Goal: Task Accomplishment & Management: Use online tool/utility

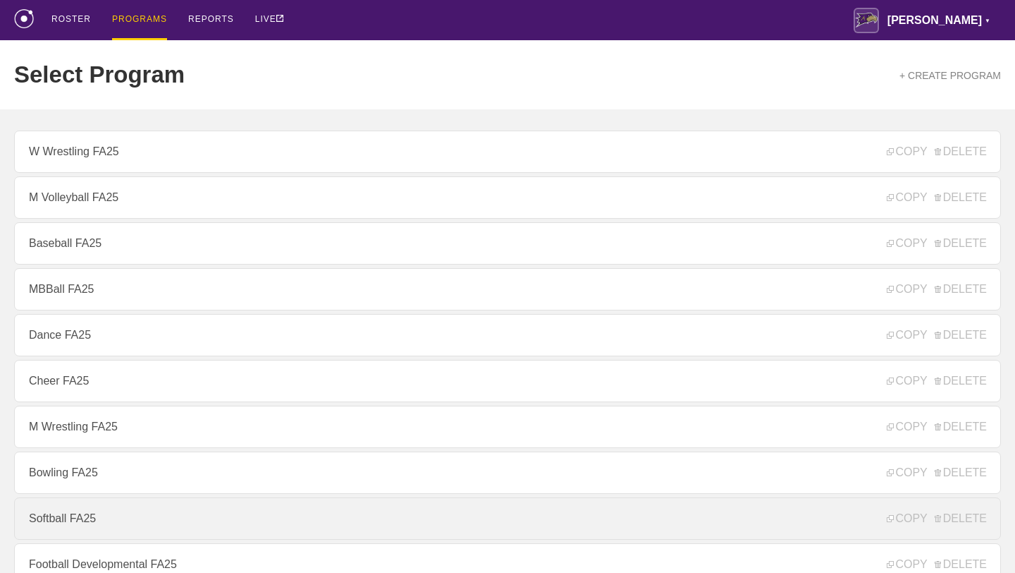
click at [103, 510] on link "Softball FA25" at bounding box center [507, 518] width 987 height 42
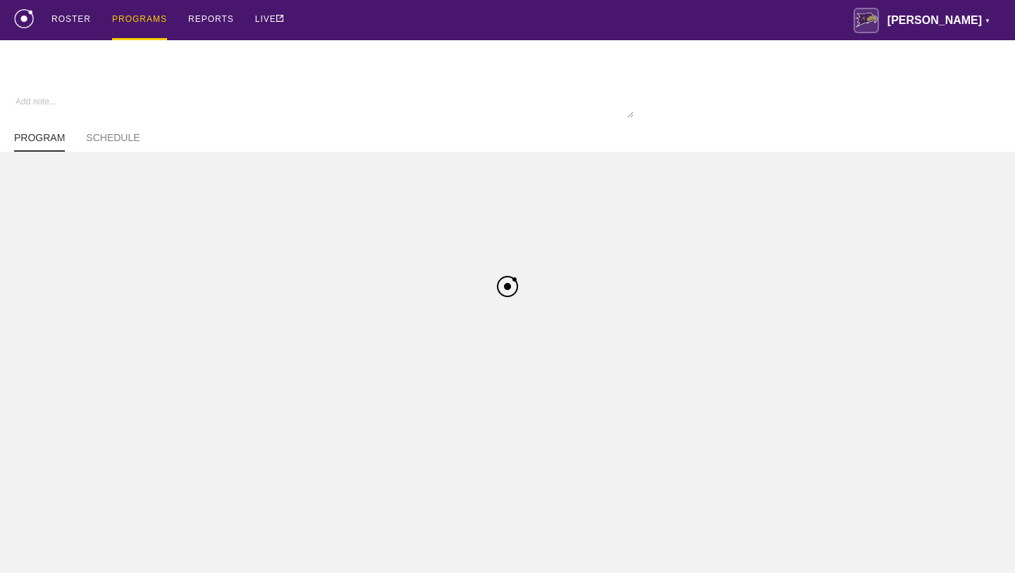
type textarea "x"
type input "Softball FA25"
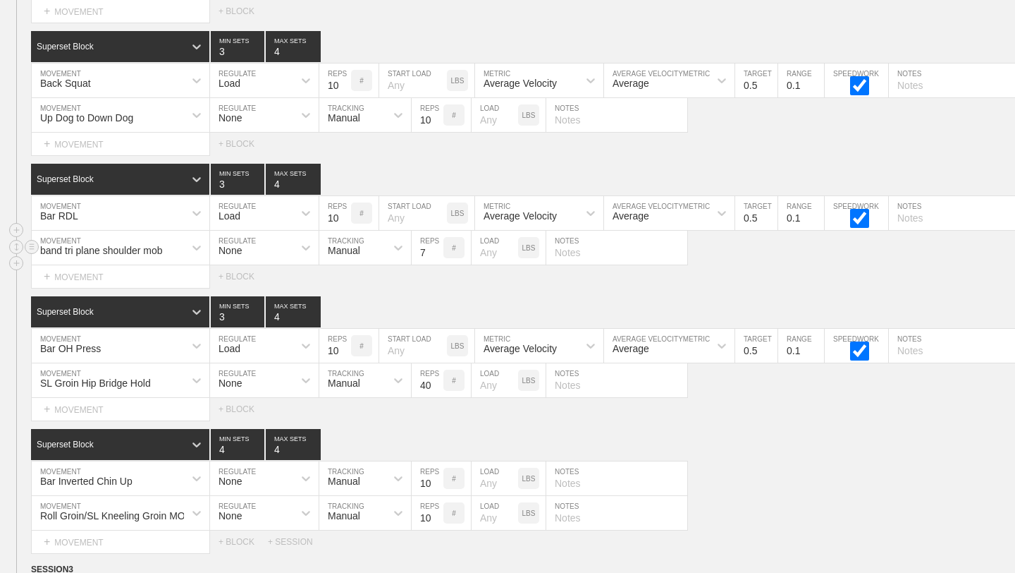
scroll to position [3719, 0]
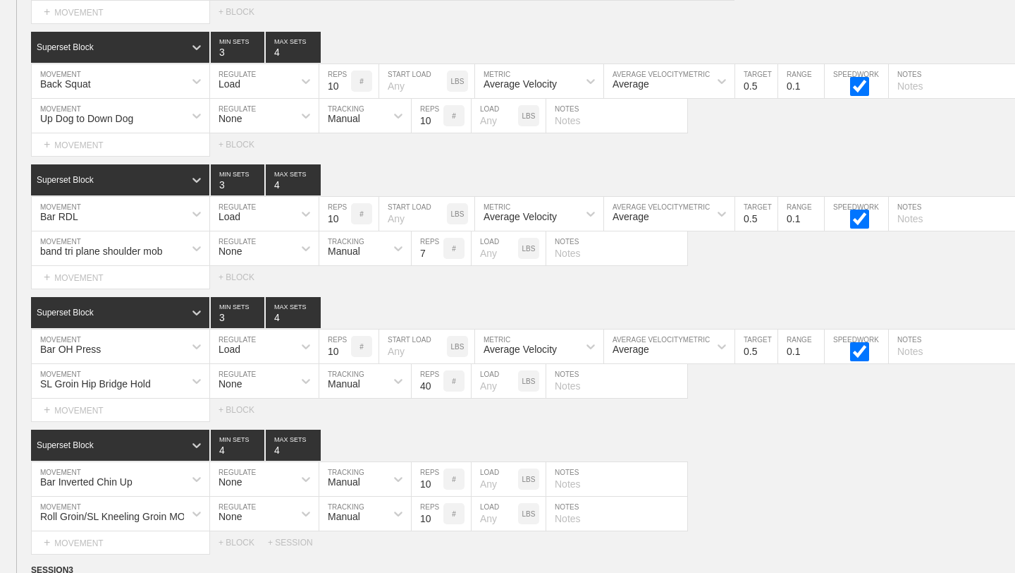
click at [867, 18] on div "Select... MOVEMENT + MOVEMENT + BLOCK" at bounding box center [507, 12] width 1015 height 23
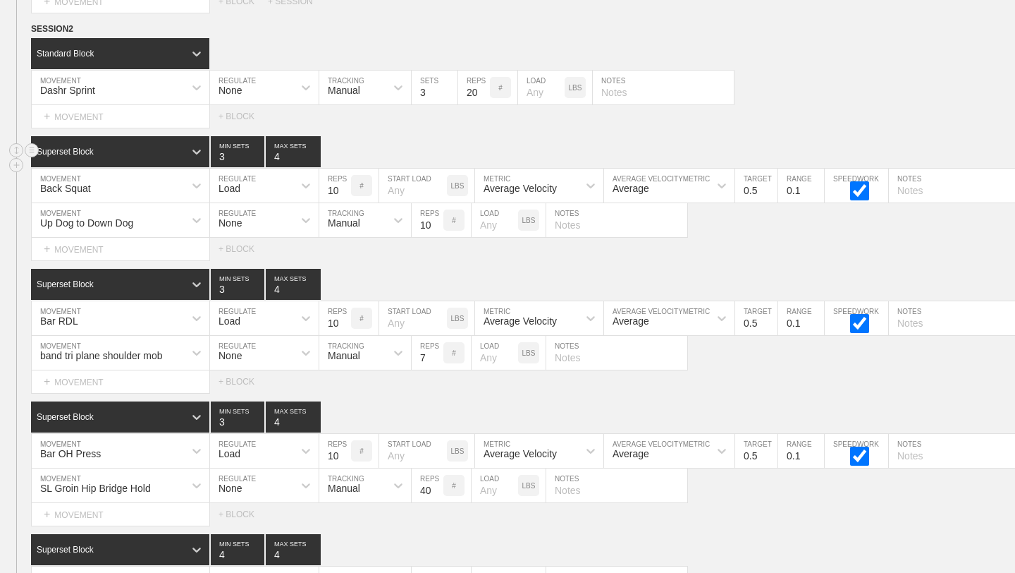
scroll to position [3616, 0]
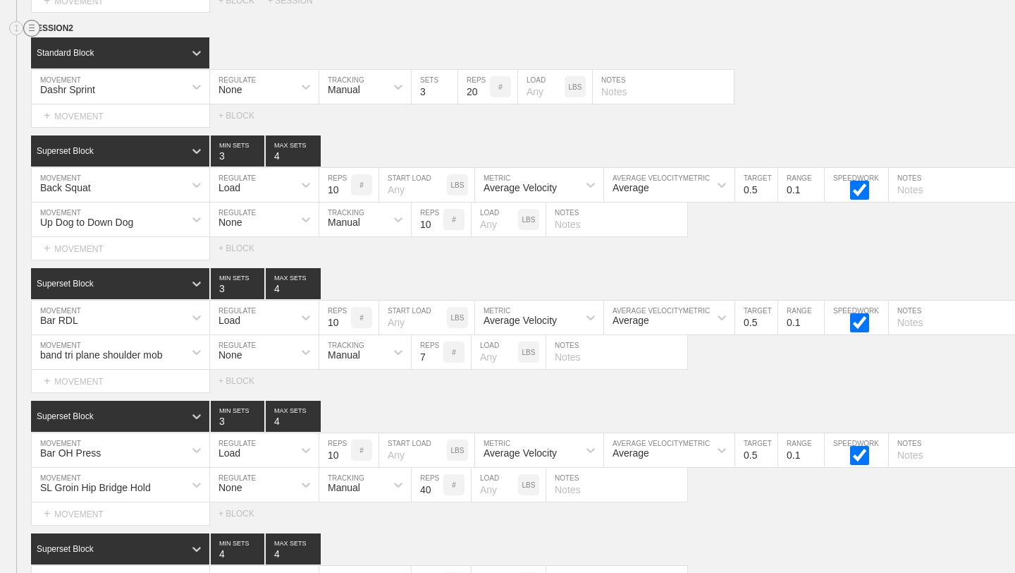
click at [26, 26] on circle at bounding box center [32, 28] width 16 height 16
click at [75, 43] on div "DUPLICATE" at bounding box center [98, 43] width 113 height 21
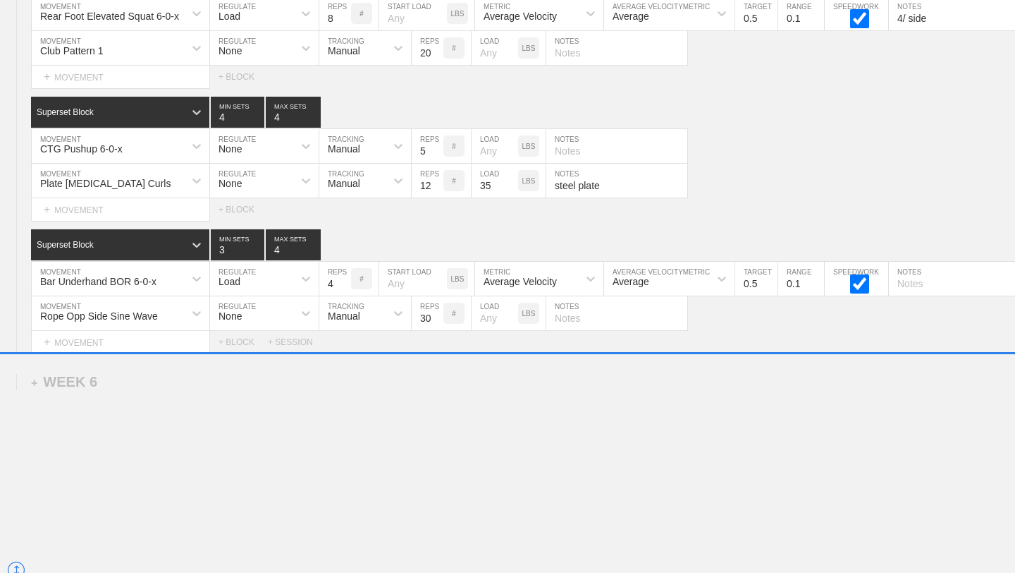
scroll to position [7588, 0]
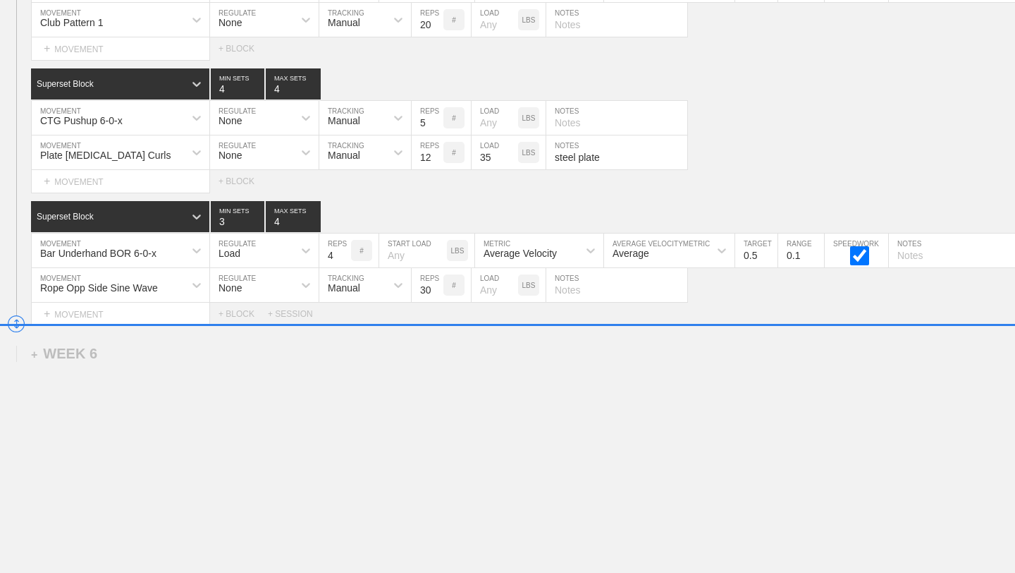
drag, startPoint x: 18, startPoint y: 175, endPoint x: 17, endPoint y: 325, distance: 150.2
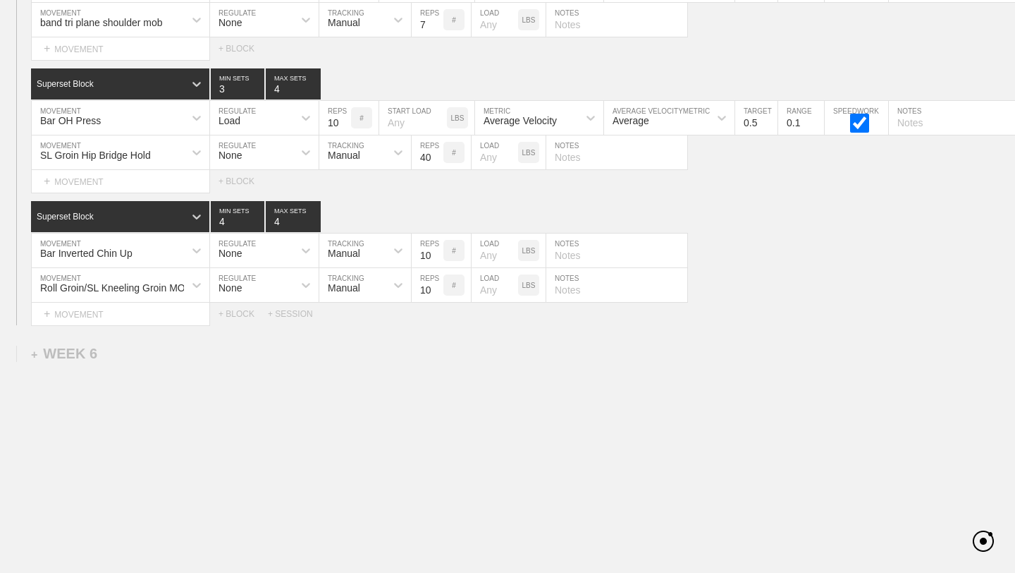
scroll to position [6943, 0]
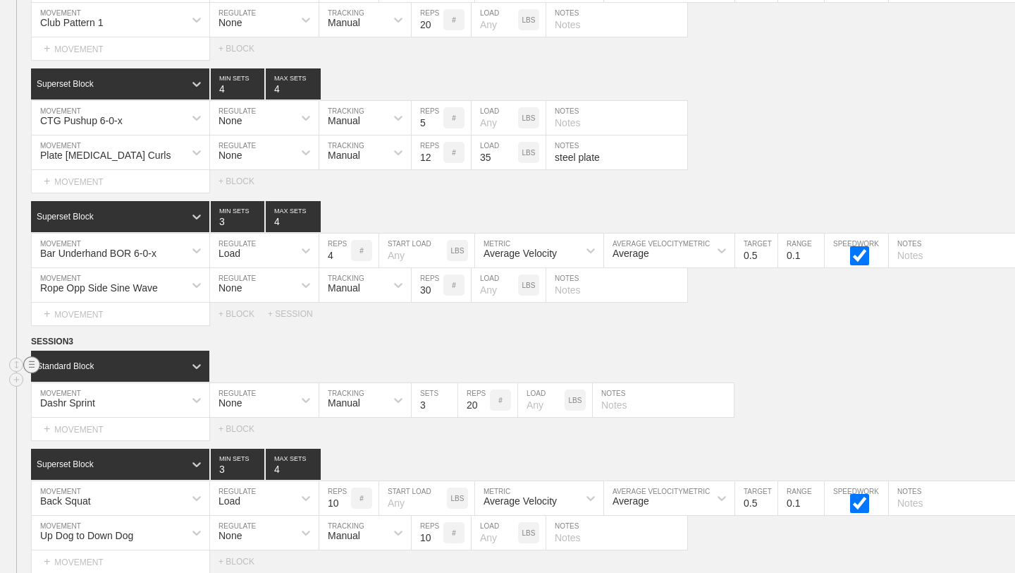
click at [29, 360] on circle at bounding box center [32, 365] width 16 height 16
click at [62, 392] on div "DELETE" at bounding box center [98, 394] width 113 height 21
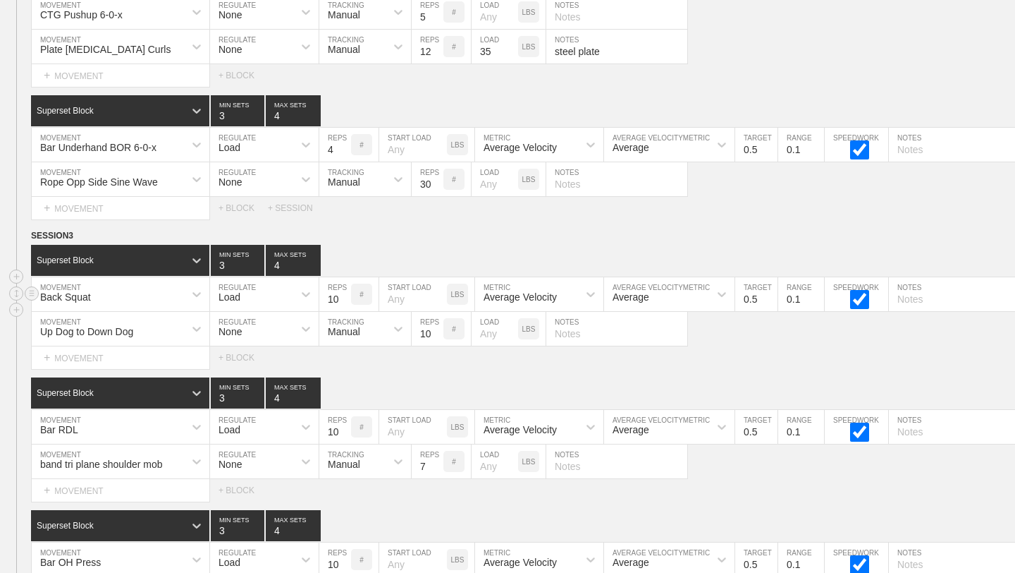
scroll to position [7061, 0]
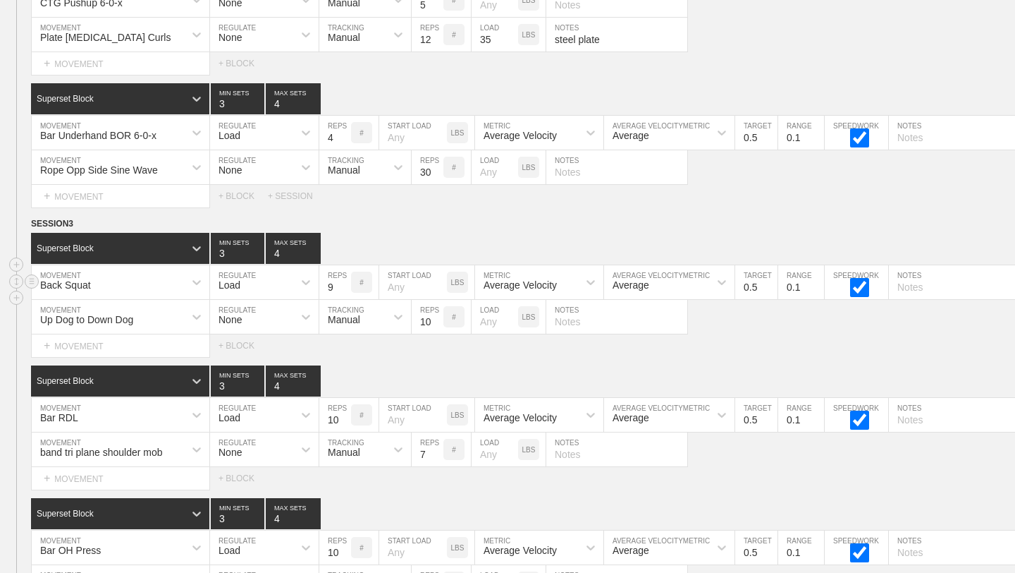
click at [346, 288] on input "9" at bounding box center [335, 282] width 32 height 34
click at [346, 288] on input "8" at bounding box center [335, 282] width 32 height 34
click at [346, 288] on input "7" at bounding box center [335, 282] width 32 height 34
click at [346, 288] on input "6" at bounding box center [335, 282] width 32 height 34
click at [346, 288] on input "5" at bounding box center [335, 282] width 32 height 34
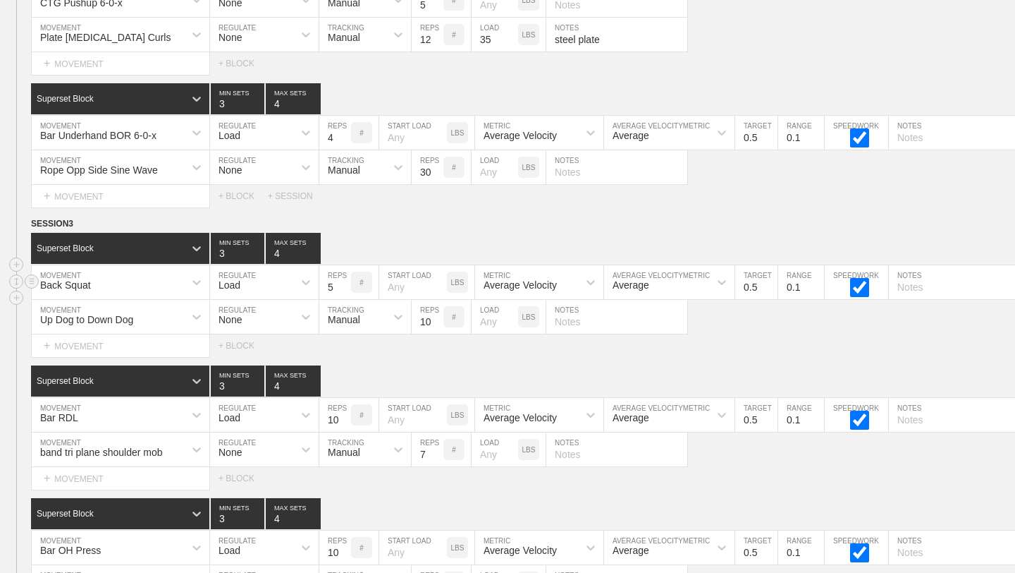
click at [346, 279] on input "5" at bounding box center [335, 282] width 32 height 34
type input "6"
click at [345, 281] on input "6" at bounding box center [335, 282] width 32 height 34
click at [348, 361] on div "SESSION 3 Superset Block 3 MIN SETS 4 MAX SETS DUPLICATE INSERT MOVEMENT AFTER …" at bounding box center [507, 485] width 1015 height 538
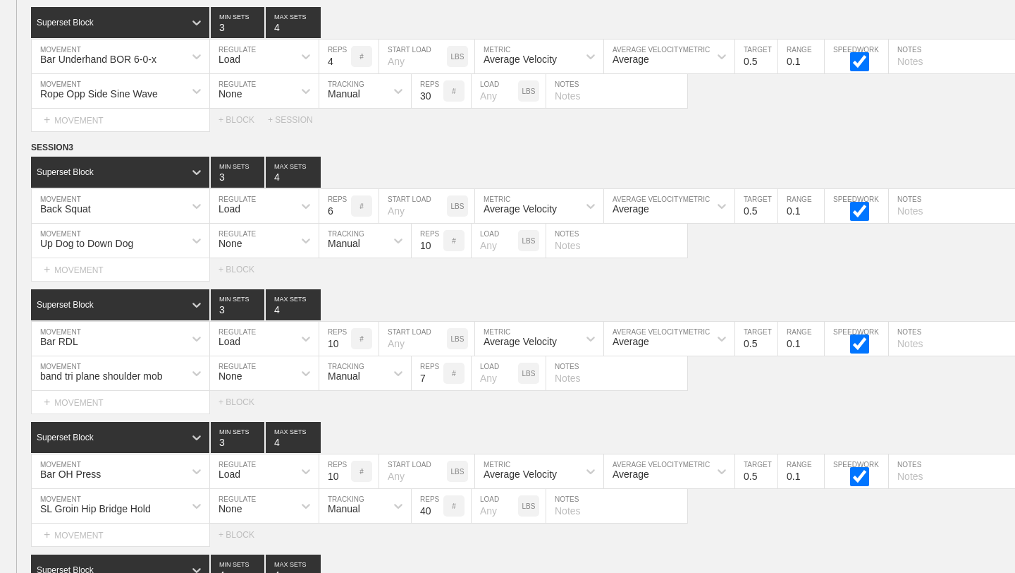
scroll to position [7155, 0]
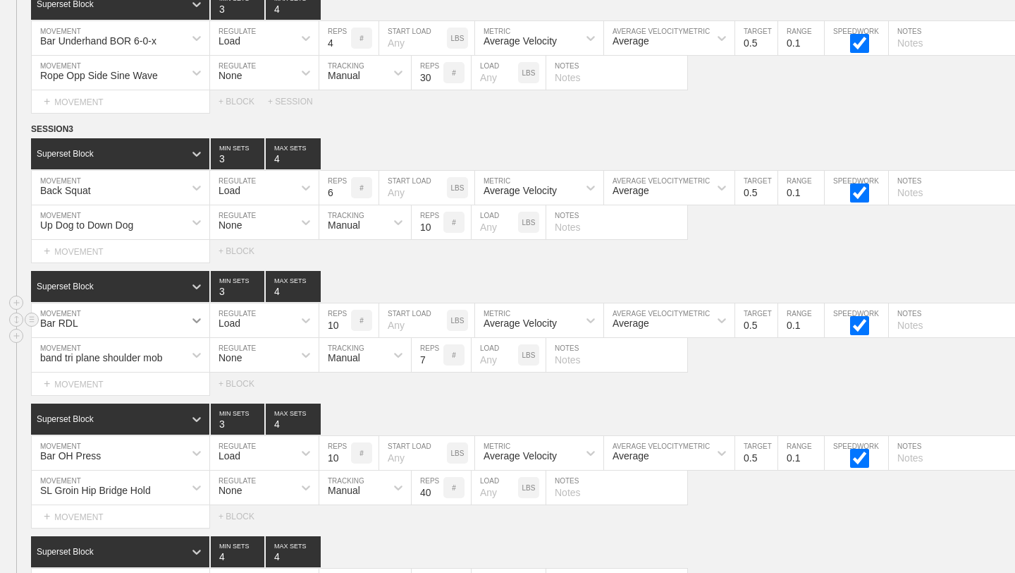
click at [192, 317] on icon at bounding box center [197, 320] width 14 height 14
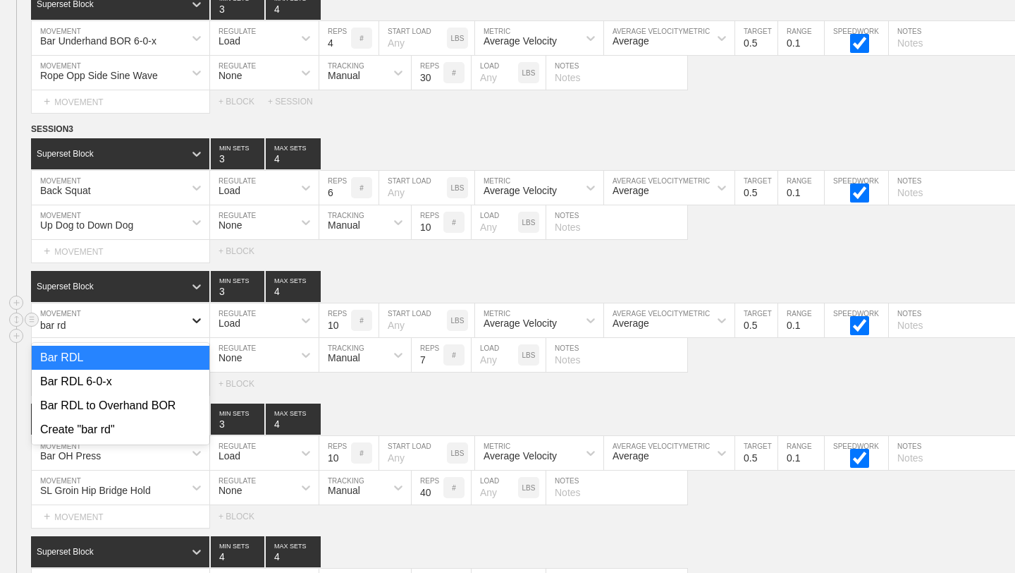
type input "bar rdl"
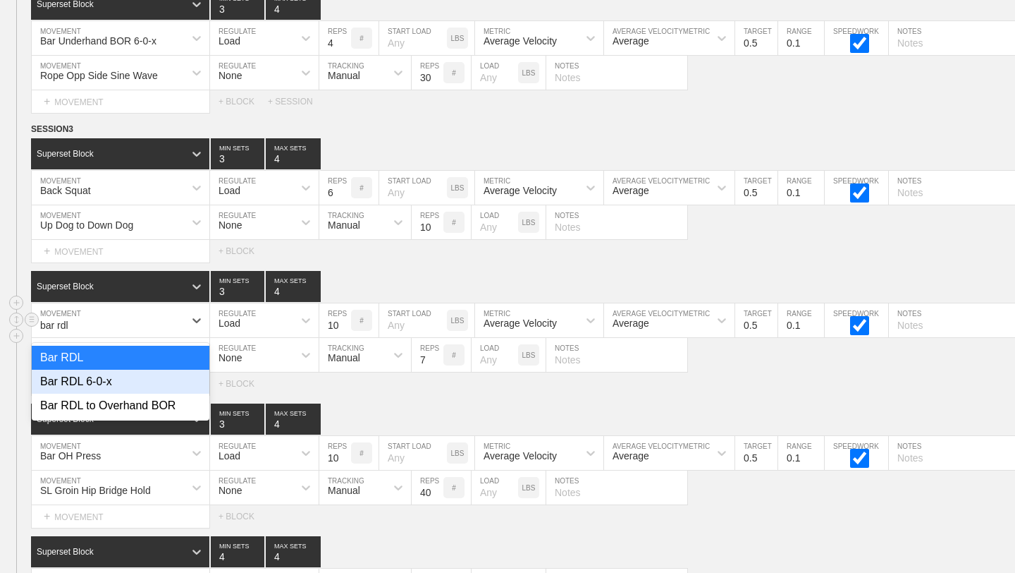
click at [154, 382] on div "Bar RDL 6-0-x" at bounding box center [121, 381] width 178 height 24
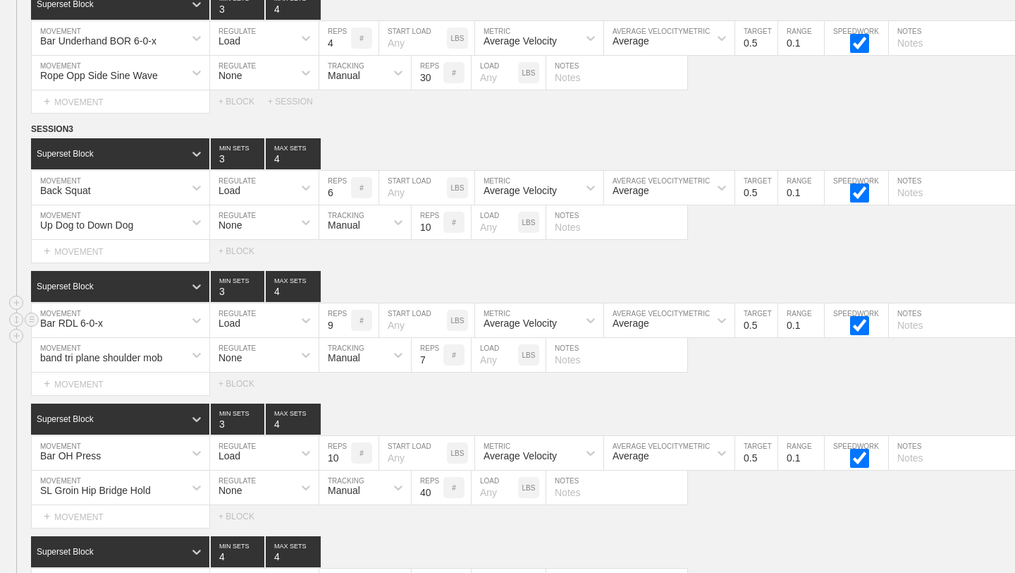
click at [346, 327] on input "9" at bounding box center [335, 320] width 32 height 34
click at [346, 327] on input "8" at bounding box center [335, 320] width 32 height 34
click at [346, 327] on input "7" at bounding box center [335, 320] width 32 height 34
click at [346, 327] on input "6" at bounding box center [335, 320] width 32 height 34
click at [346, 327] on input "5" at bounding box center [335, 320] width 32 height 34
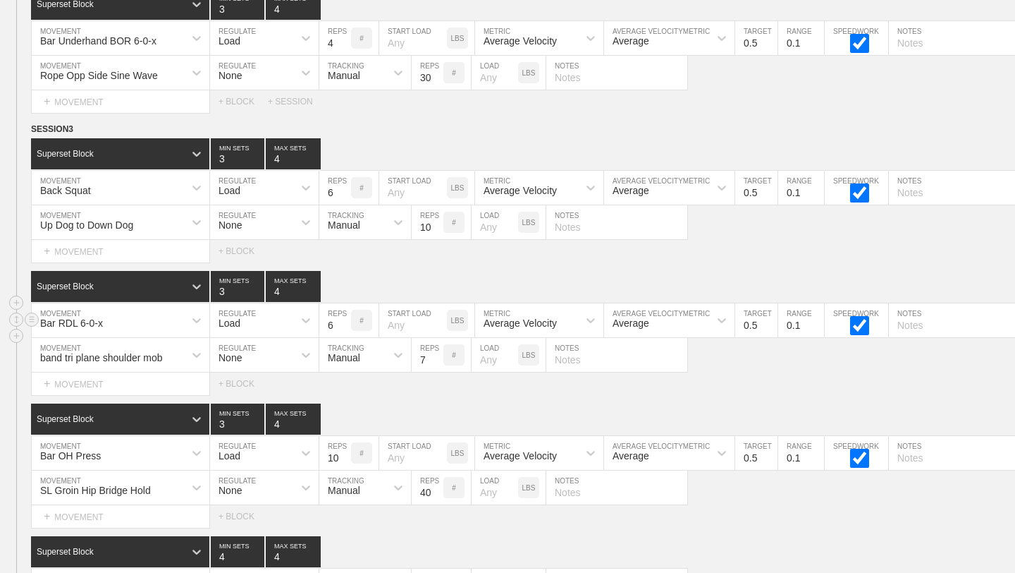
type input "6"
click at [346, 321] on input "6" at bounding box center [335, 320] width 32 height 34
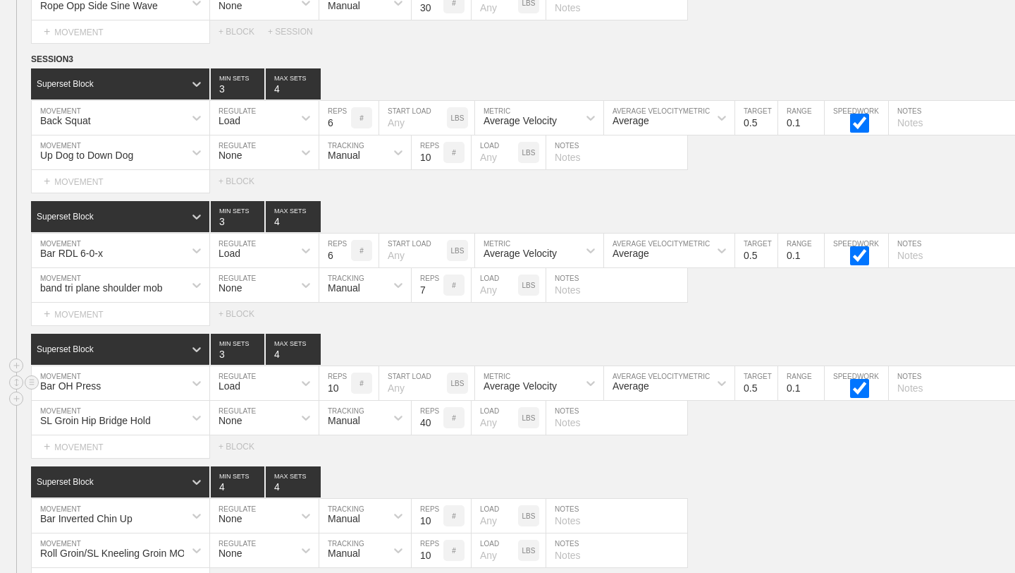
scroll to position [7228, 0]
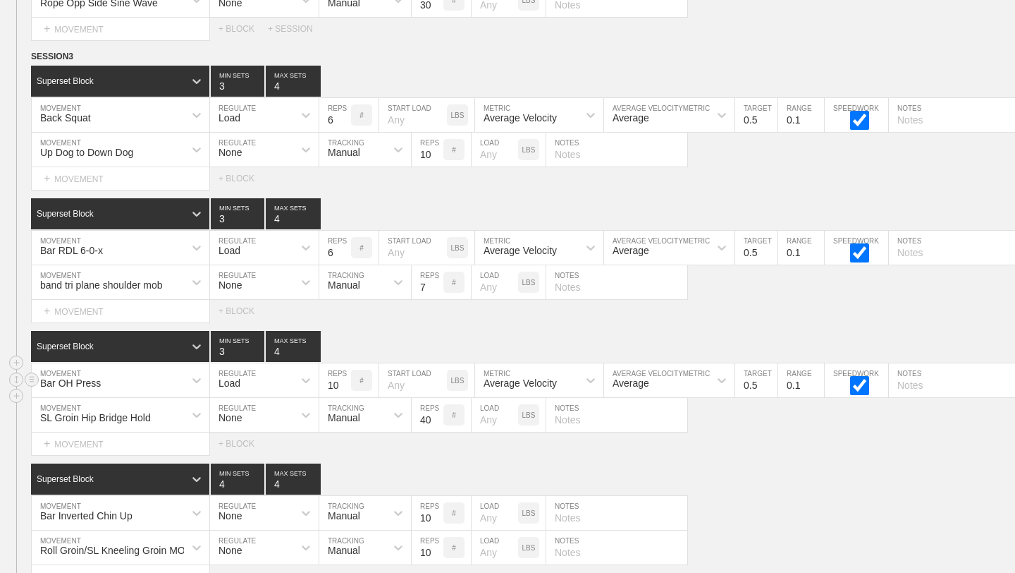
click at [346, 388] on input "9" at bounding box center [335, 380] width 32 height 34
click at [346, 388] on input "8" at bounding box center [335, 380] width 32 height 34
click at [346, 388] on input "7" at bounding box center [335, 380] width 32 height 34
type input "6"
click at [346, 388] on input "6" at bounding box center [335, 380] width 32 height 34
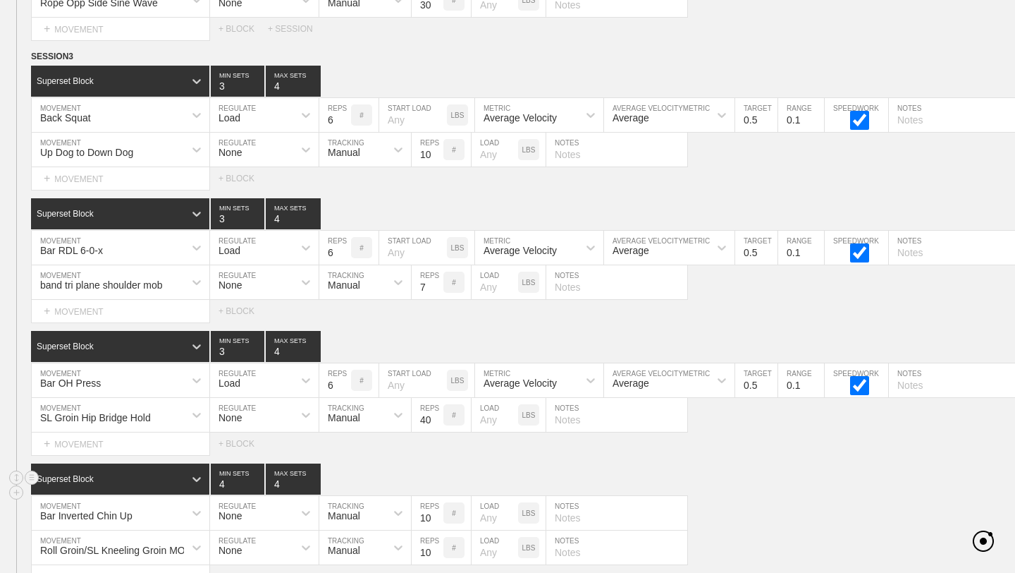
click at [356, 484] on div "Superset Block 4 MIN SETS 4 MAX SETS" at bounding box center [523, 478] width 984 height 31
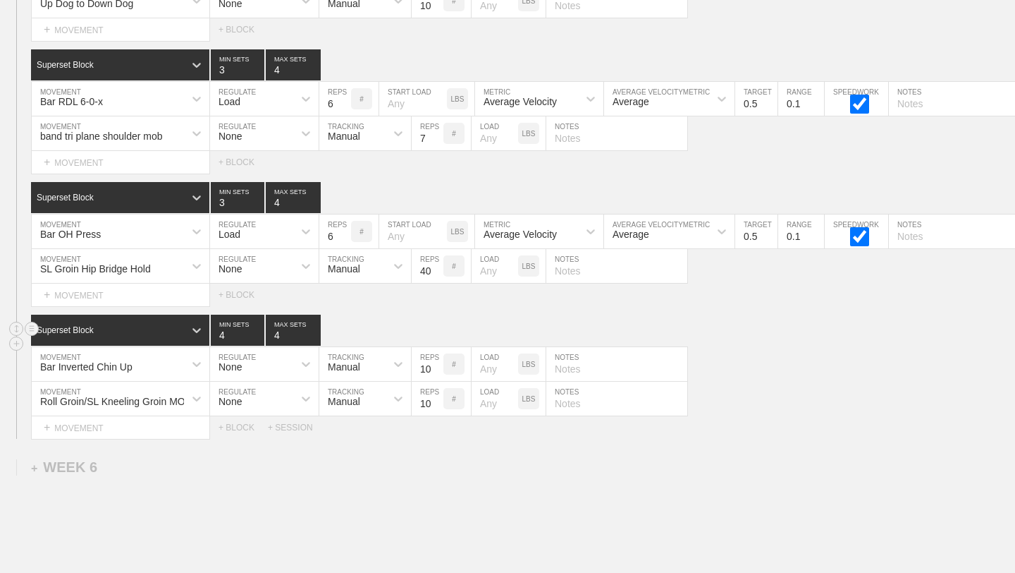
scroll to position [7379, 0]
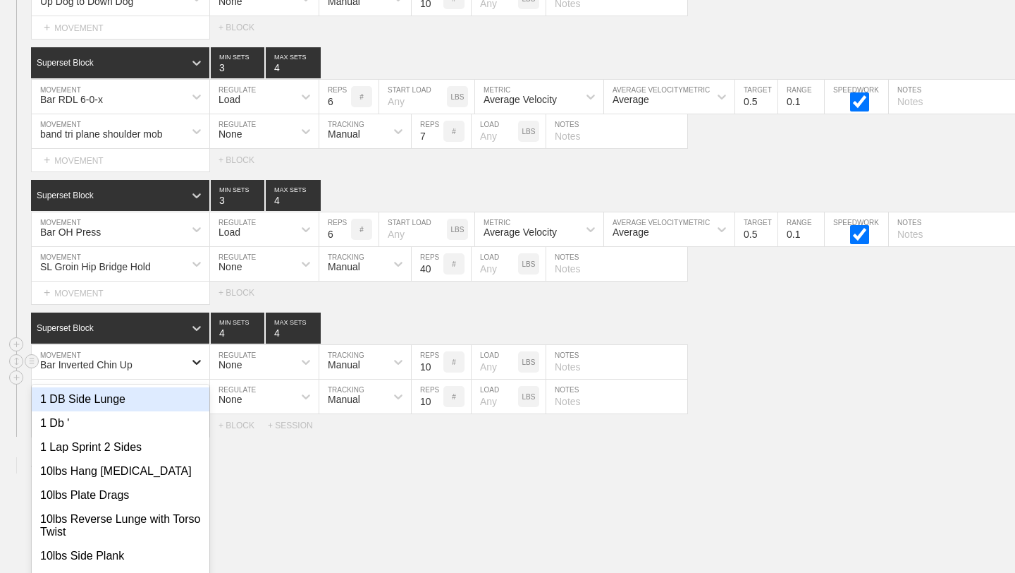
click at [193, 365] on div "option 1 DB Side Lunge focused, 1 of 801. 801 results available. Use Up and Dow…" at bounding box center [121, 362] width 178 height 34
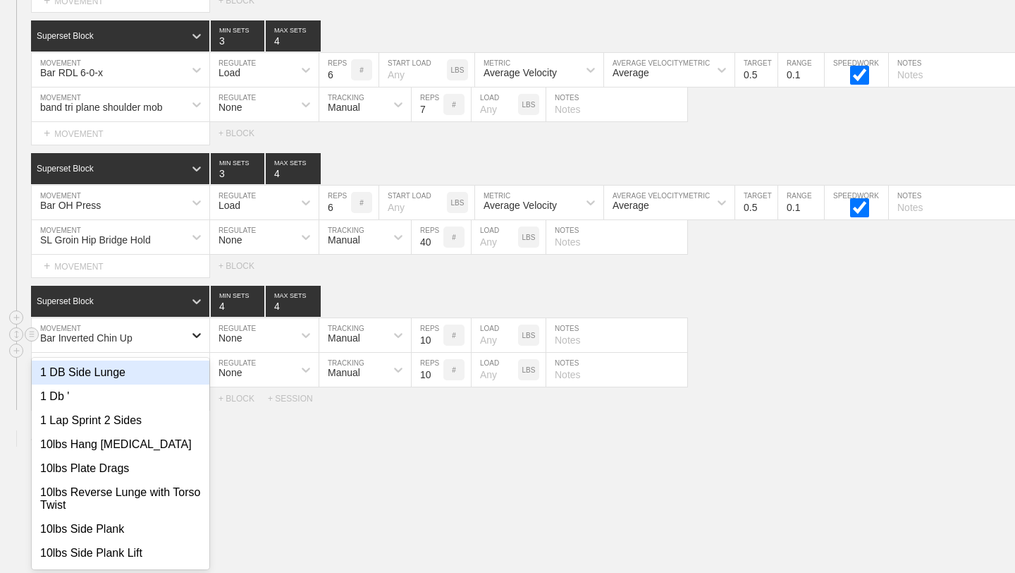
scroll to position [7407, 0]
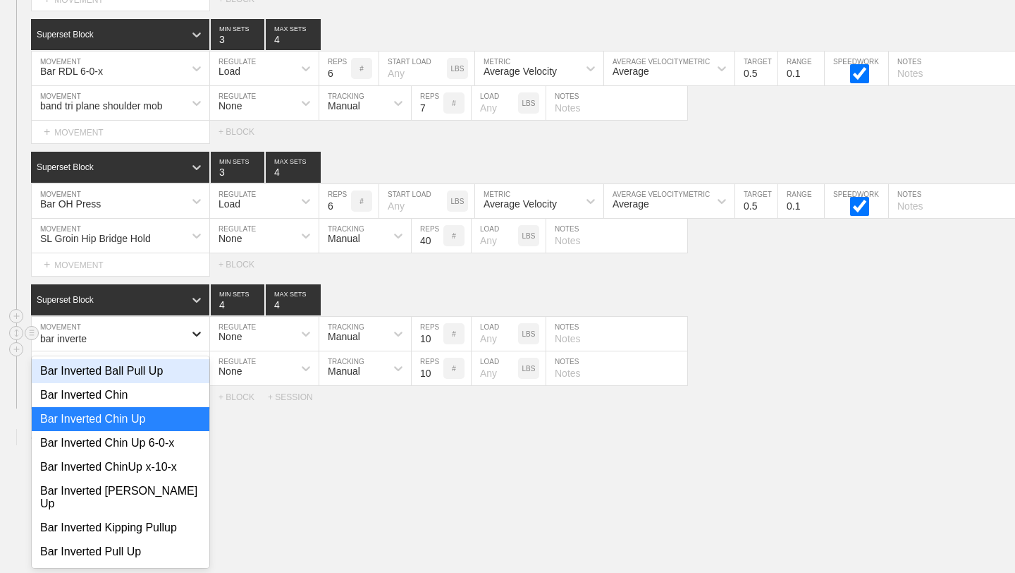
type input "bar inverted"
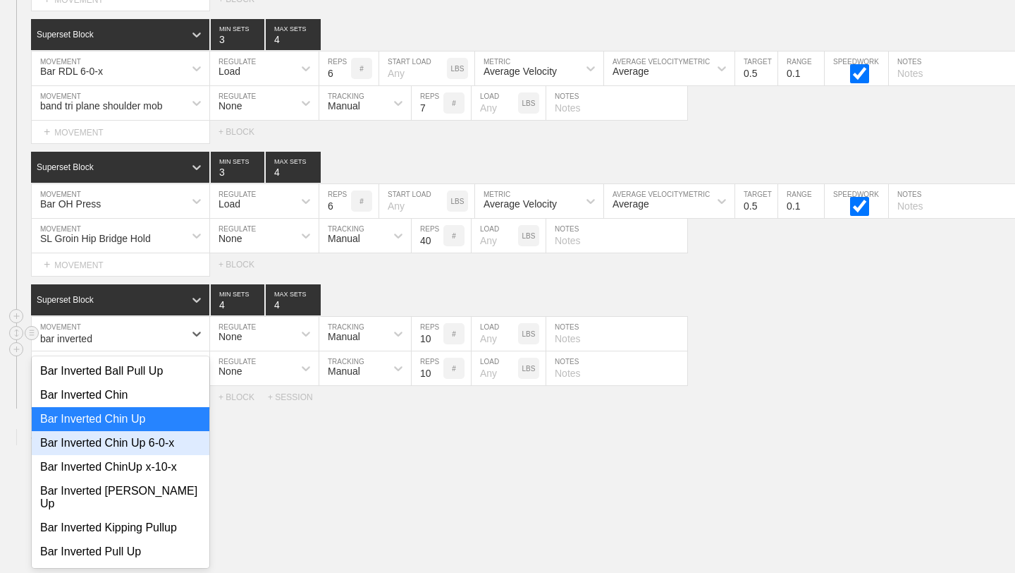
click at [190, 446] on div "Bar Inverted Chin Up 6-0-x" at bounding box center [121, 443] width 178 height 24
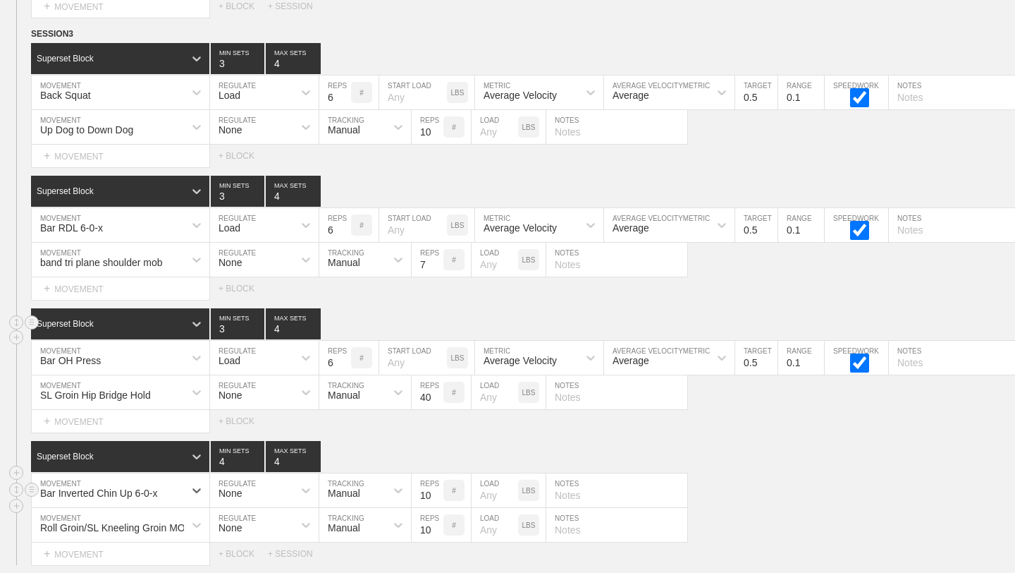
scroll to position [7250, 0]
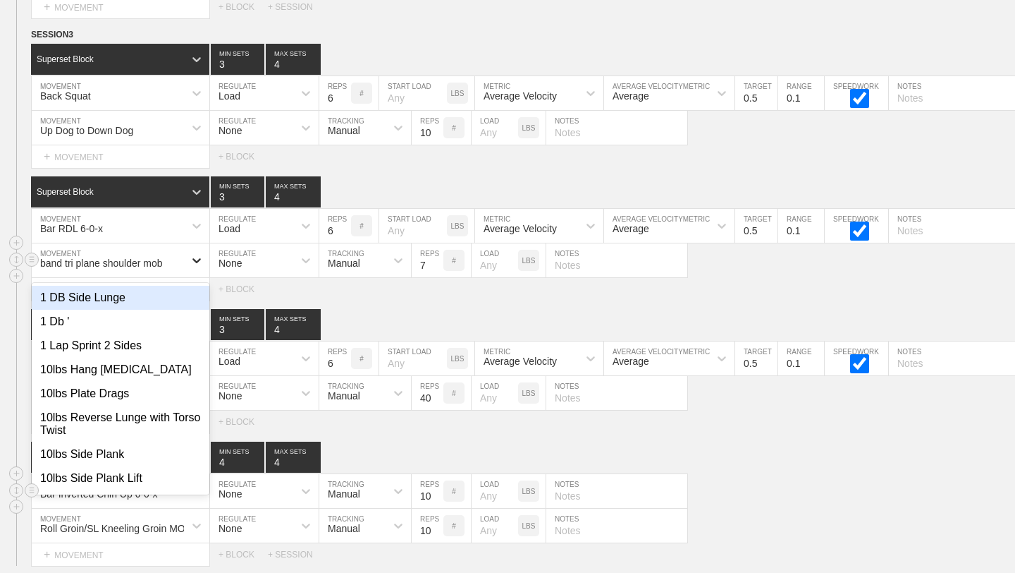
click at [197, 253] on icon at bounding box center [197, 260] width 14 height 14
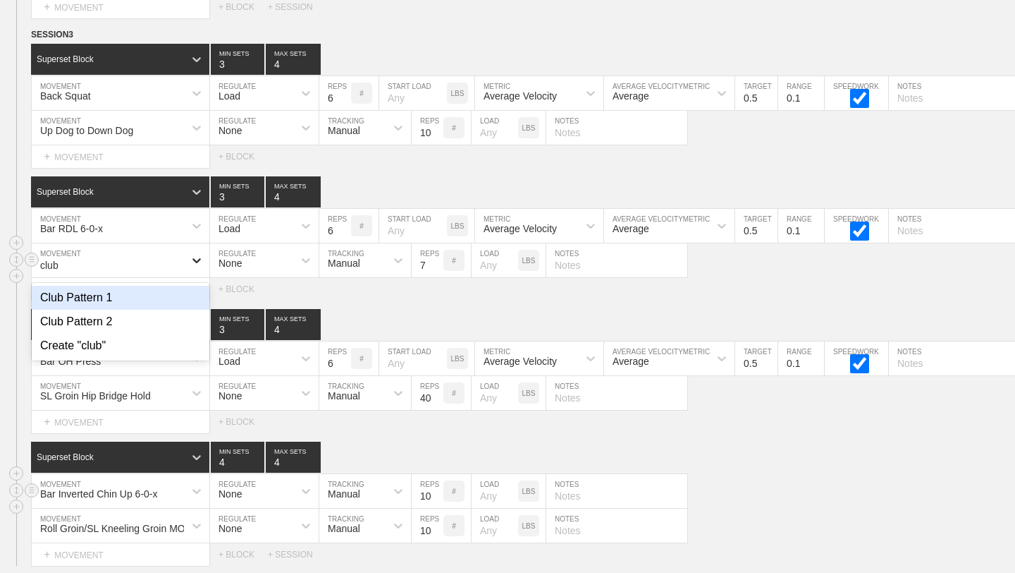
type input "club"
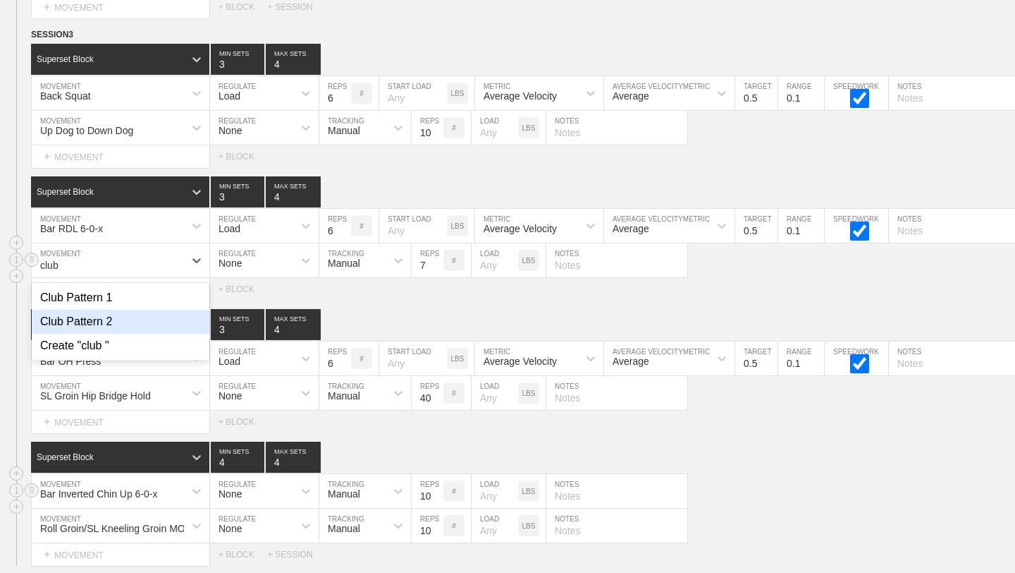
click at [161, 319] on div "Club Pattern 2" at bounding box center [121, 322] width 178 height 24
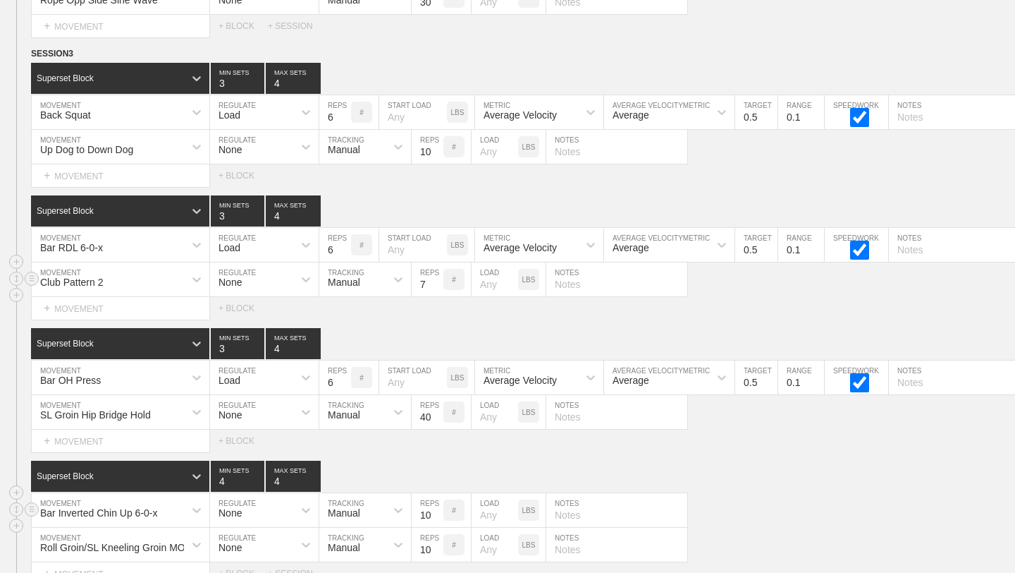
scroll to position [7218, 0]
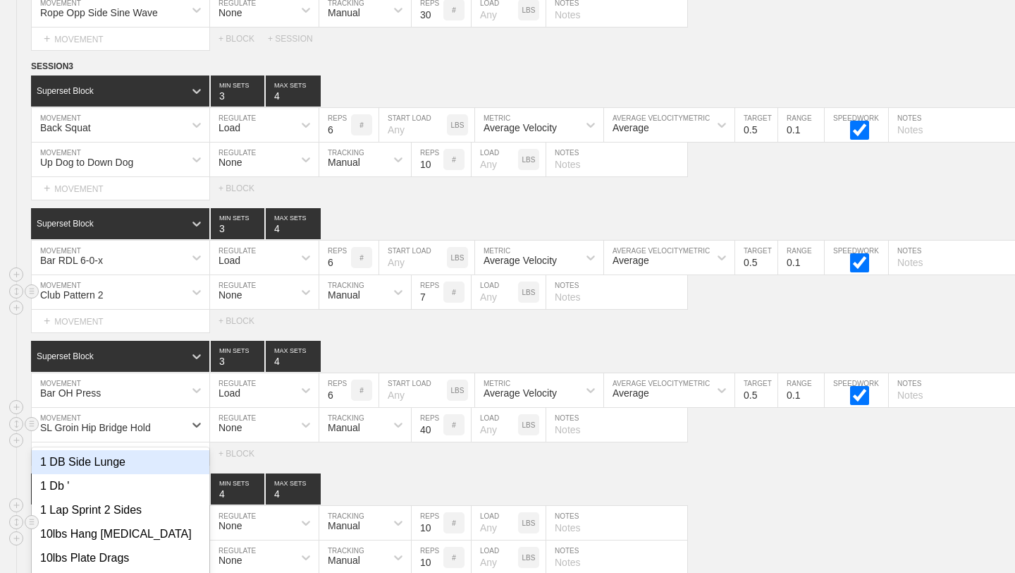
click at [182, 422] on div "option 1 DB Side Lunge focused, 1 of 801. 801 results available. Use Up and Dow…" at bounding box center [121, 425] width 178 height 34
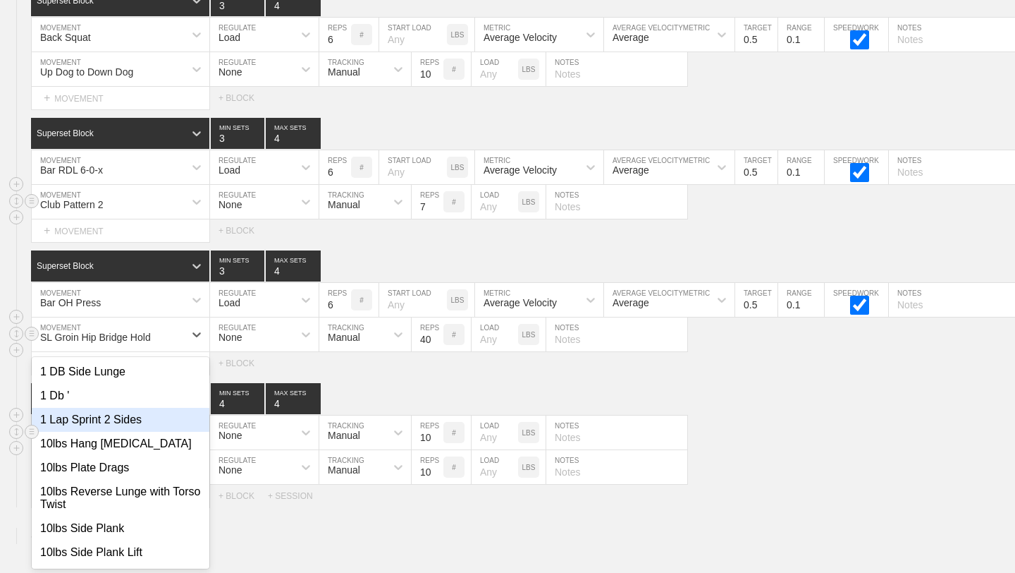
scroll to position [7309, 0]
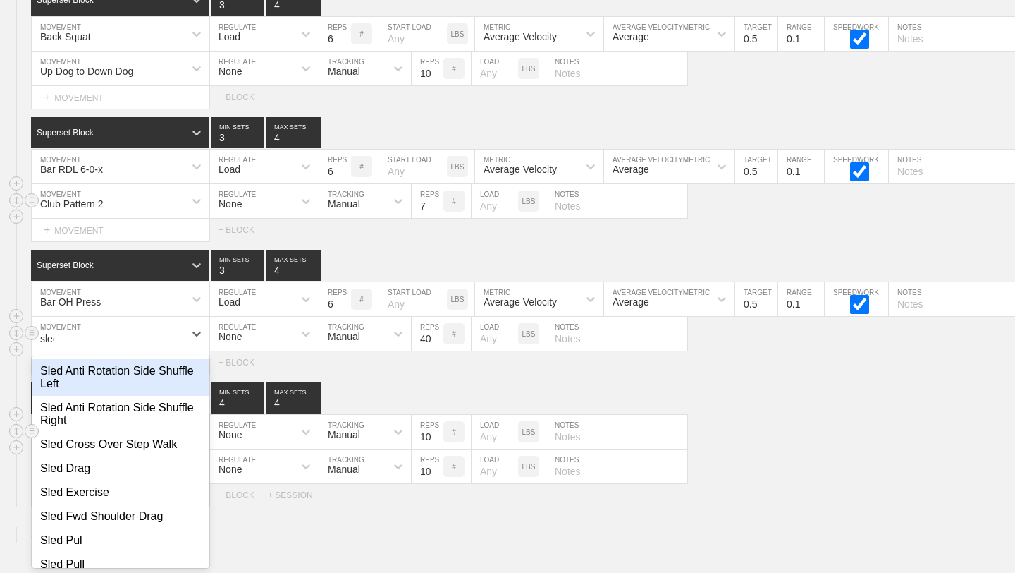
type input "sled"
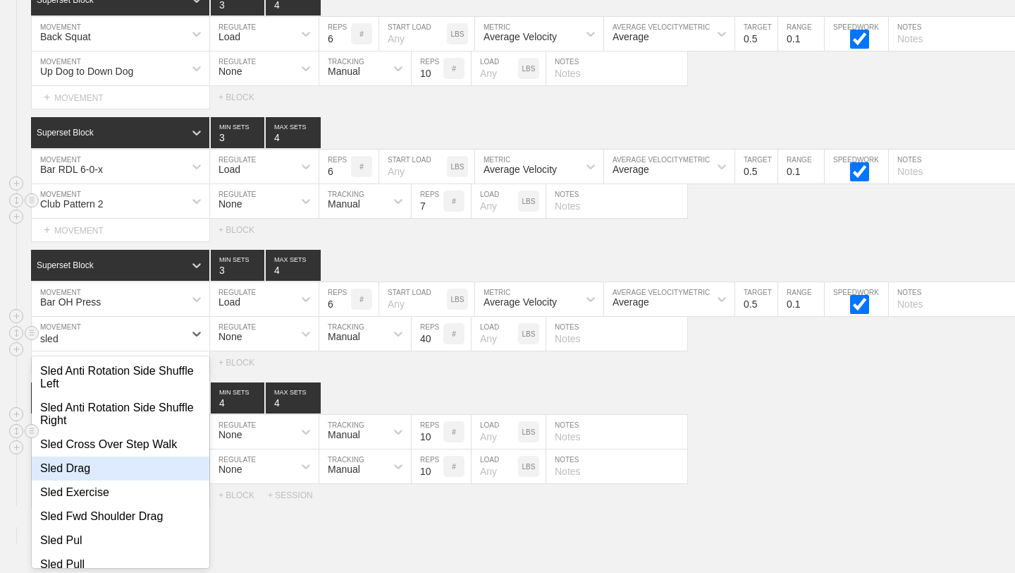
click at [78, 478] on div "Sled Drag" at bounding box center [121, 468] width 178 height 24
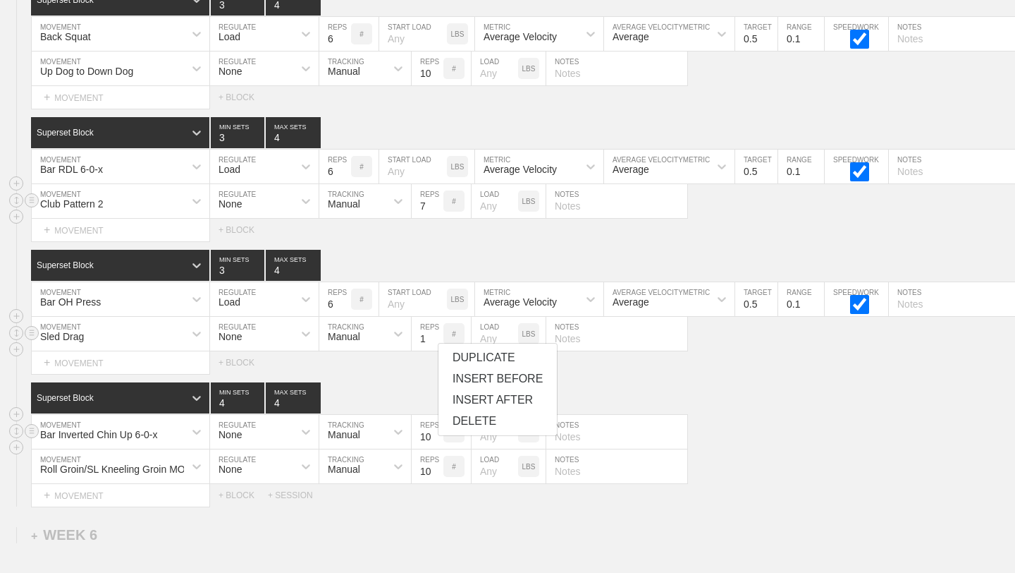
type input "1"
click at [438, 341] on input "1" at bounding box center [428, 334] width 32 height 34
click at [427, 363] on div "Select... MOVEMENT + MOVEMENT + BLOCK" at bounding box center [507, 362] width 1015 height 23
click at [510, 334] on input "2" at bounding box center [495, 334] width 47 height 34
click at [511, 338] on input "-7" at bounding box center [495, 334] width 47 height 34
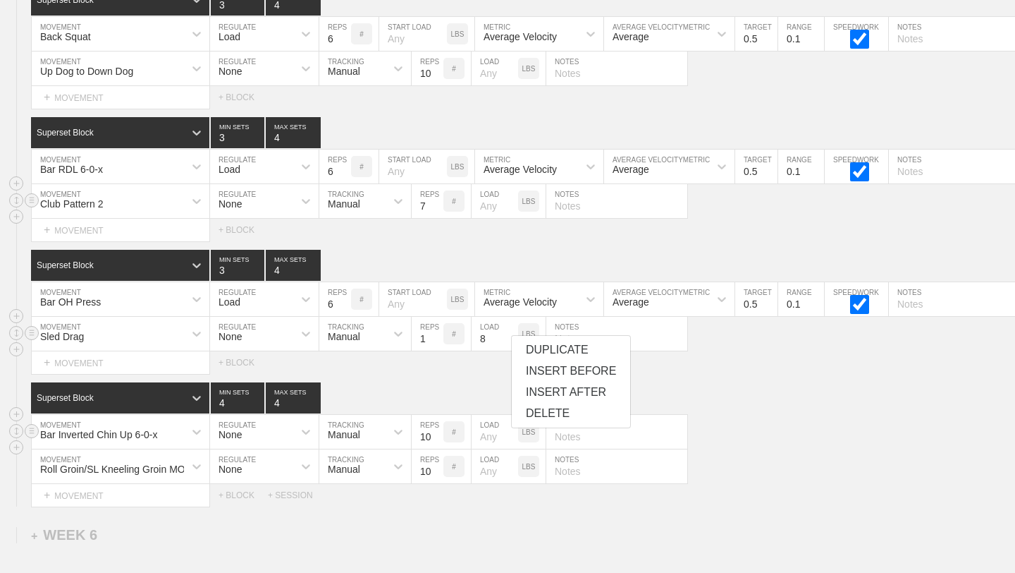
click at [511, 334] on input "8" at bounding box center [495, 334] width 47 height 34
click at [511, 334] on input "18" at bounding box center [495, 334] width 47 height 34
click at [511, 334] on input "25" at bounding box center [495, 334] width 47 height 34
click at [486, 375] on div "SESSION 3 Superset Block 3 MIN SETS 4 MAX SETS DUPLICATE INSERT MOVEMENT AFTER …" at bounding box center [507, 237] width 1015 height 538
type input "45"
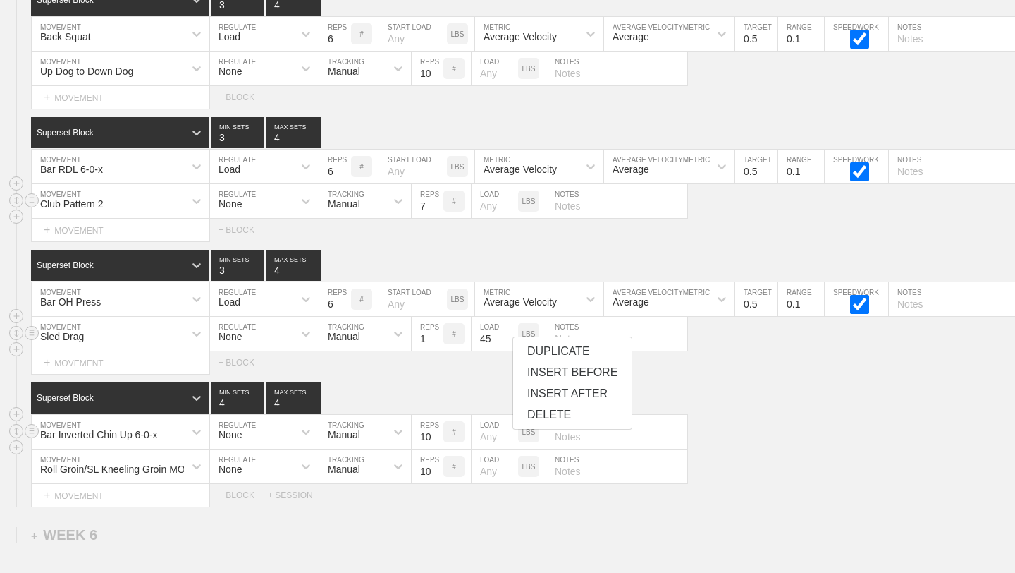
click at [513, 335] on input "45" at bounding box center [495, 334] width 47 height 34
click at [477, 368] on div "Select... MOVEMENT + MOVEMENT + BLOCK" at bounding box center [507, 362] width 1015 height 23
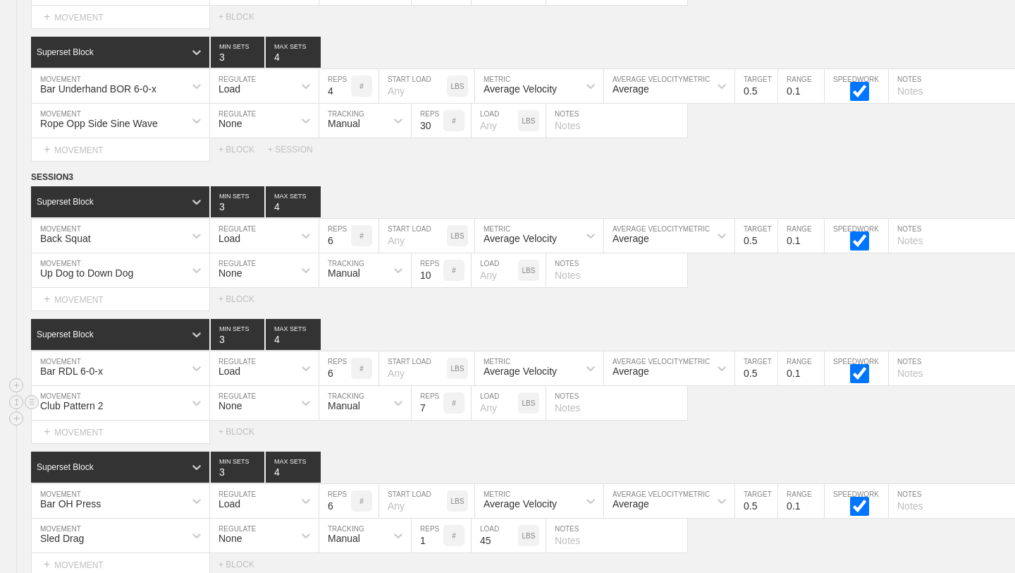
scroll to position [7095, 0]
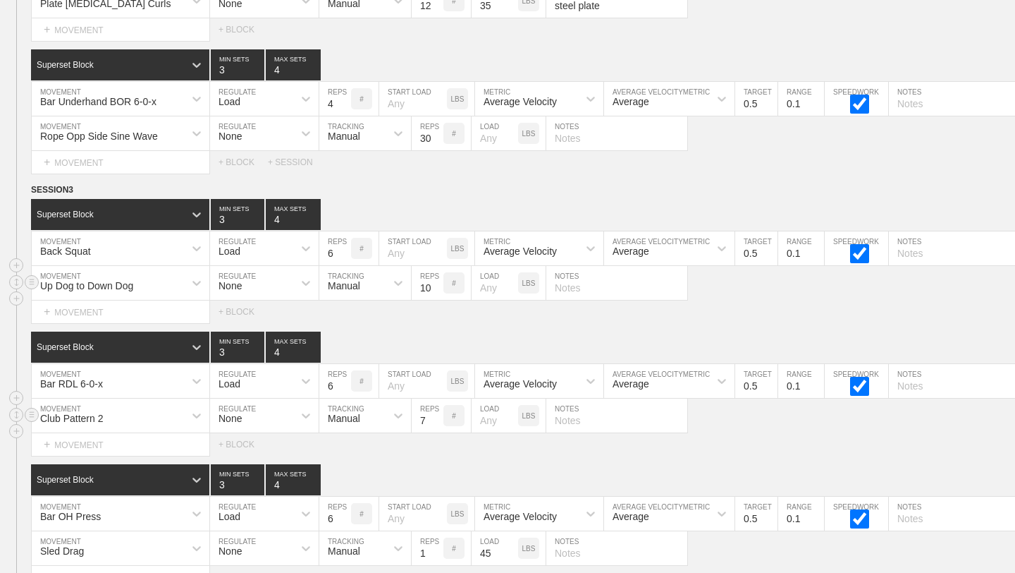
click at [174, 286] on div "Up Dog to Down Dog" at bounding box center [108, 283] width 152 height 24
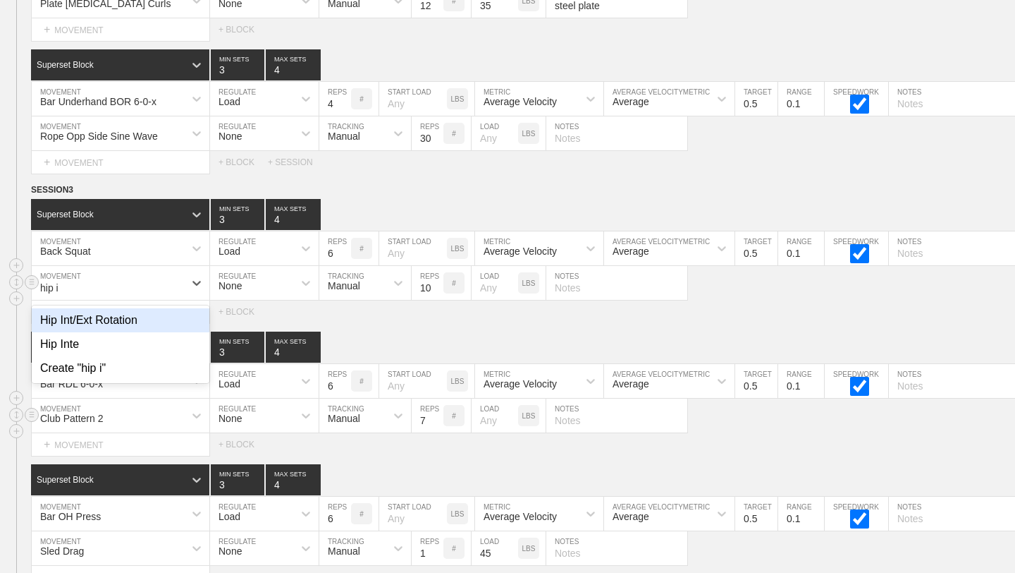
type input "hip in"
click at [174, 319] on div "Hip Int/Ext Rotation" at bounding box center [121, 320] width 178 height 24
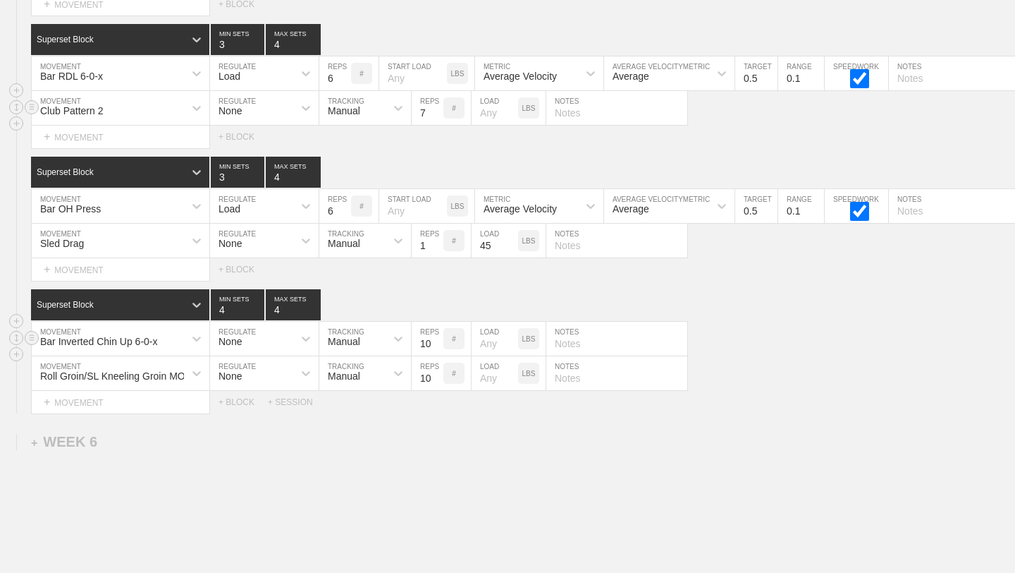
scroll to position [7404, 0]
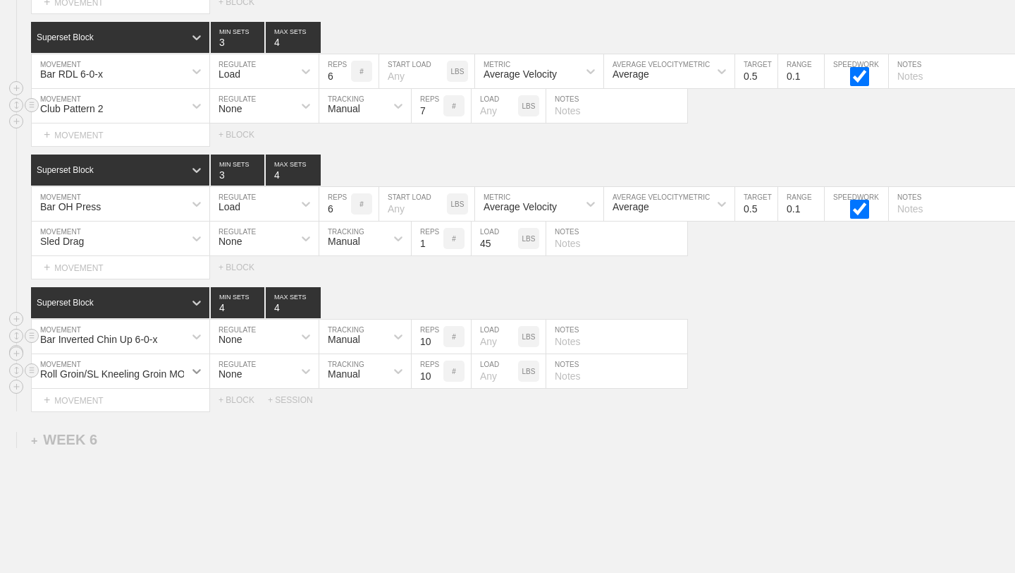
click at [197, 369] on div "Roll Groin/SL Kneeling Groin MOB" at bounding box center [121, 371] width 178 height 34
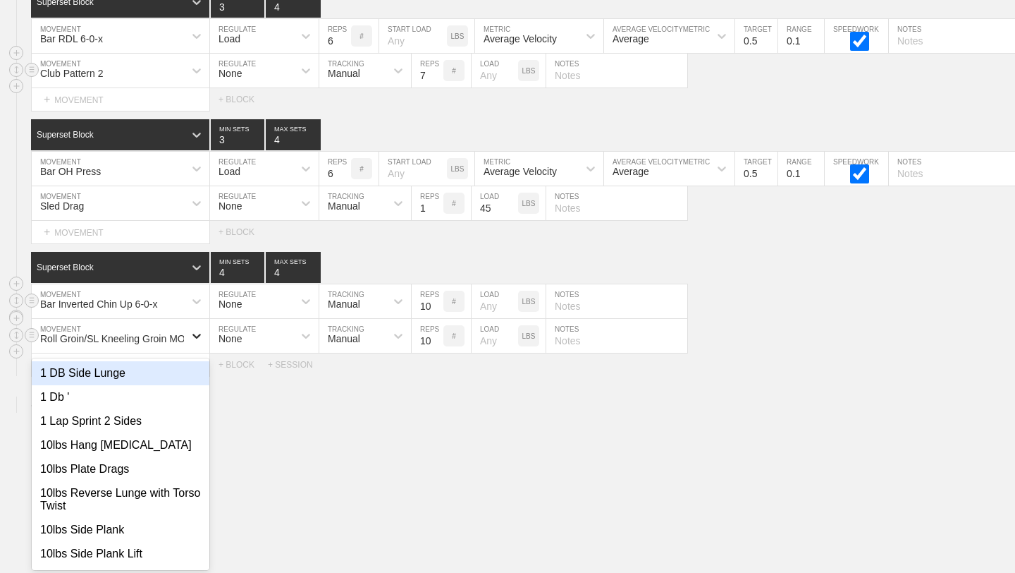
scroll to position [7442, 0]
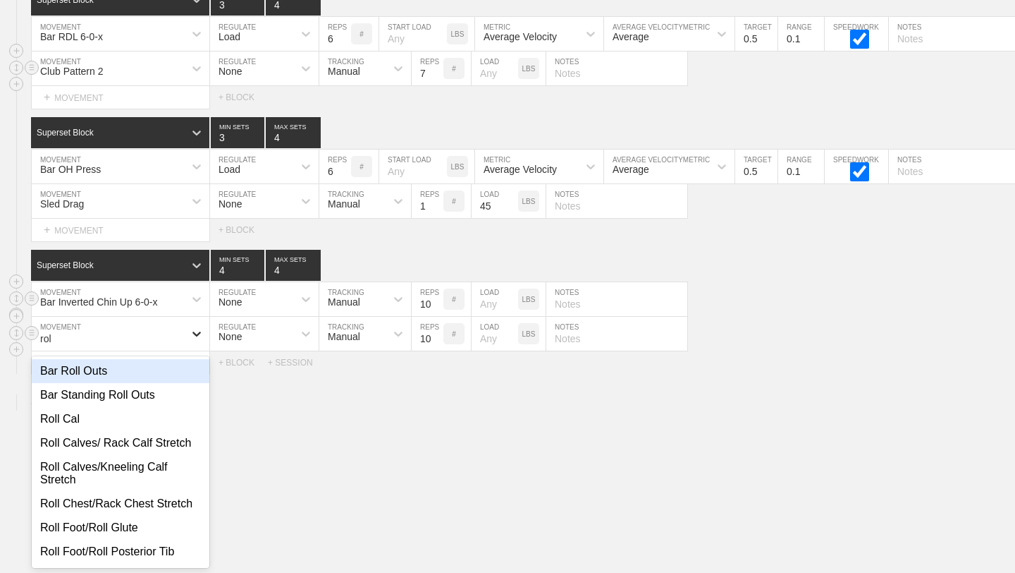
type input "roll"
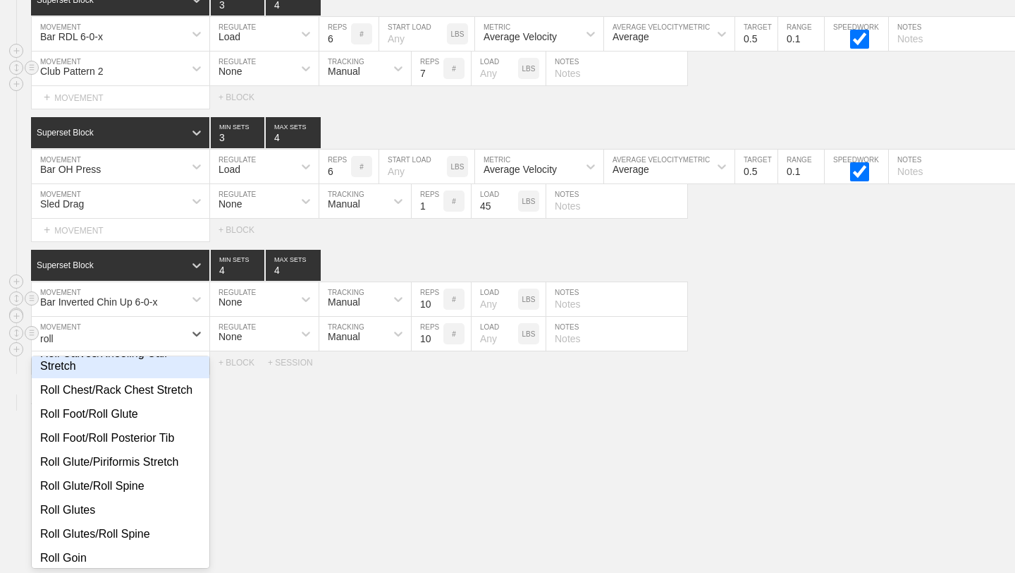
scroll to position [139, 0]
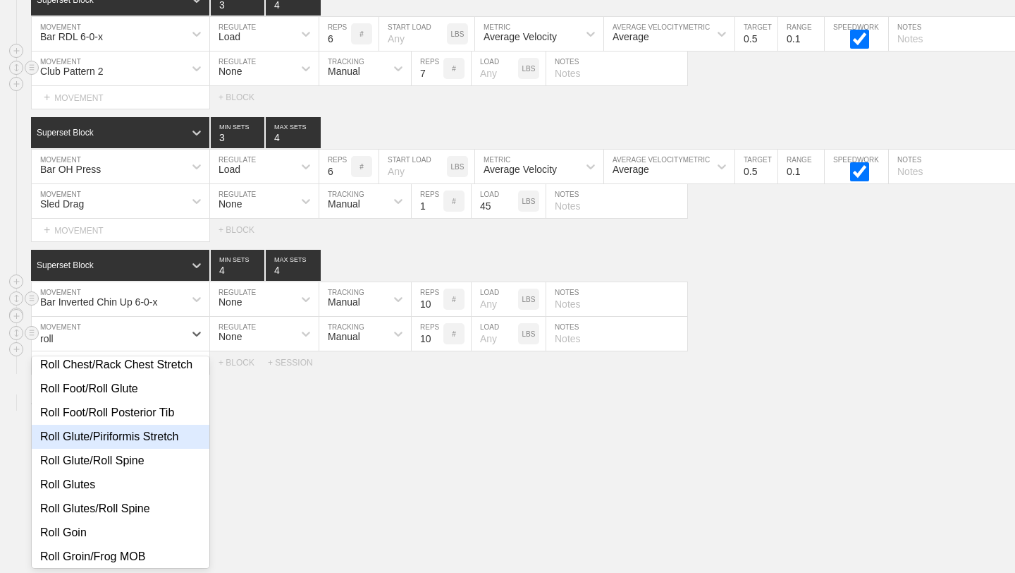
click at [172, 444] on div "Roll Glute/Piriformis Stretch" at bounding box center [121, 436] width 178 height 24
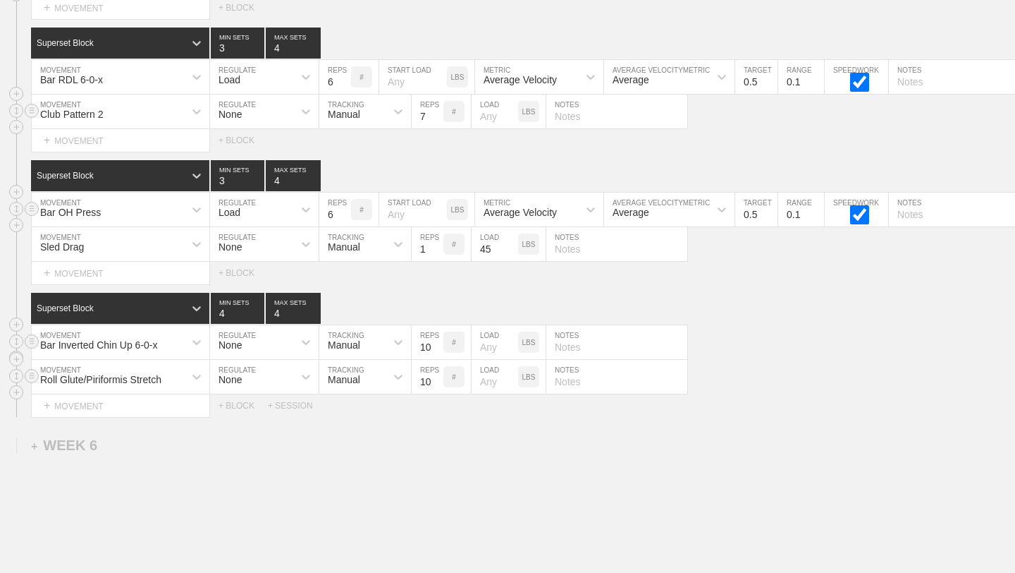
scroll to position [7390, 0]
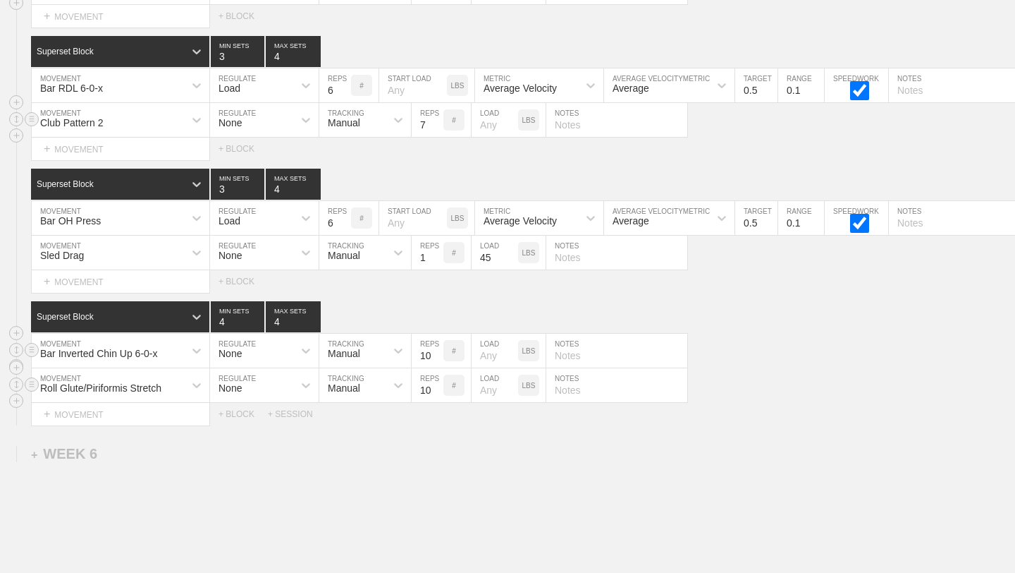
click at [166, 260] on div "Sled Drag" at bounding box center [108, 252] width 152 height 24
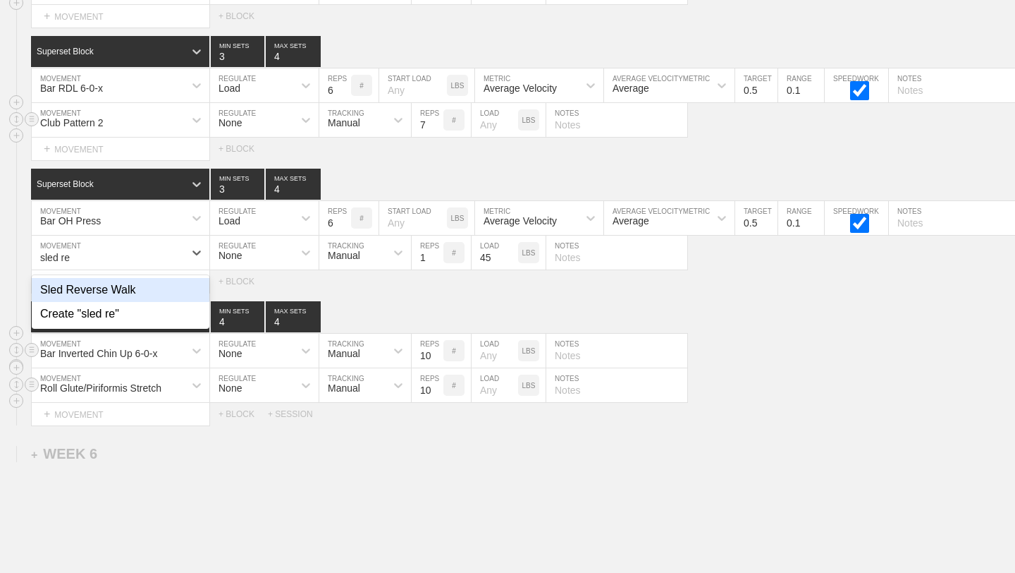
type input "sled rev"
click at [133, 288] on div "Sled Reverse Walk" at bounding box center [121, 290] width 178 height 24
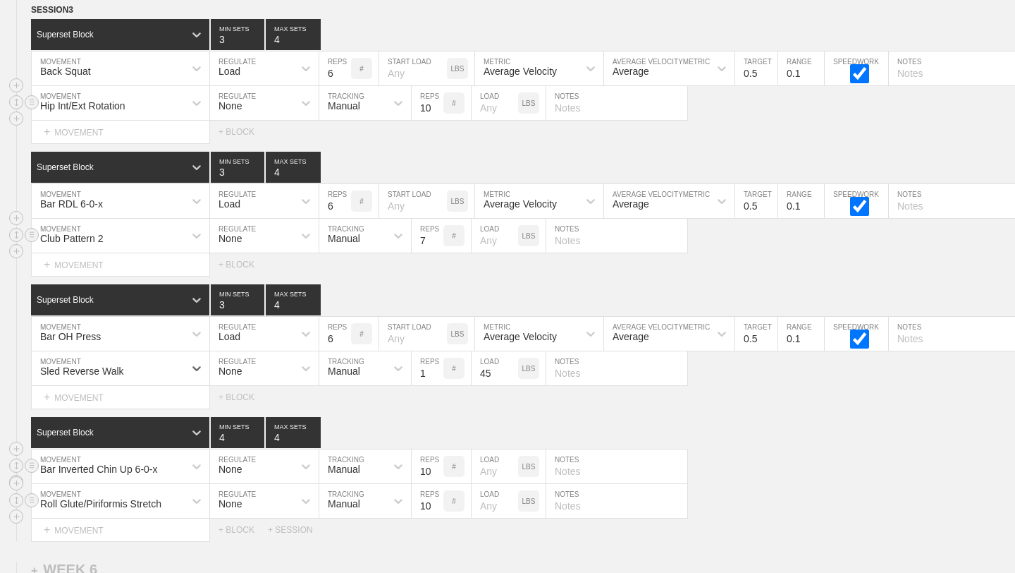
scroll to position [7274, 0]
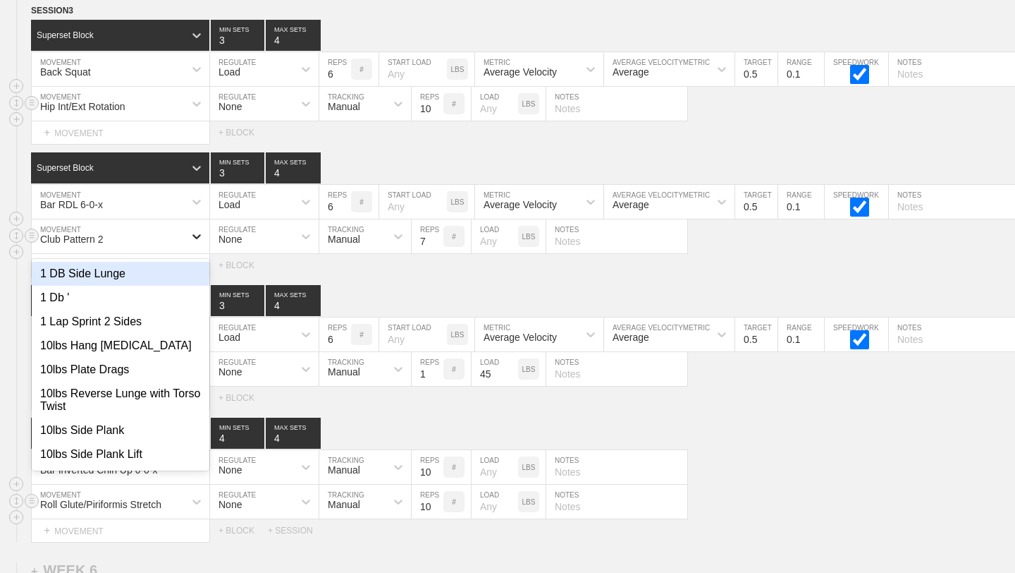
click at [189, 246] on div at bounding box center [196, 236] width 25 height 25
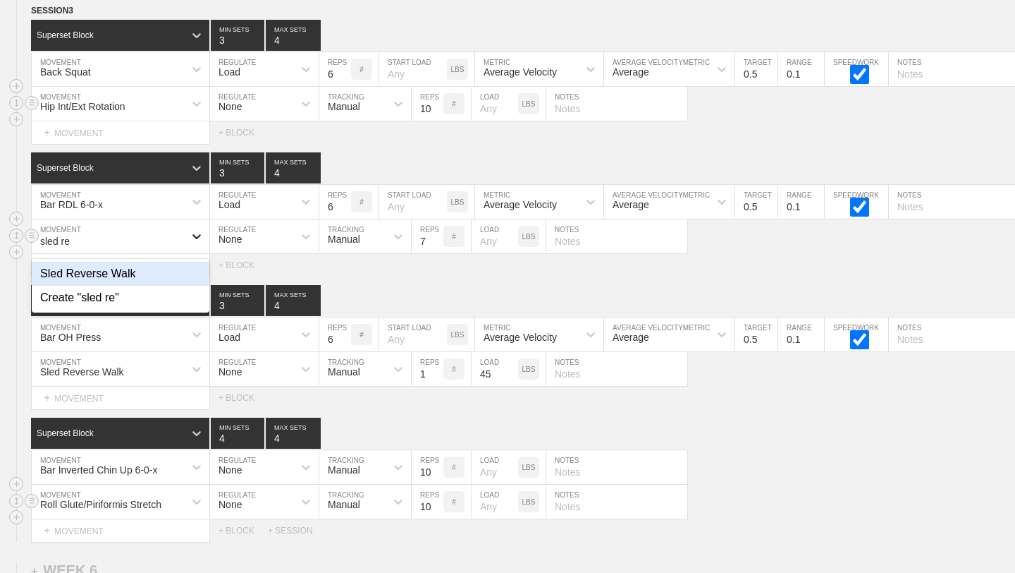
type input "sled rev"
click at [159, 276] on div "Sled Reverse Walk" at bounding box center [121, 274] width 178 height 24
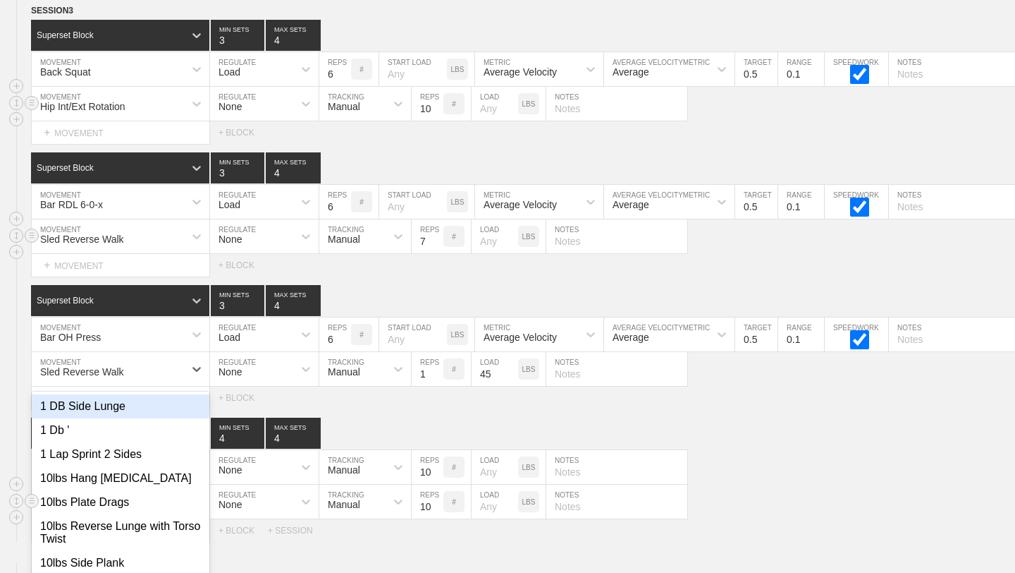
scroll to position [7309, 0]
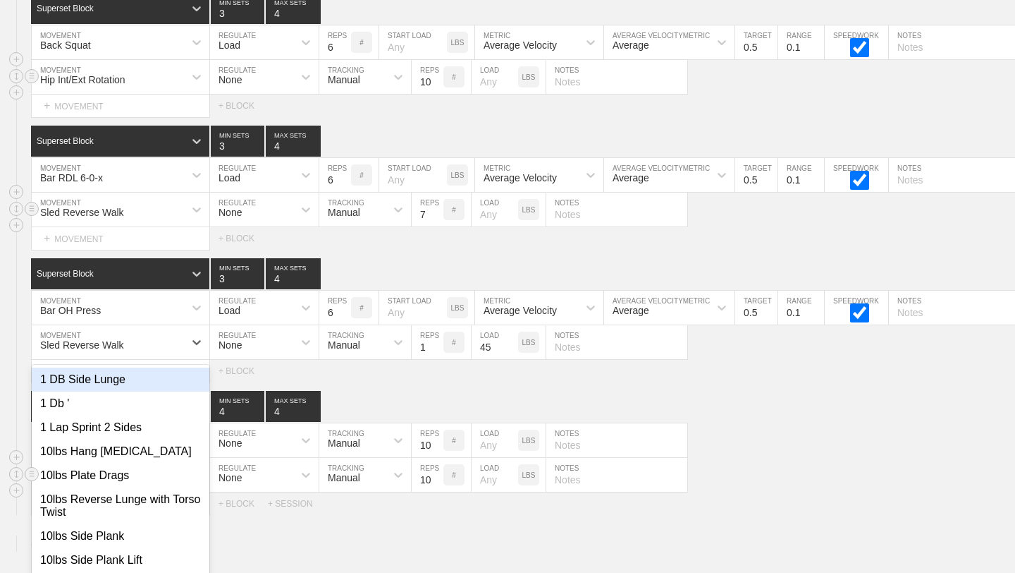
click at [149, 359] on div "option Sled Reverse Walk, selected. option 1 DB Side Lunge focused, 1 of 801. 8…" at bounding box center [121, 342] width 178 height 34
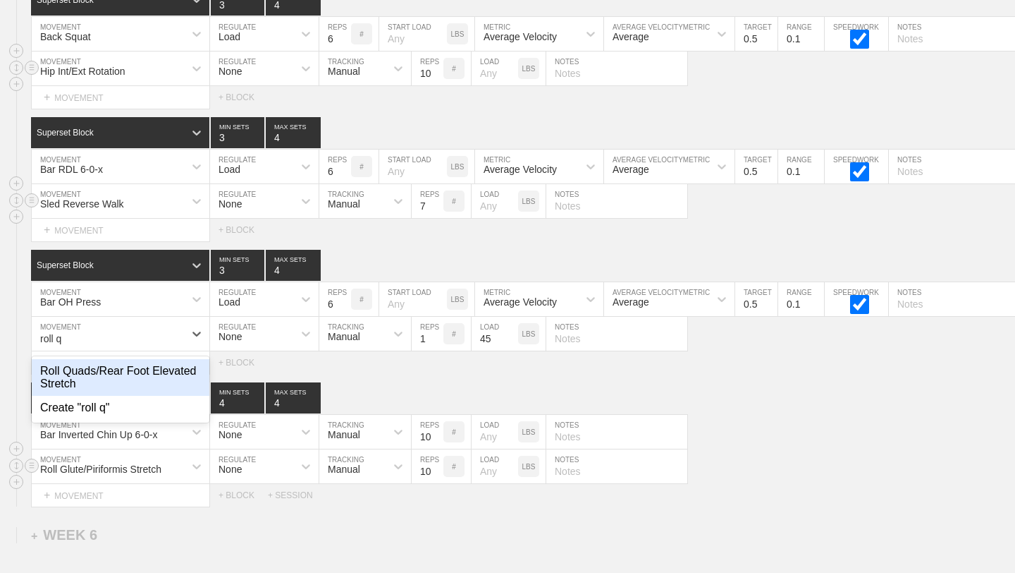
type input "roll qu"
click at [164, 369] on div "Roll Quads/Rear Foot Elevated Stretch" at bounding box center [121, 377] width 178 height 37
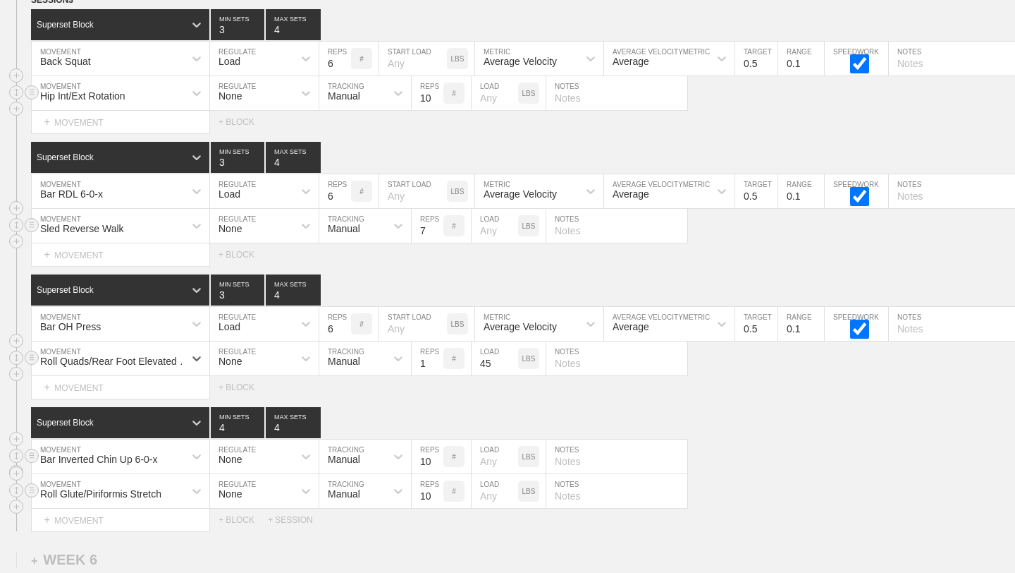
scroll to position [7282, 0]
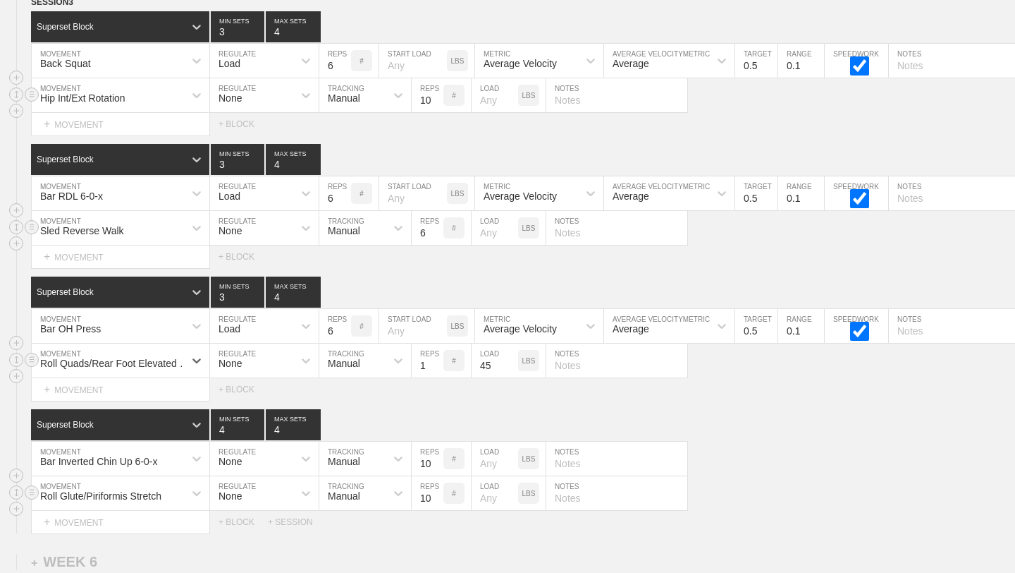
click at [439, 235] on input "6" at bounding box center [428, 228] width 32 height 34
click at [439, 235] on input "5" at bounding box center [428, 228] width 32 height 34
click at [439, 235] on input "4" at bounding box center [428, 228] width 32 height 34
click at [439, 235] on input "3" at bounding box center [428, 228] width 32 height 34
click at [439, 235] on input "2" at bounding box center [428, 228] width 32 height 34
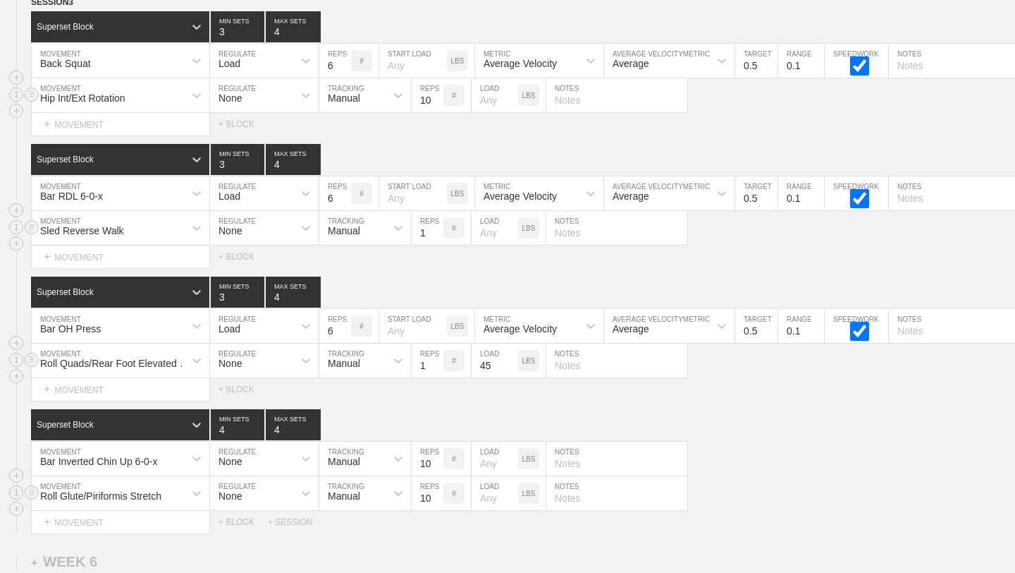
click at [439, 235] on input "1" at bounding box center [428, 228] width 32 height 34
type input "1"
click at [439, 235] on input "1" at bounding box center [428, 228] width 32 height 34
click at [436, 361] on input "2" at bounding box center [428, 360] width 32 height 34
click at [436, 361] on input "3" at bounding box center [428, 360] width 32 height 34
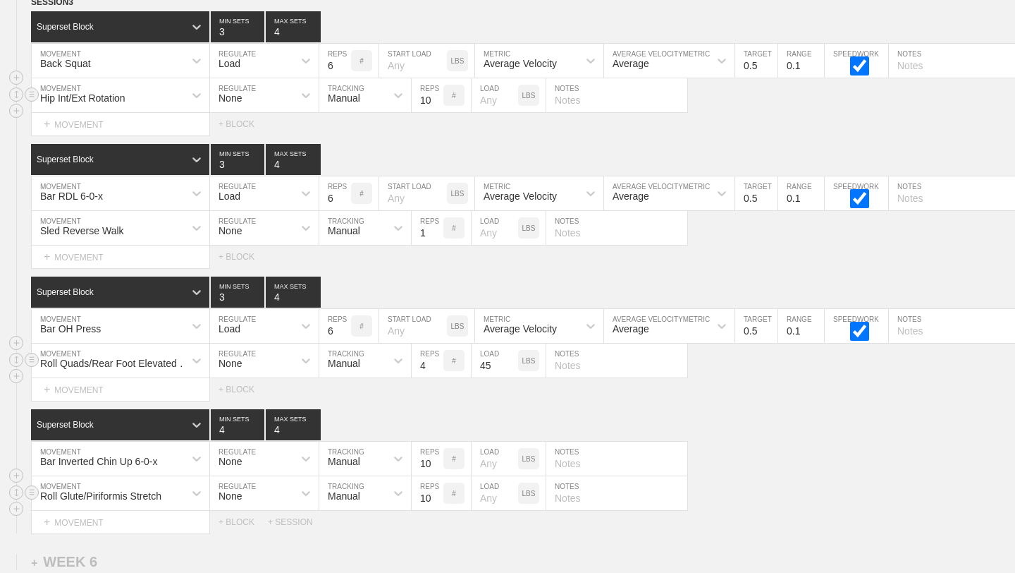
click at [436, 361] on input "4" at bounding box center [428, 360] width 32 height 34
click at [436, 361] on input "5" at bounding box center [428, 360] width 32 height 34
click at [436, 361] on input "6" at bounding box center [428, 360] width 32 height 34
click at [436, 361] on input "7" at bounding box center [428, 360] width 32 height 34
click at [436, 361] on input "8" at bounding box center [428, 360] width 32 height 34
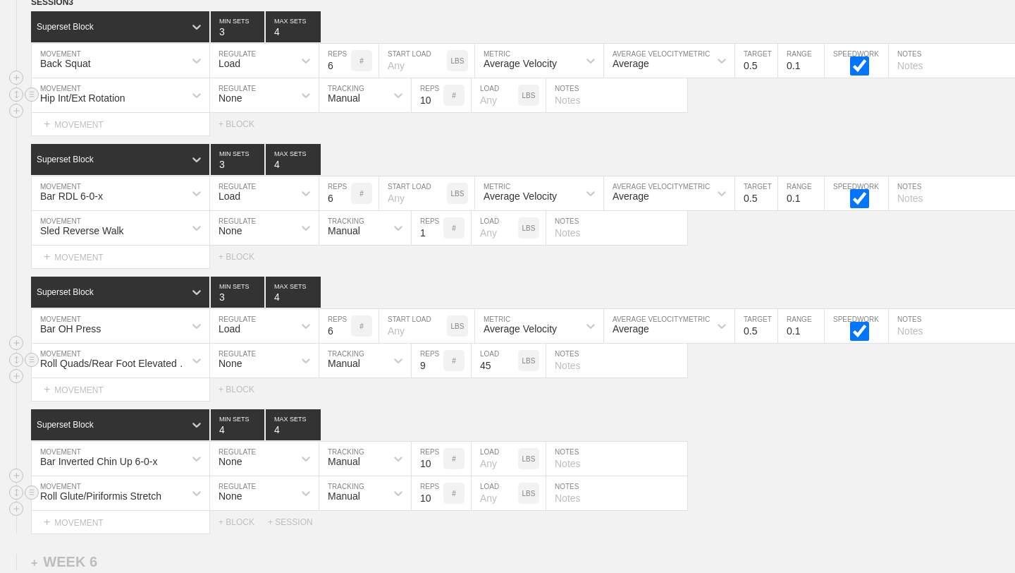
click at [436, 361] on input "9" at bounding box center [428, 360] width 32 height 34
type input "10"
click at [436, 361] on input "10" at bounding box center [428, 360] width 32 height 34
click at [514, 365] on input "4" at bounding box center [495, 360] width 47 height 34
click at [514, 365] on input "3" at bounding box center [495, 360] width 47 height 34
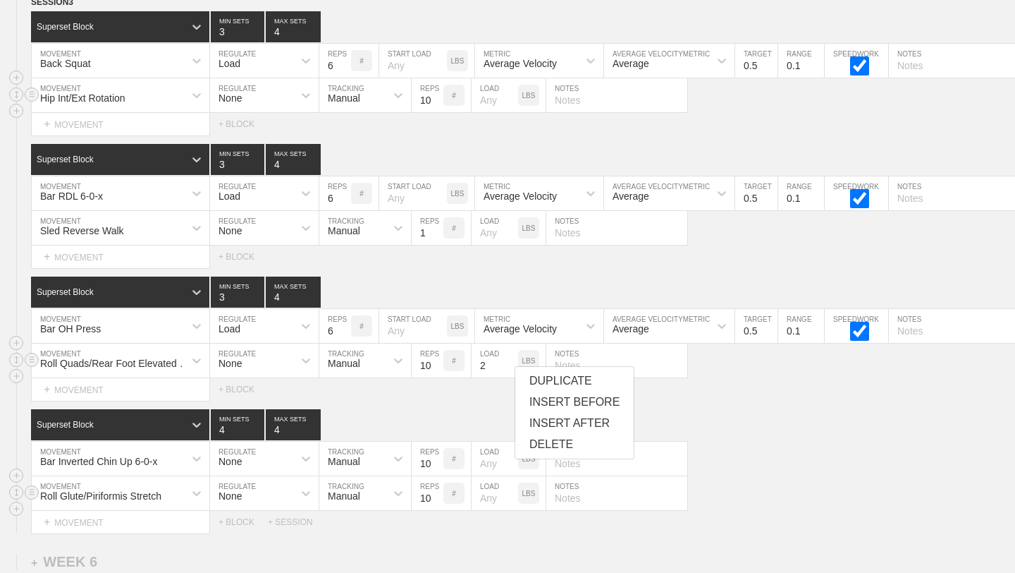
click at [514, 365] on input "2" at bounding box center [495, 360] width 47 height 34
click at [514, 365] on input "1" at bounding box center [495, 360] width 47 height 34
type input "0"
click at [514, 365] on input "0" at bounding box center [495, 360] width 47 height 34
click at [475, 393] on div "Select... MOVEMENT + MOVEMENT + BLOCK" at bounding box center [507, 389] width 1015 height 23
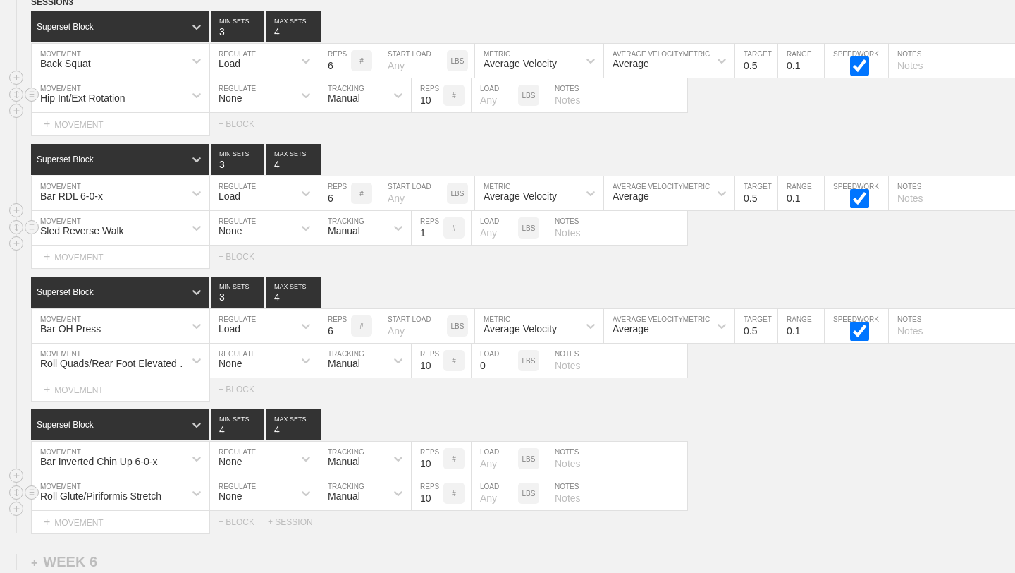
click at [489, 231] on input "number" at bounding box center [495, 228] width 47 height 34
type input "70"
click at [533, 270] on div "SESSION 3 Superset Block 3 MIN SETS 4 MAX SETS DUPLICATE INSERT MOVEMENT AFTER …" at bounding box center [507, 264] width 1015 height 538
click at [436, 463] on input "9" at bounding box center [428, 458] width 32 height 34
click at [436, 463] on input "8" at bounding box center [428, 458] width 32 height 34
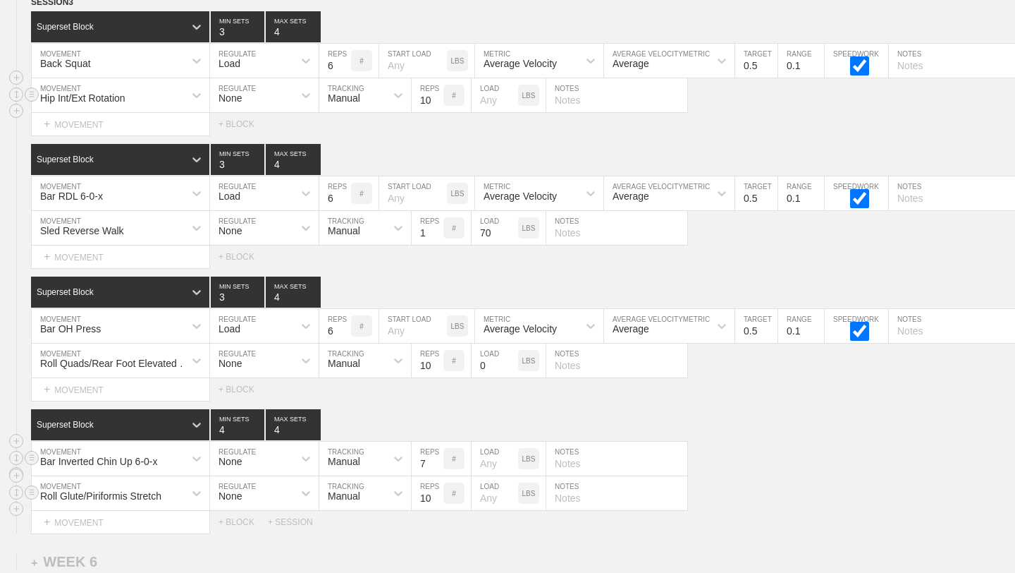
click at [436, 463] on input "7" at bounding box center [428, 458] width 32 height 34
click at [436, 463] on input "6" at bounding box center [428, 458] width 32 height 34
type input "5"
click at [436, 463] on input "5" at bounding box center [428, 458] width 32 height 34
click at [436, 413] on div "Superset Block 4 MIN SETS 4 MAX SETS" at bounding box center [523, 424] width 984 height 31
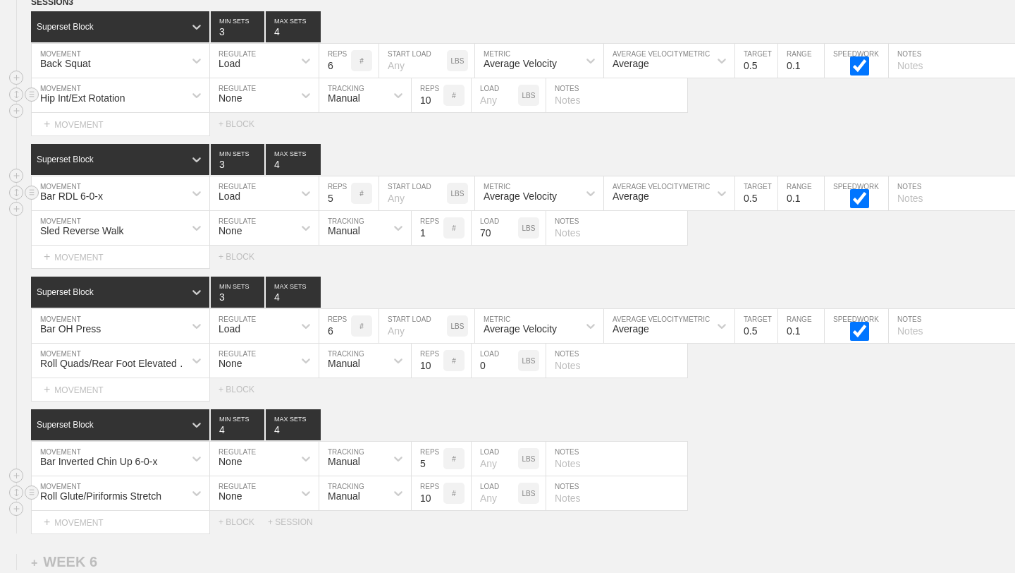
type input "5"
click at [346, 197] on input "5" at bounding box center [335, 193] width 32 height 34
click at [346, 286] on div "Superset Block 3 MIN SETS 4 MAX SETS" at bounding box center [523, 291] width 984 height 31
type textarea "x"
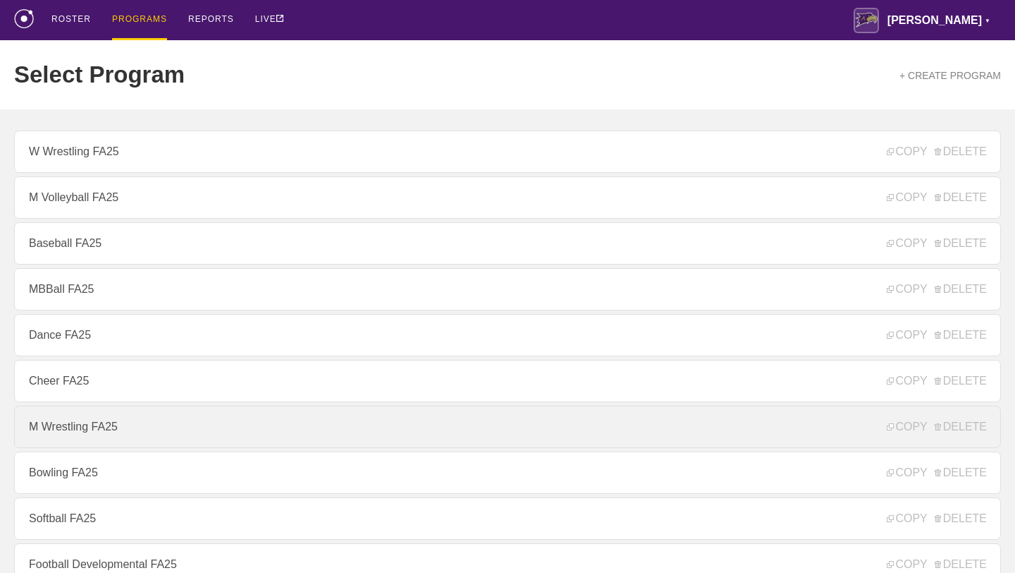
click at [85, 423] on link "M Wrestling FA25" at bounding box center [507, 426] width 987 height 42
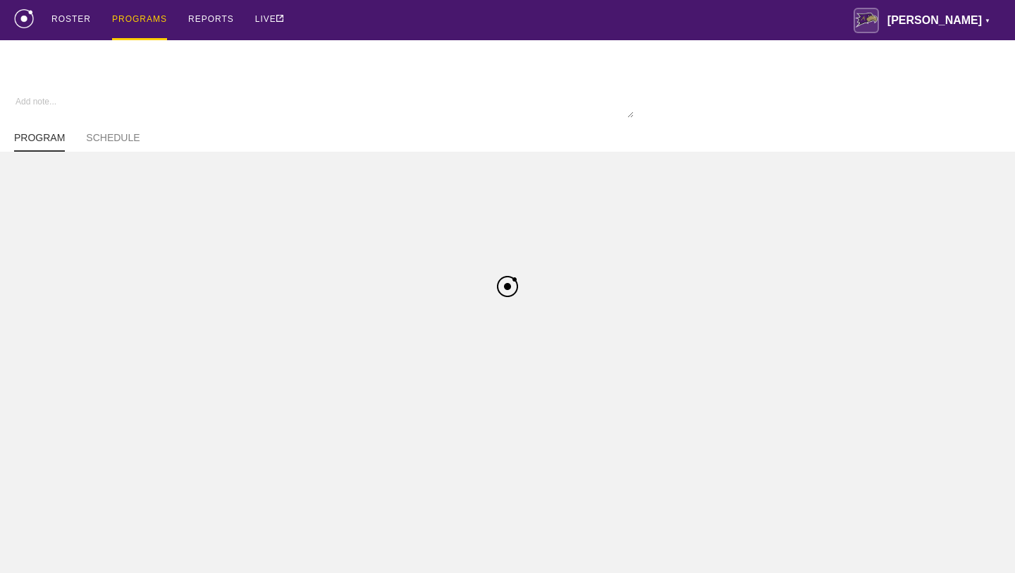
type textarea "x"
type input "M Wrestling FA25"
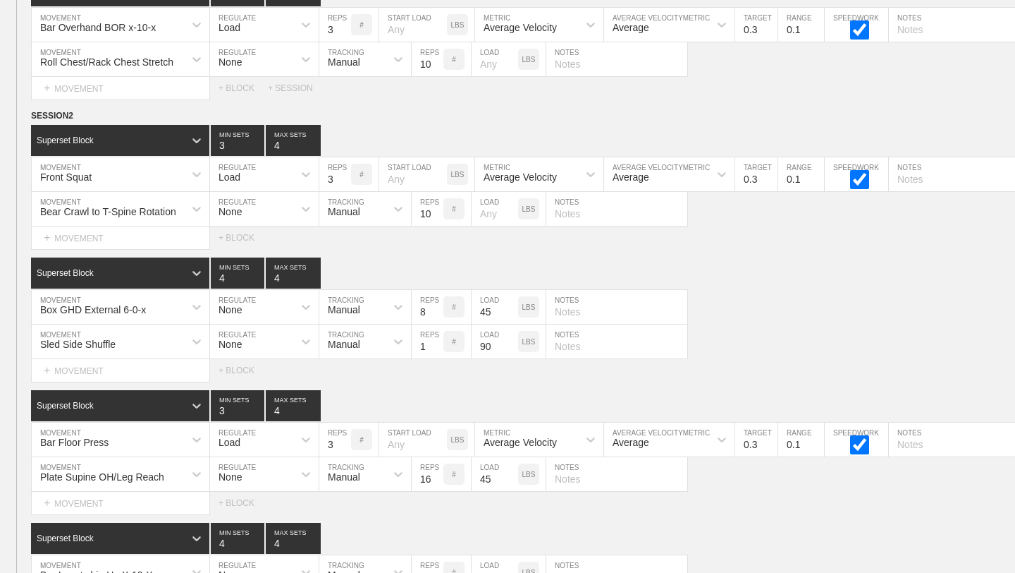
scroll to position [5652, 0]
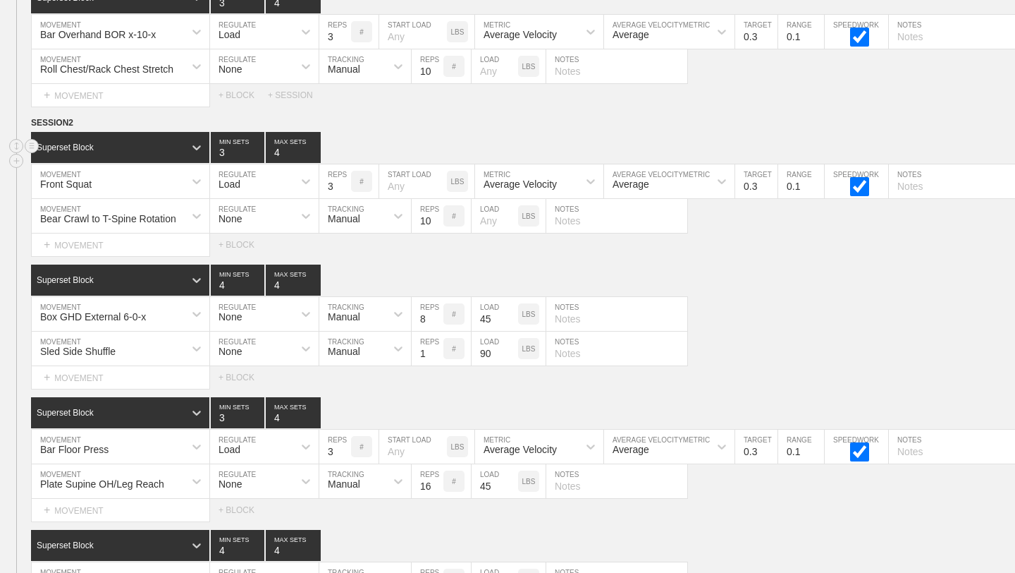
click at [403, 155] on div "Superset Block 3 MIN SETS 4 MAX SETS" at bounding box center [523, 147] width 984 height 31
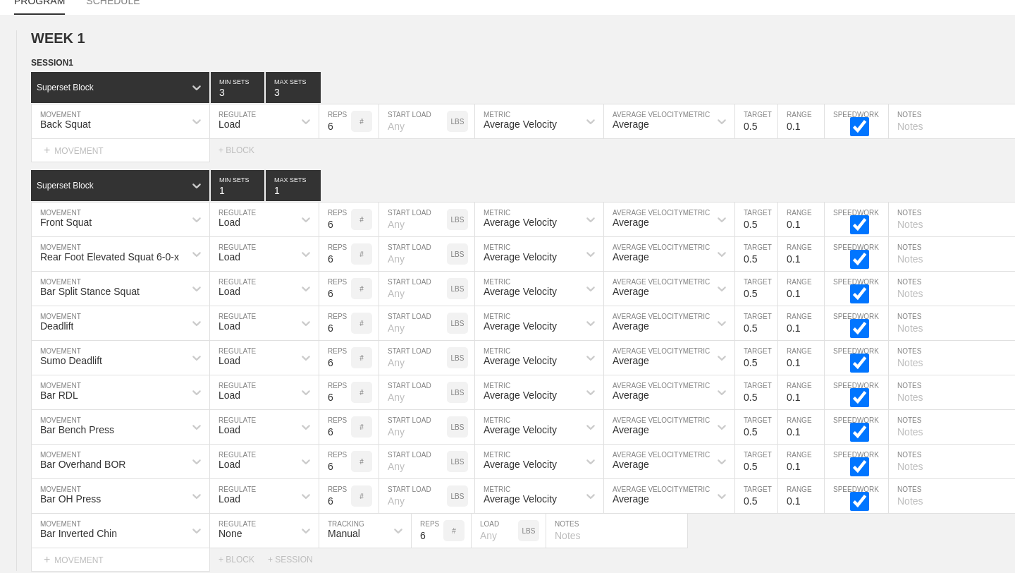
scroll to position [0, 0]
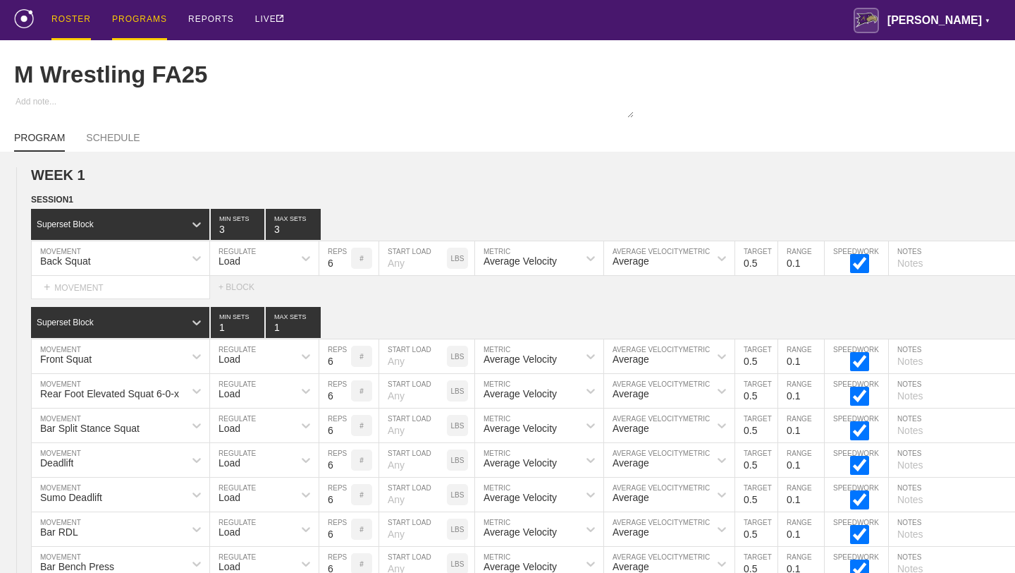
click at [85, 18] on div "ROSTER" at bounding box center [70, 20] width 39 height 40
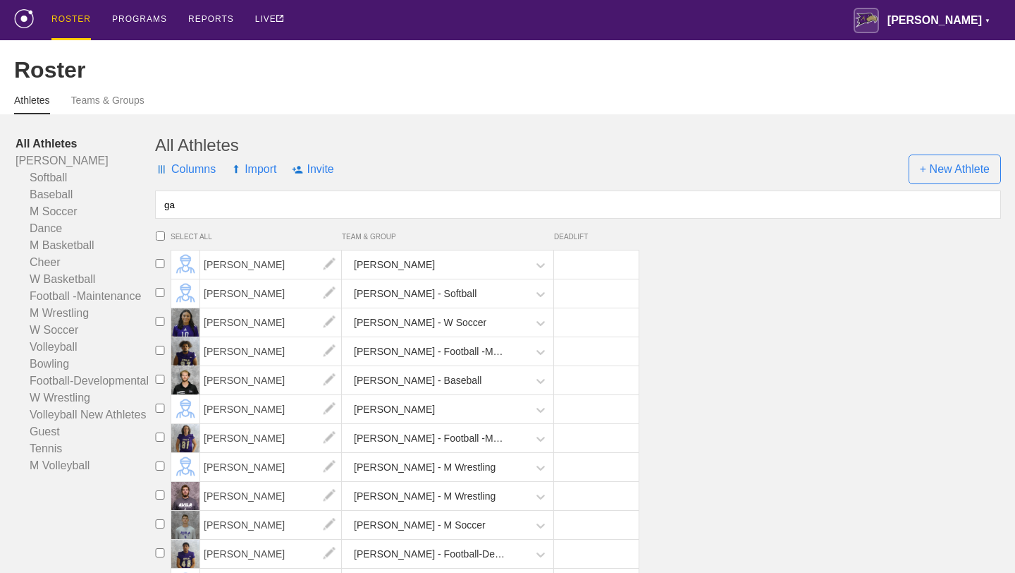
type input "g"
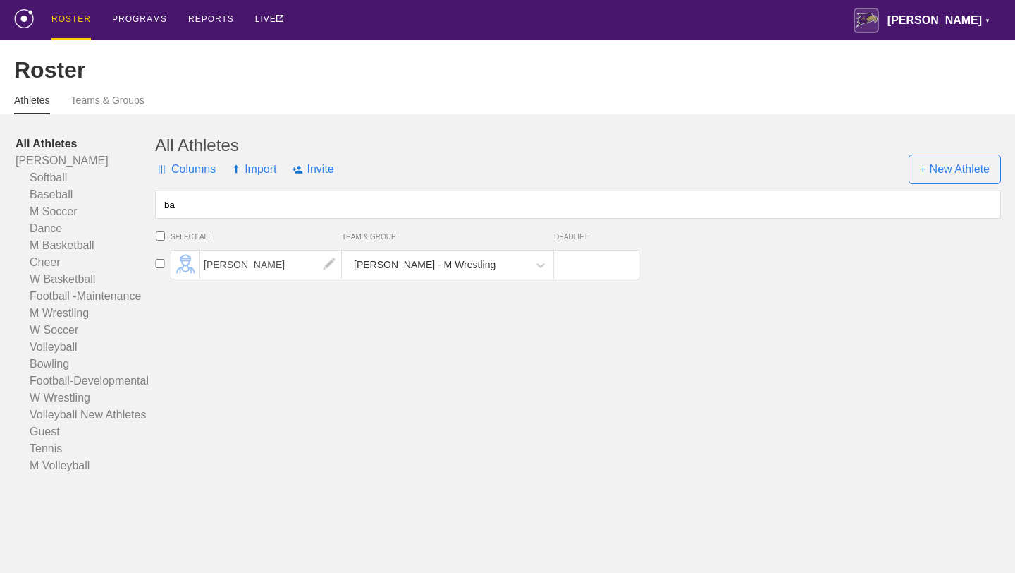
type input "b"
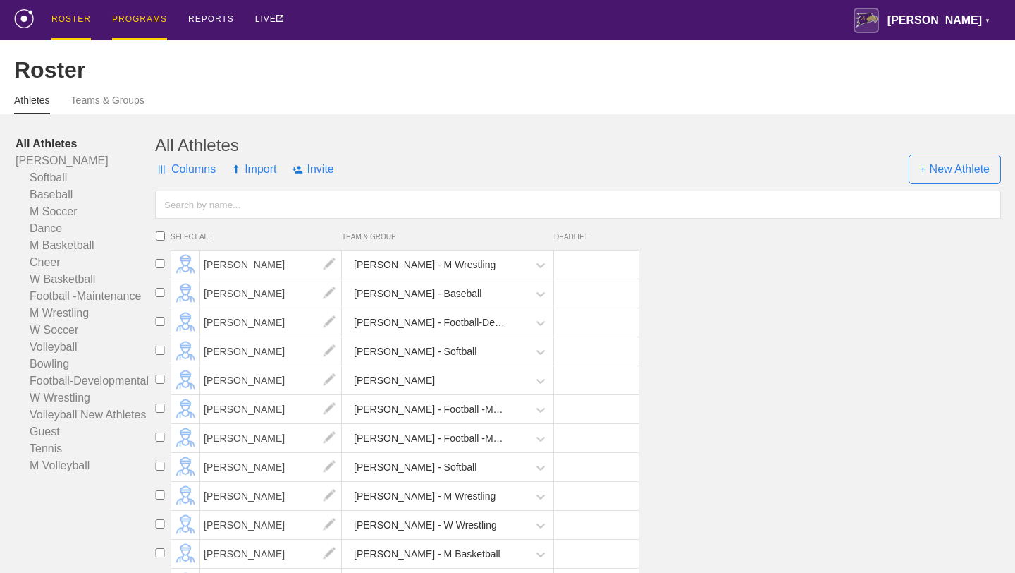
click at [126, 26] on div "PROGRAMS" at bounding box center [139, 20] width 55 height 40
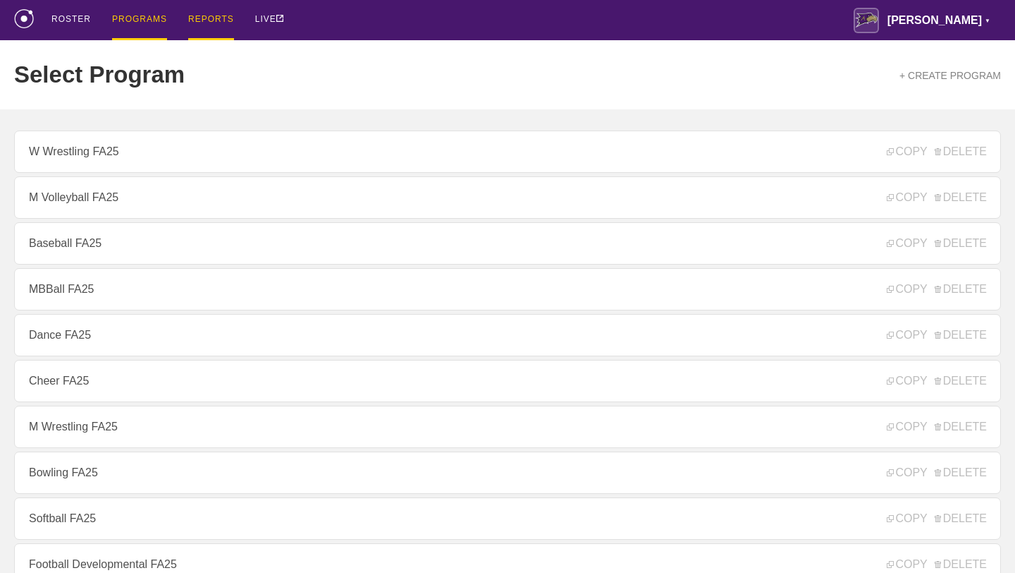
click at [226, 19] on div "REPORTS" at bounding box center [211, 20] width 46 height 40
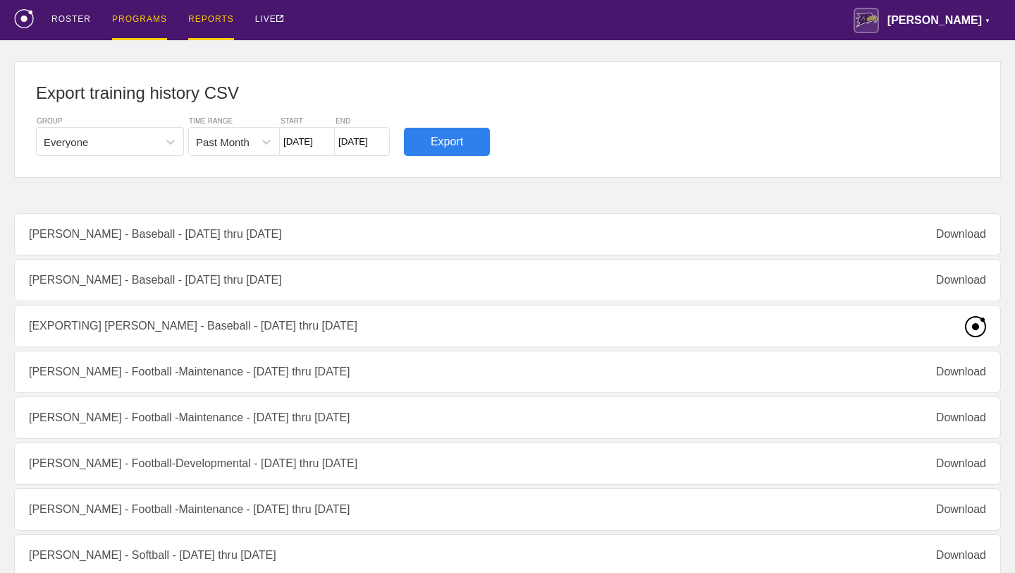
click at [147, 20] on div "PROGRAMS" at bounding box center [139, 20] width 55 height 40
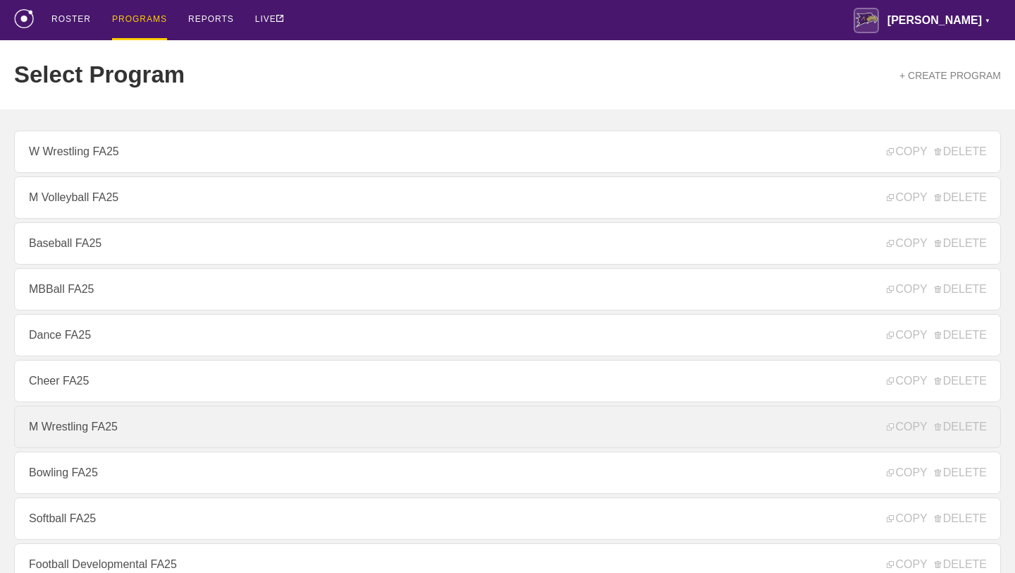
click at [47, 425] on link "M Wrestling FA25" at bounding box center [507, 426] width 987 height 42
type textarea "x"
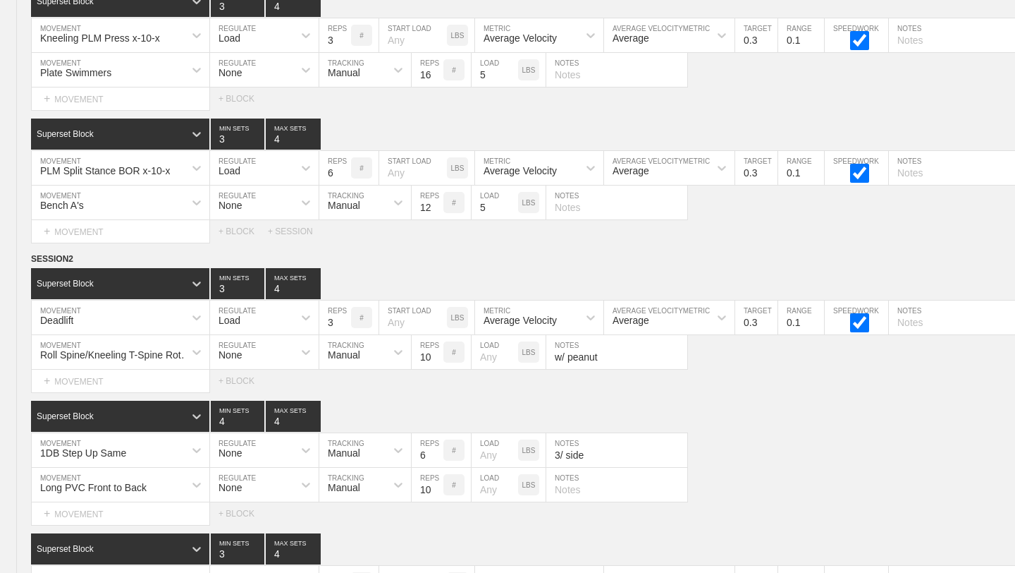
scroll to position [7654, 0]
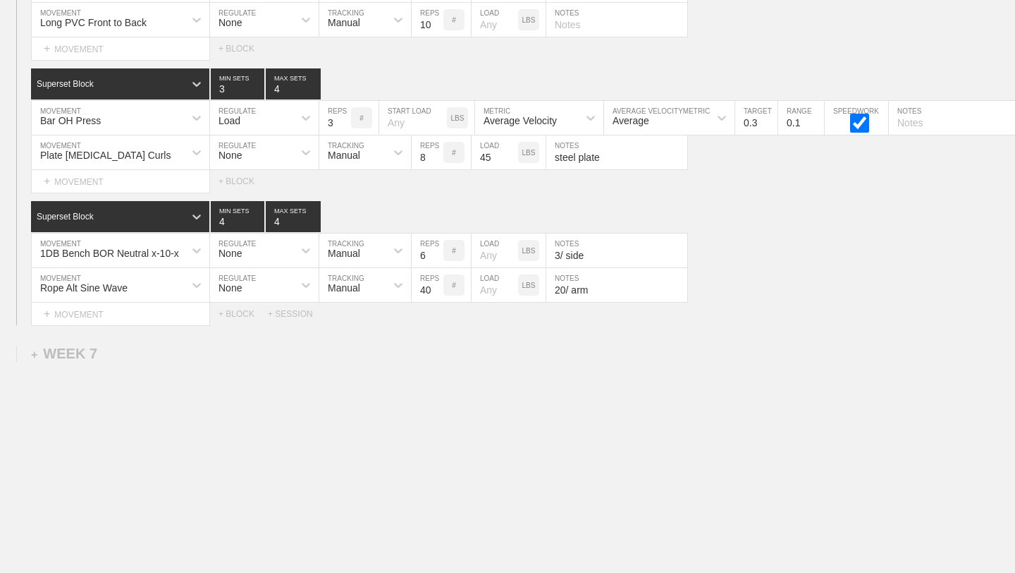
click at [850, 39] on div "Select... MOVEMENT + MOVEMENT + BLOCK" at bounding box center [507, 48] width 1015 height 23
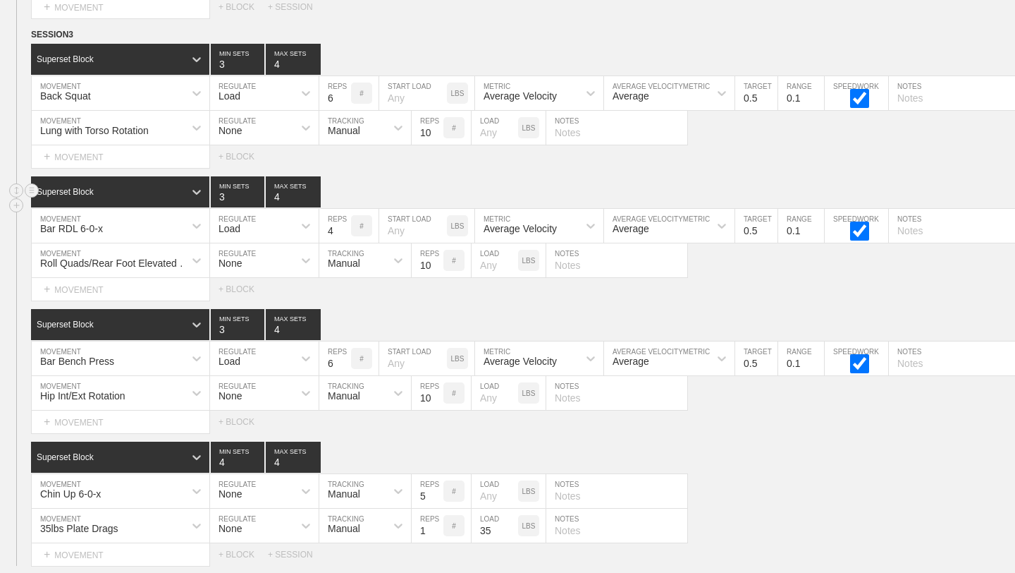
scroll to position [4613, 0]
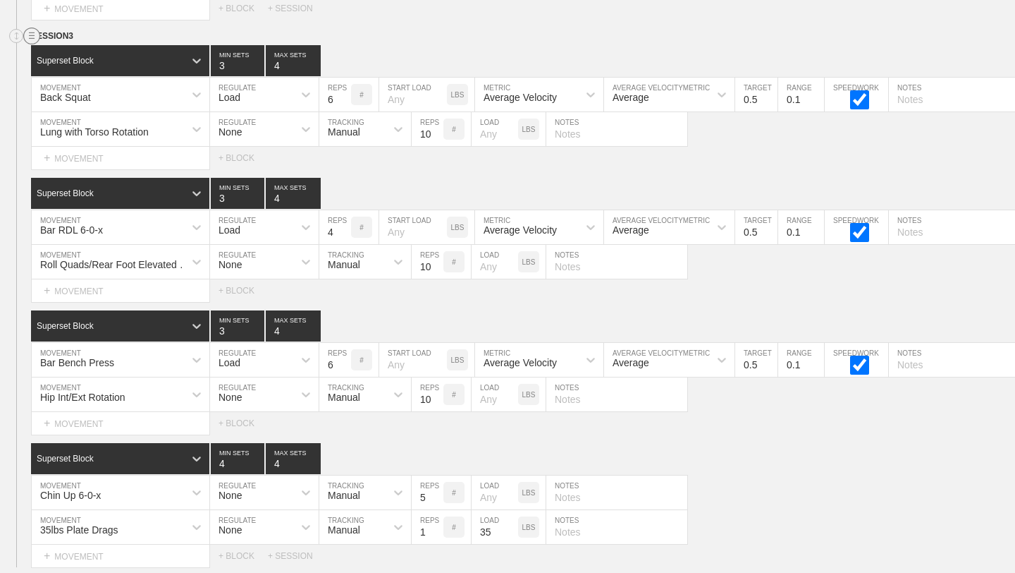
click at [28, 34] on circle at bounding box center [32, 36] width 16 height 16
click at [57, 49] on div "DUPLICATE" at bounding box center [98, 51] width 113 height 21
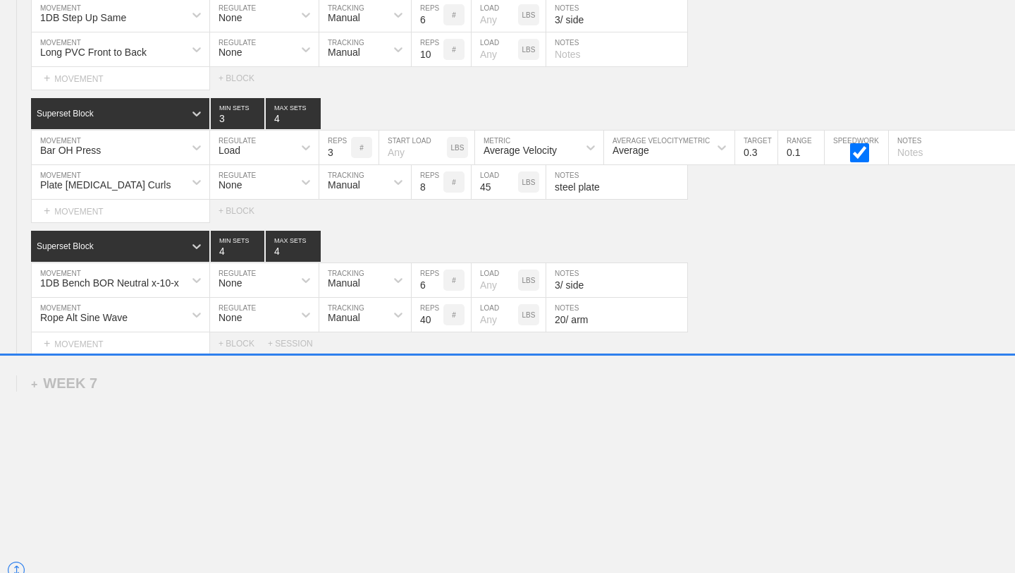
scroll to position [8201, 0]
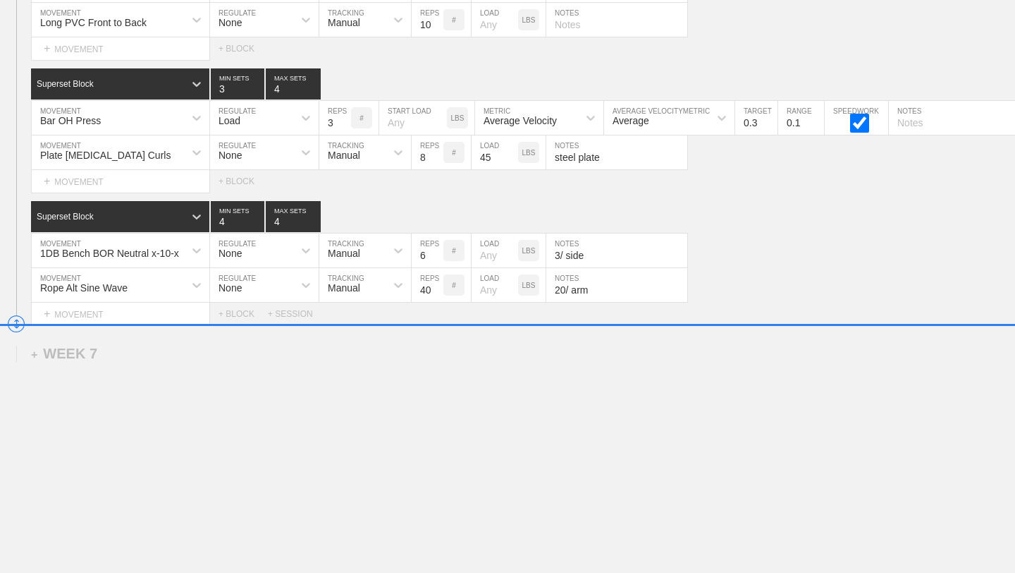
drag, startPoint x: 17, startPoint y: 137, endPoint x: 21, endPoint y: 325, distance: 187.6
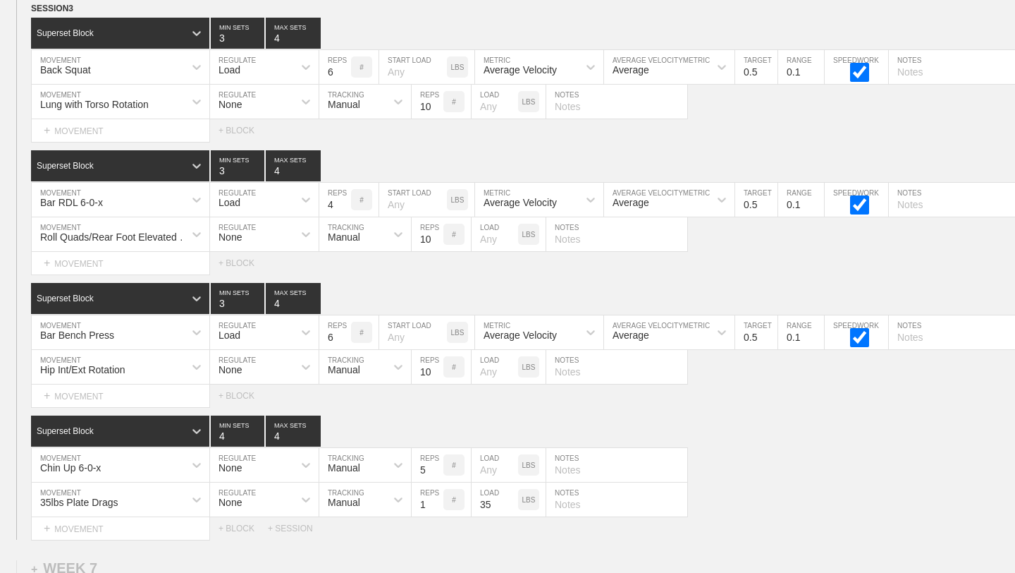
scroll to position [7984, 0]
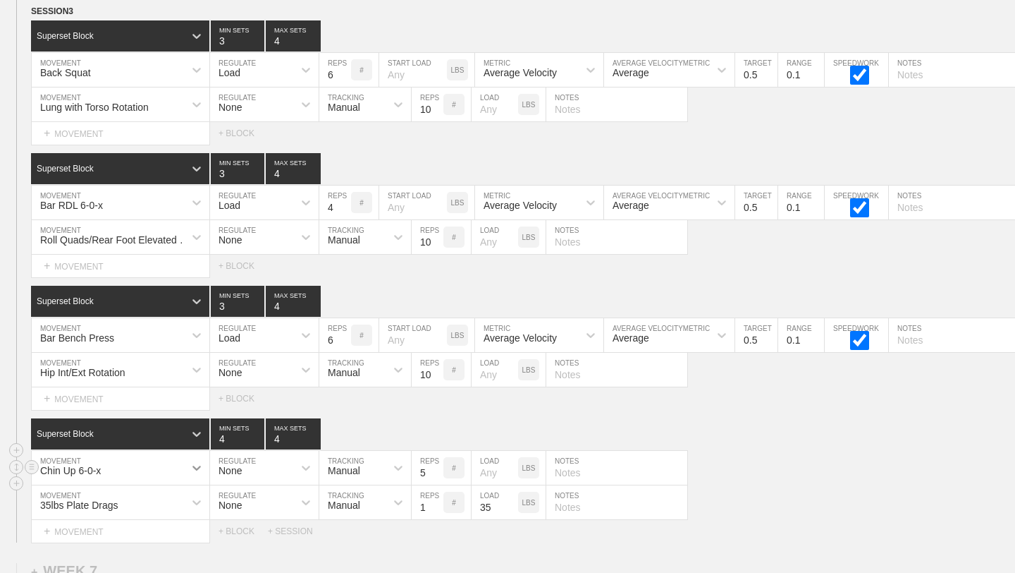
click at [192, 470] on div "Chin Up 6-0-x" at bounding box center [121, 468] width 178 height 34
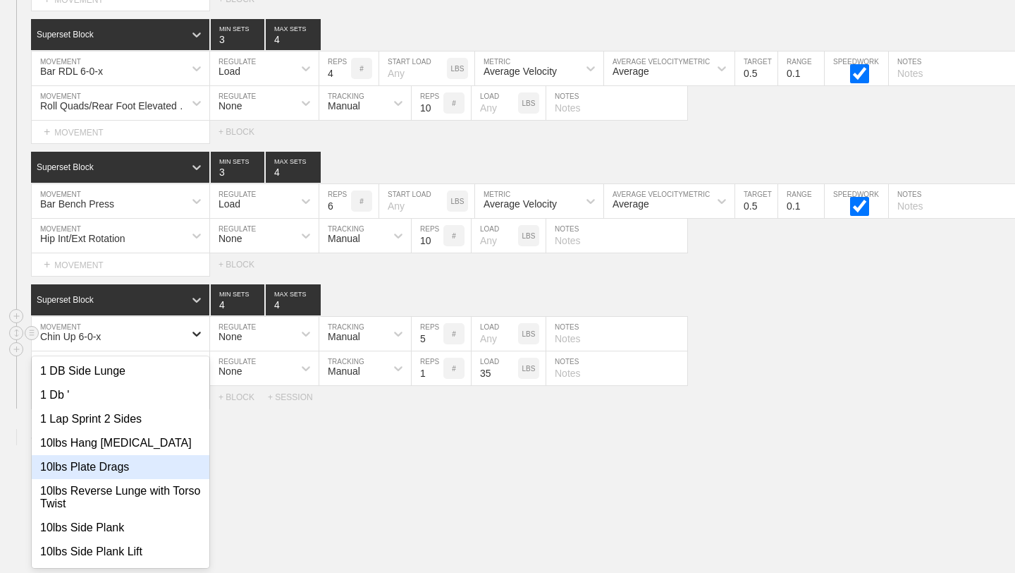
scroll to position [8118, 0]
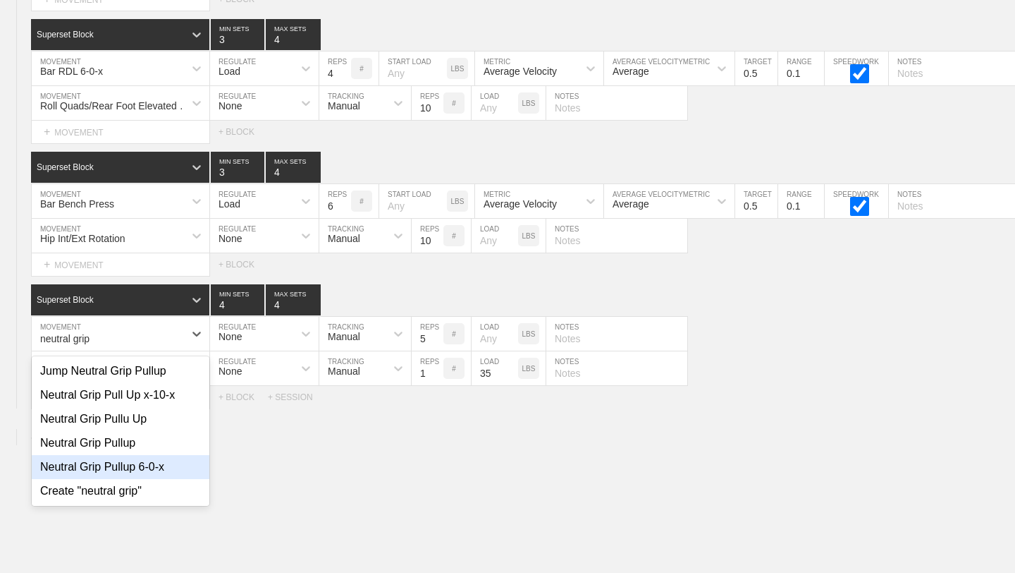
type input "neutral grip"
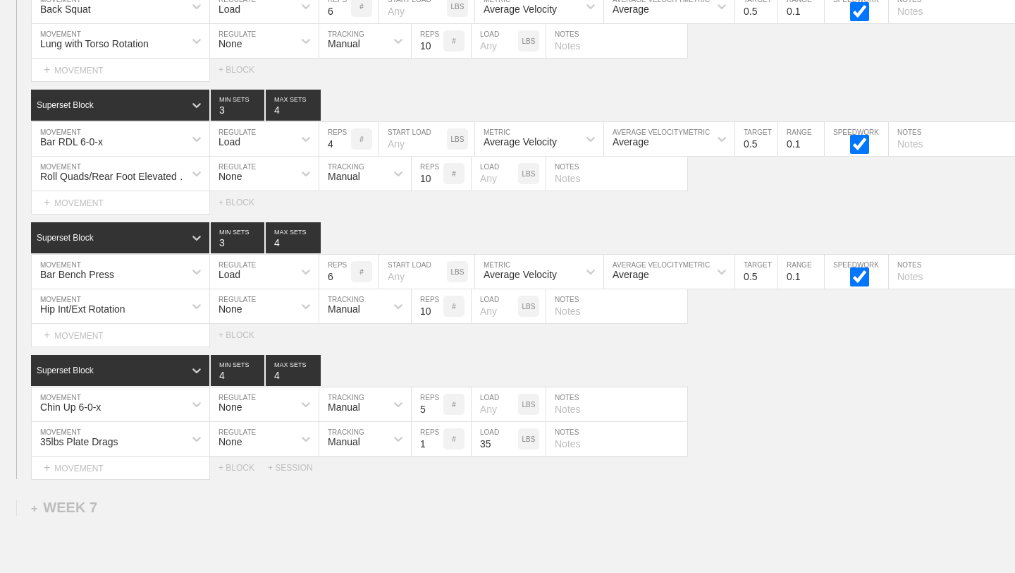
scroll to position [8052, 0]
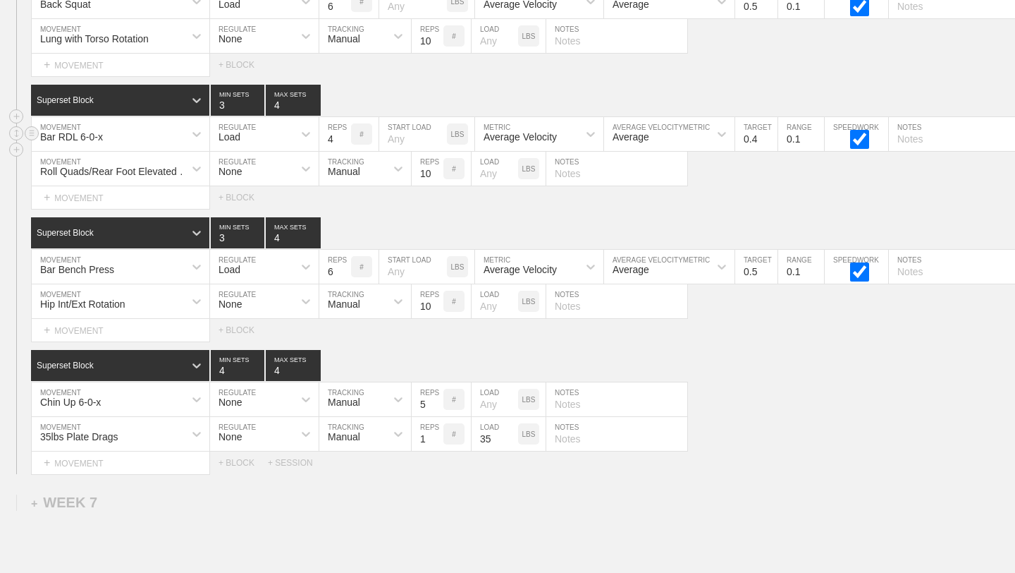
click at [771, 140] on input "0.4" at bounding box center [756, 134] width 42 height 34
type input "0.3"
click at [771, 140] on input "0.3" at bounding box center [756, 134] width 42 height 34
click at [751, 178] on div "Roll Quads/Rear Foot Elevated Stretch MOVEMENT None REGULATE Manual TRACKING 10…" at bounding box center [507, 169] width 1015 height 35
click at [199, 391] on div "Chin Up 6-0-x" at bounding box center [121, 399] width 178 height 34
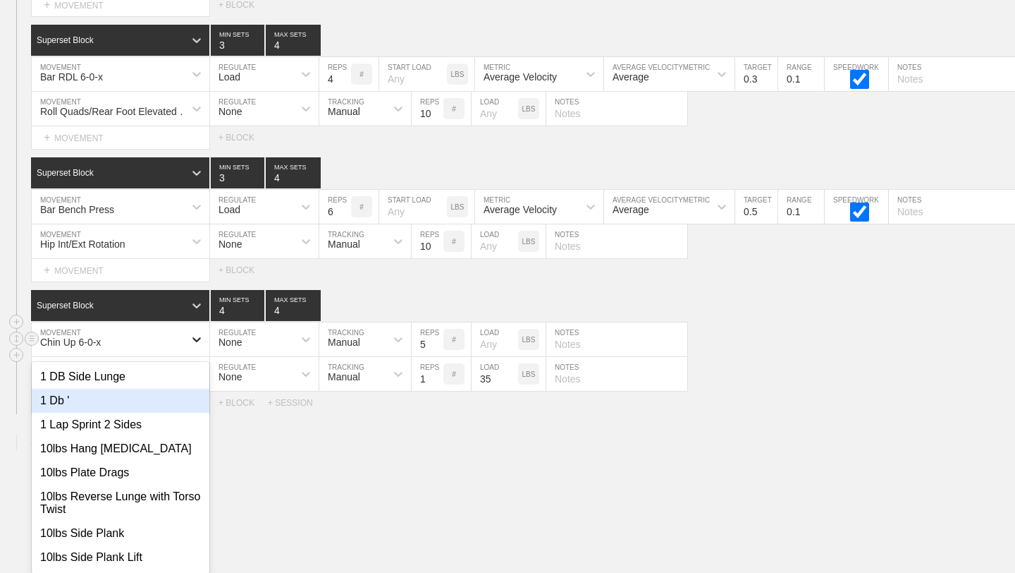
scroll to position [8118, 0]
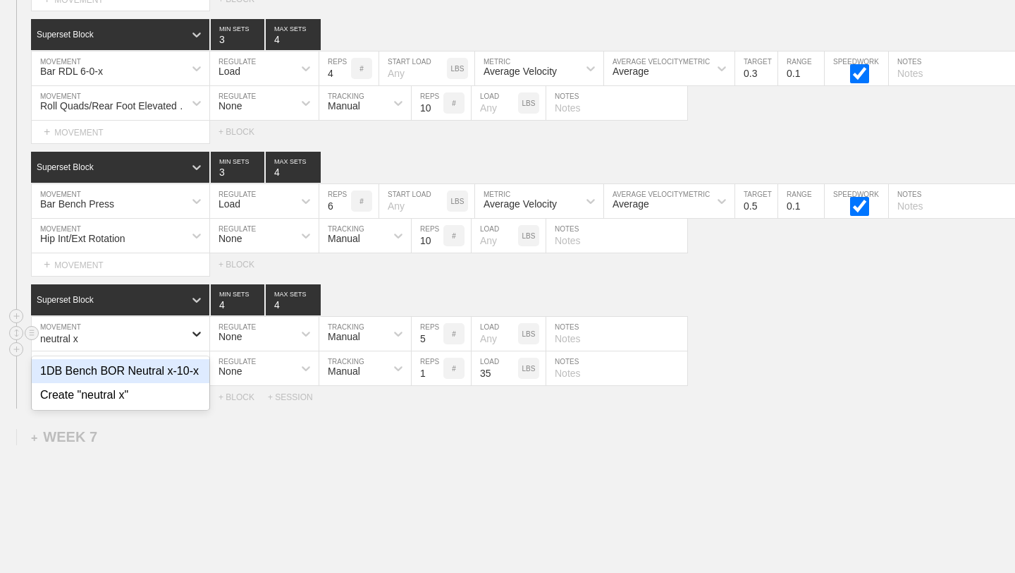
type input "neutral"
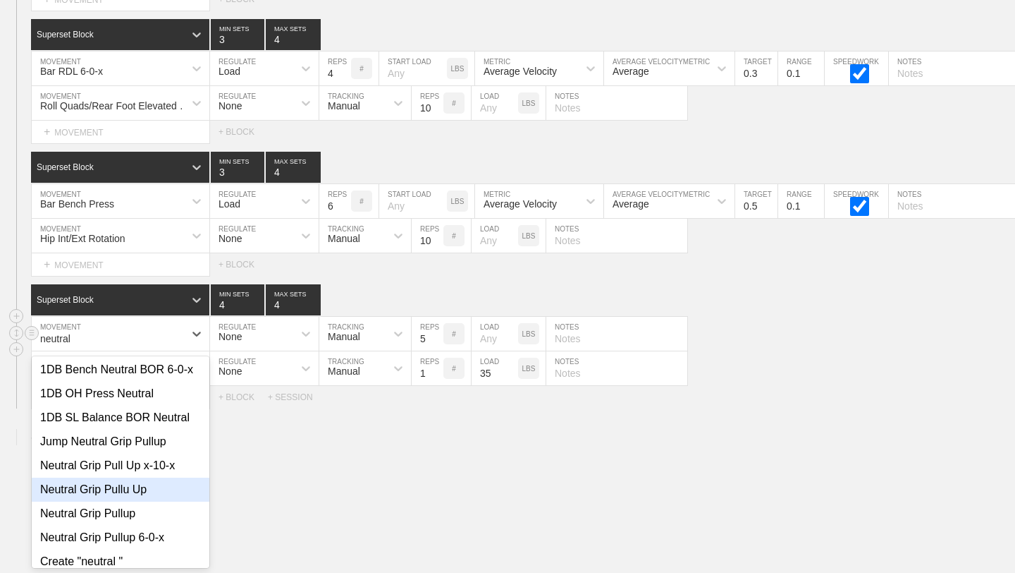
scroll to position [123, 0]
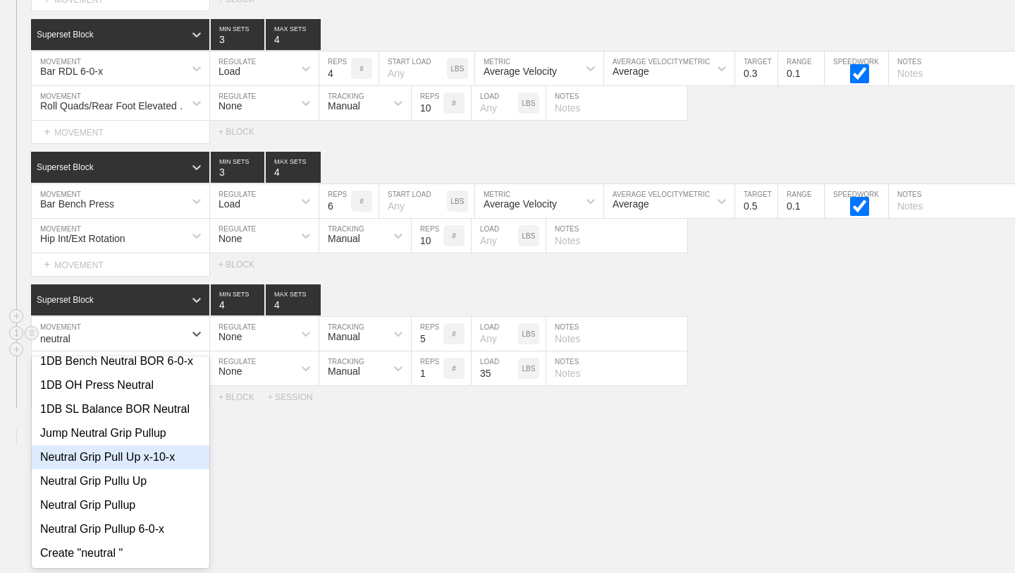
click at [153, 464] on div "Neutral Grip Pull Up x-10-x" at bounding box center [121, 457] width 178 height 24
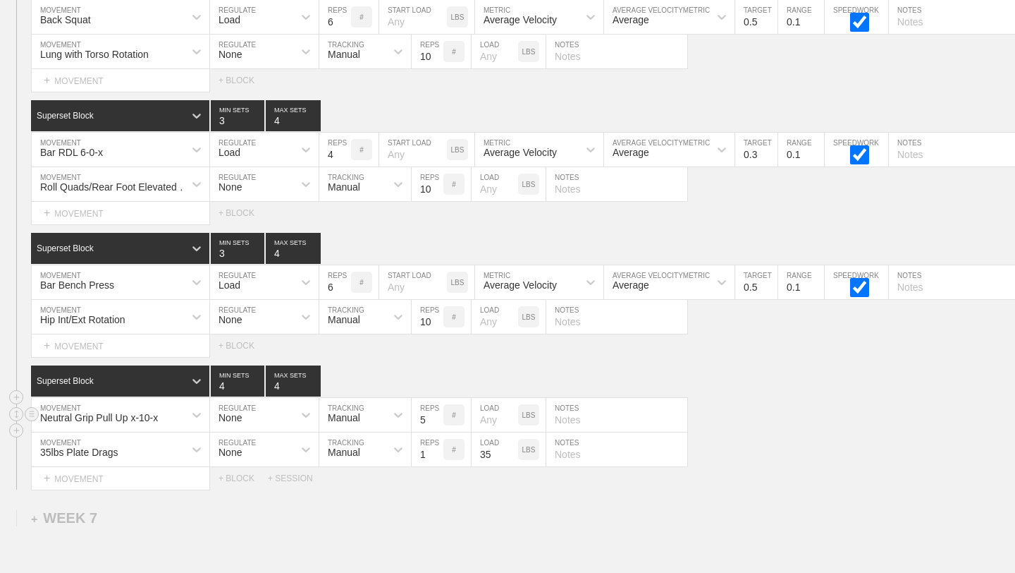
scroll to position [8035, 0]
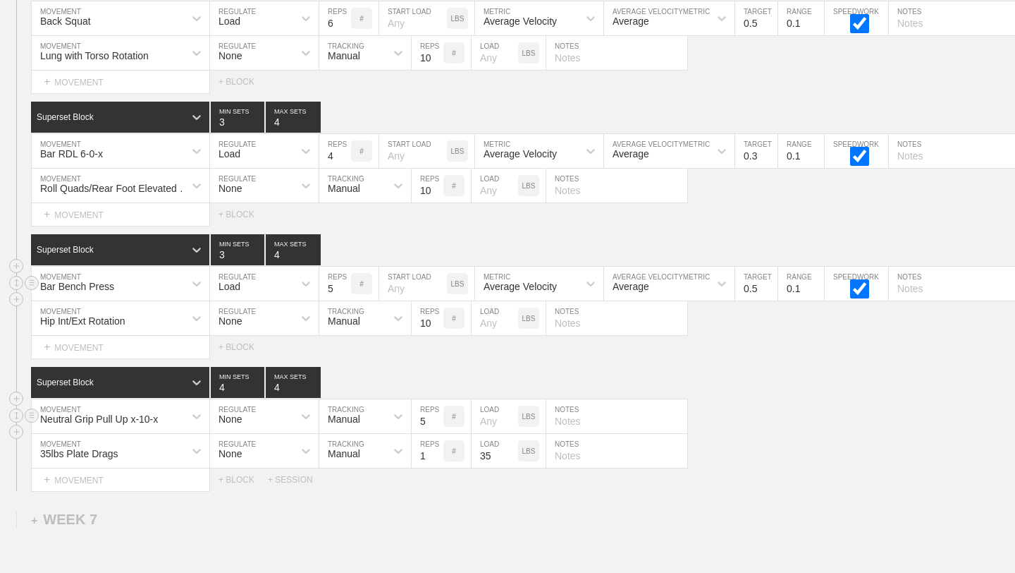
click at [344, 290] on input "5" at bounding box center [335, 284] width 32 height 34
click at [344, 290] on input "4" at bounding box center [335, 284] width 32 height 34
type input "3"
click at [344, 290] on input "3" at bounding box center [335, 284] width 32 height 34
click at [771, 291] on input "0.4" at bounding box center [756, 284] width 42 height 34
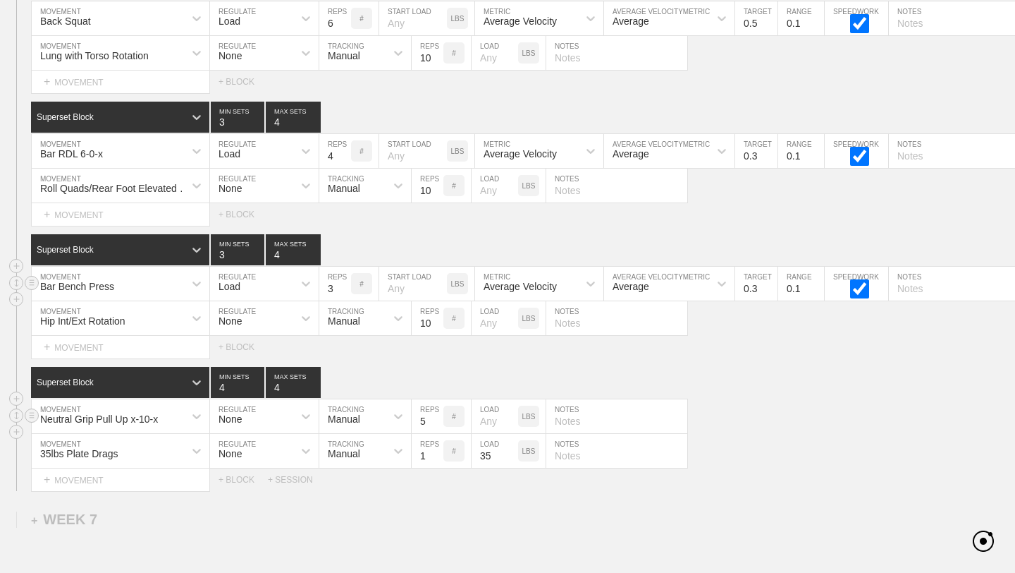
type input "0.3"
click at [771, 291] on input "0.3" at bounding box center [756, 284] width 42 height 34
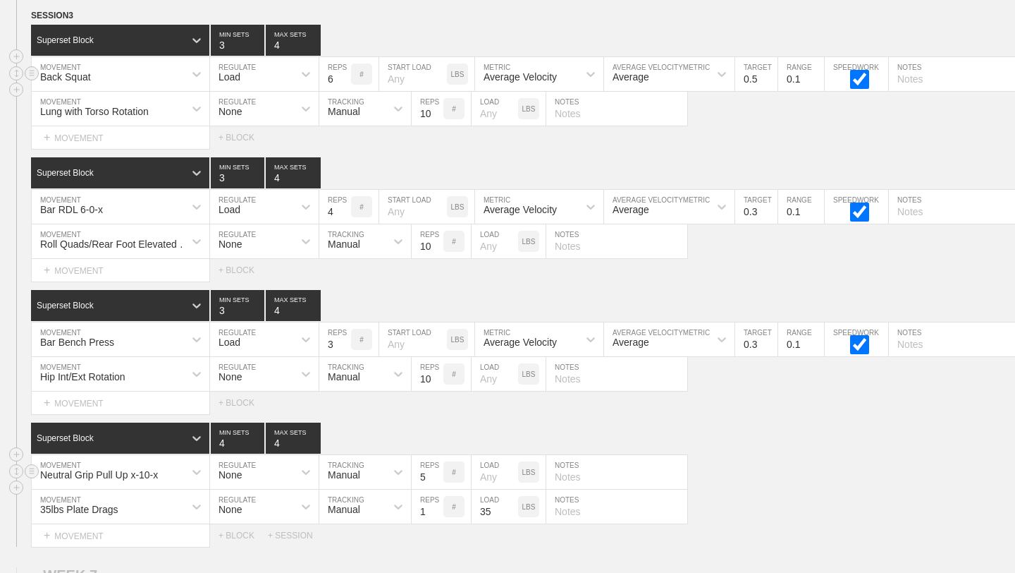
scroll to position [7978, 0]
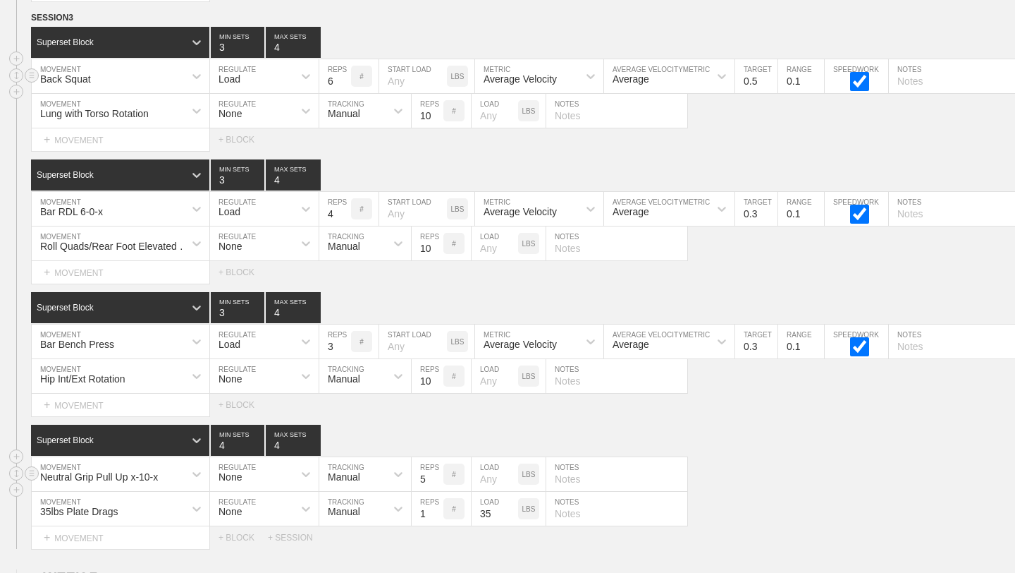
click at [346, 83] on input "5" at bounding box center [335, 76] width 32 height 34
click at [346, 83] on input "4" at bounding box center [335, 76] width 32 height 34
type input "3"
click at [346, 83] on input "3" at bounding box center [335, 76] width 32 height 34
click at [769, 83] on input "0.4" at bounding box center [756, 76] width 42 height 34
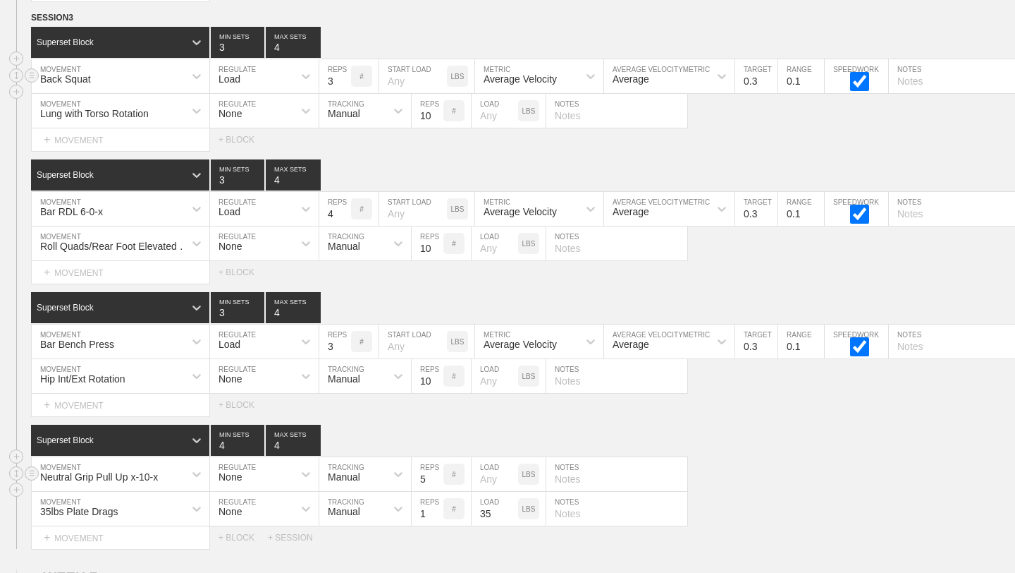
type input "0.3"
click at [769, 83] on input "0.3" at bounding box center [756, 76] width 42 height 34
click at [771, 104] on div "Lung with Torso Rotation MOVEMENT None REGULATE Manual TRACKING 10 REPS # LOAD …" at bounding box center [507, 111] width 1015 height 35
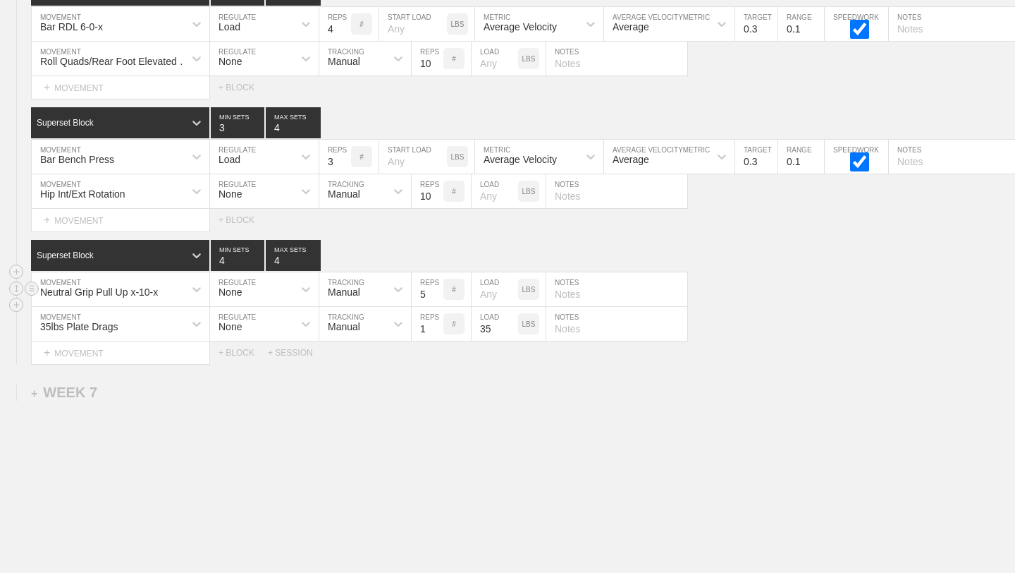
scroll to position [8084, 0]
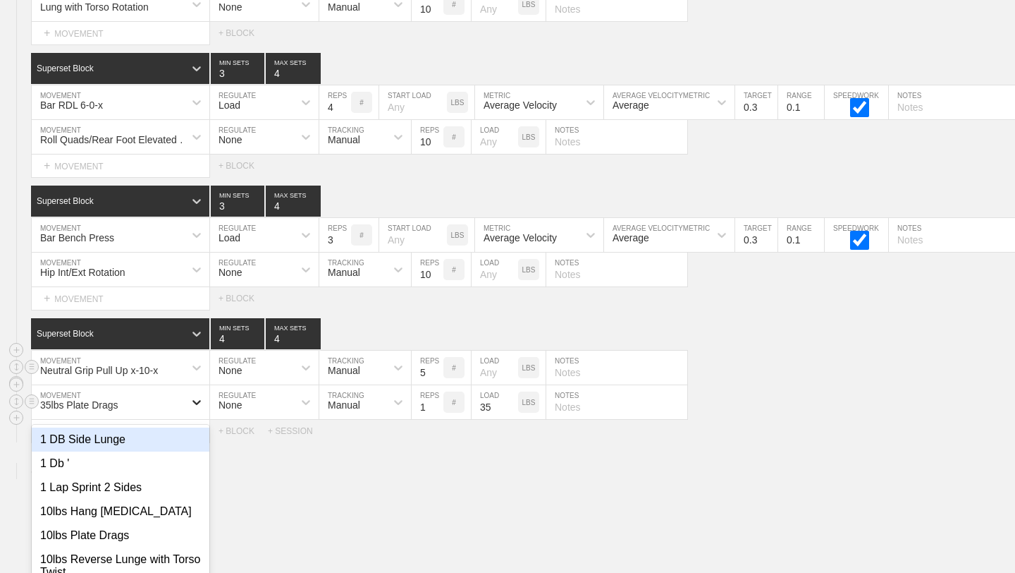
click at [198, 405] on div "option 1 DB Side Lunge focused, 1 of 801. 801 results available. Use Up and Dow…" at bounding box center [121, 402] width 178 height 34
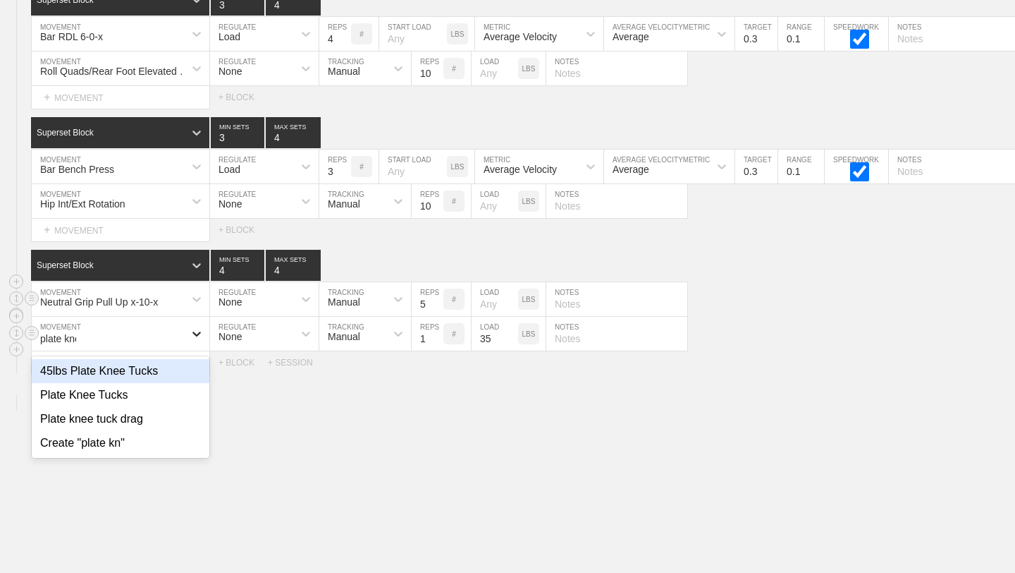
type input "plate knee"
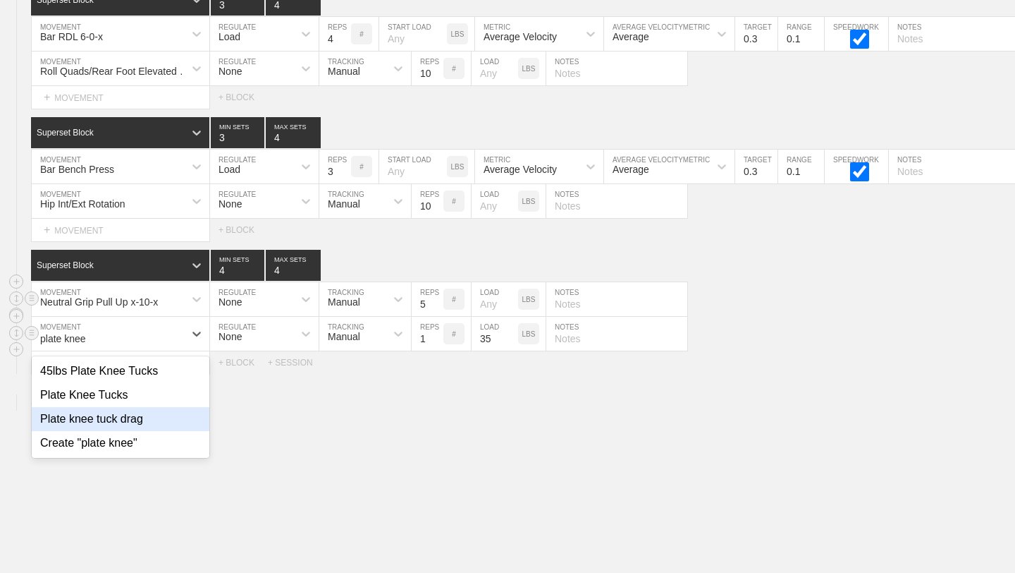
click at [142, 424] on div "Plate knee tuck drag" at bounding box center [121, 419] width 178 height 24
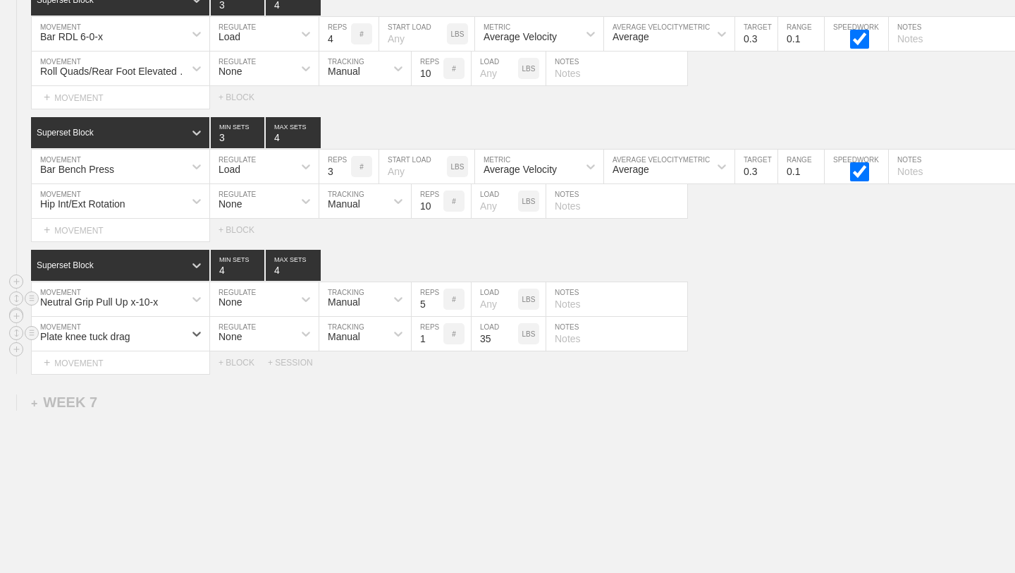
click at [606, 332] on input "text" at bounding box center [616, 334] width 141 height 34
type input "1 straightaway is 1. Need 3 total"
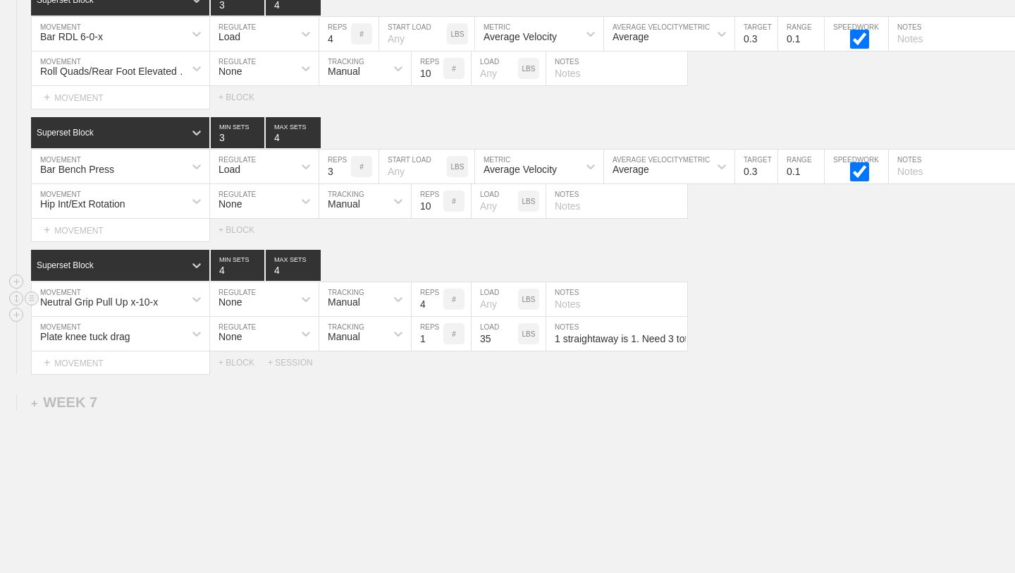
click at [440, 306] on input "4" at bounding box center [428, 299] width 32 height 34
type input "3"
click at [440, 306] on input "3" at bounding box center [428, 299] width 32 height 34
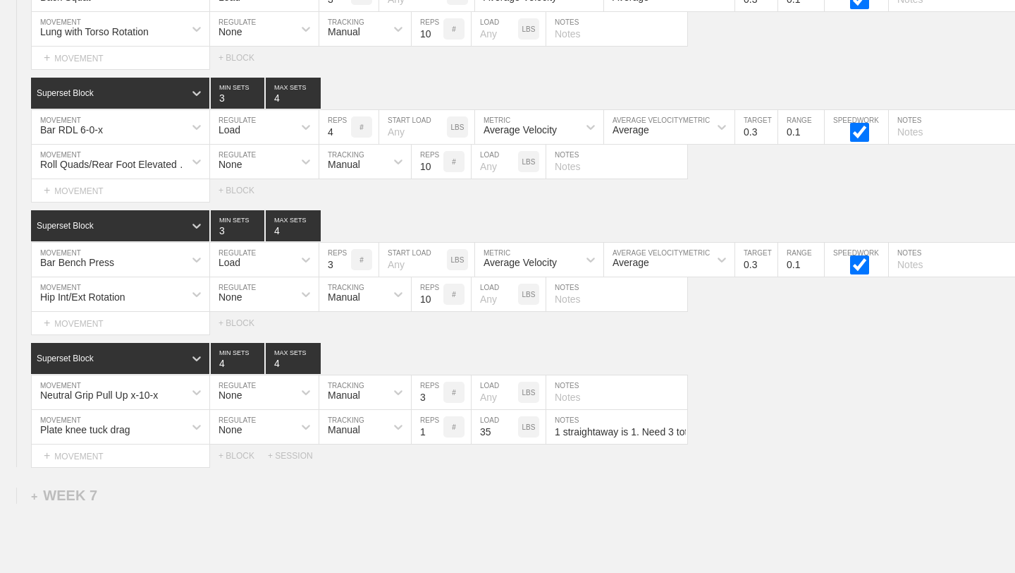
scroll to position [8059, 0]
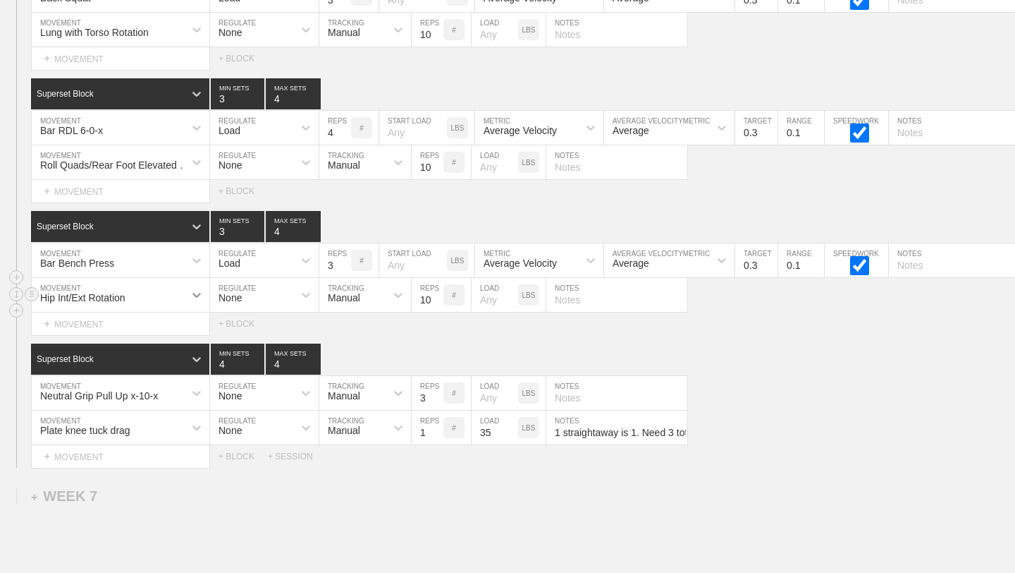
click at [200, 293] on icon at bounding box center [196, 295] width 8 height 5
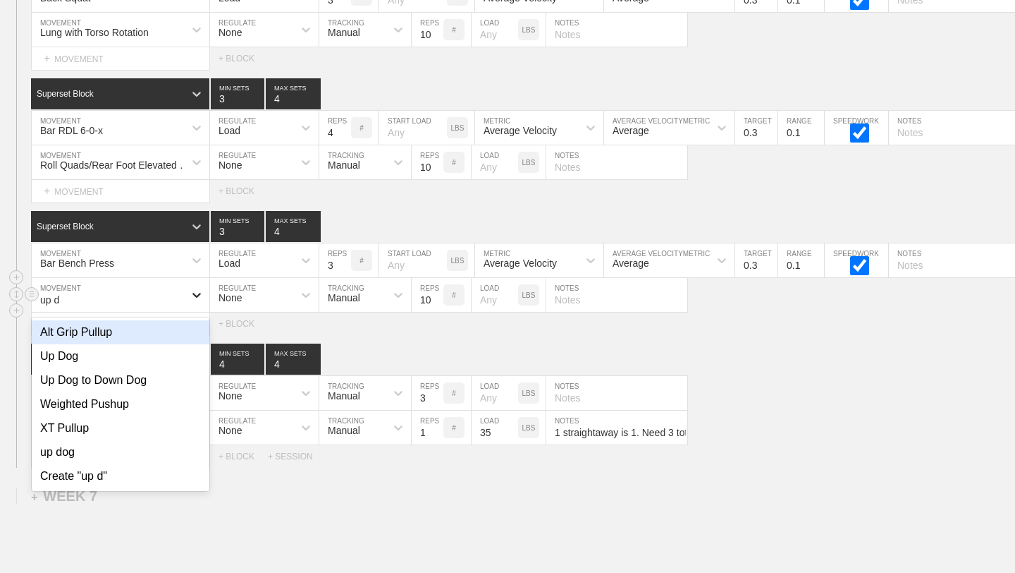
type input "up do"
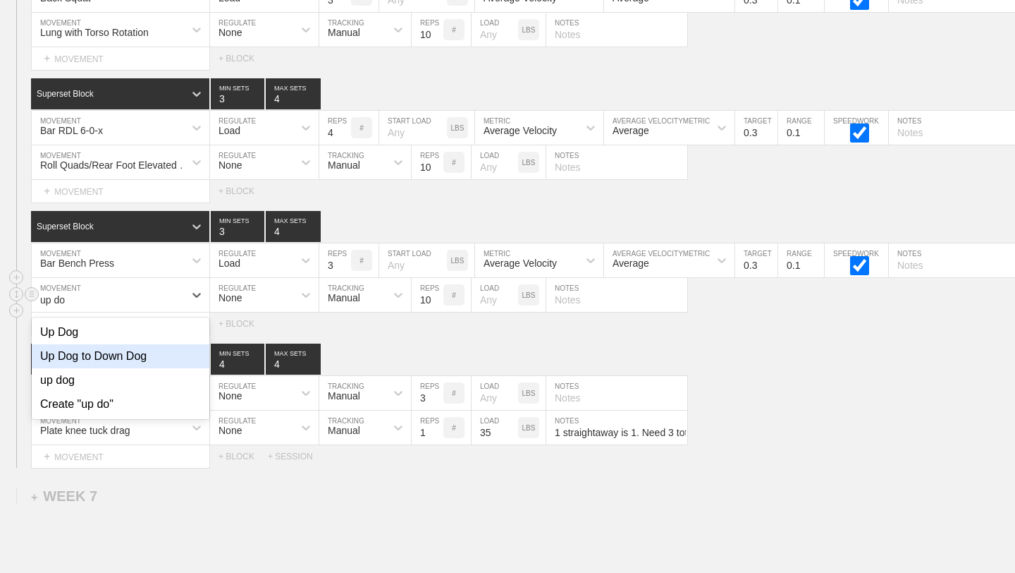
click at [142, 354] on div "Up Dog to Down Dog" at bounding box center [121, 356] width 178 height 24
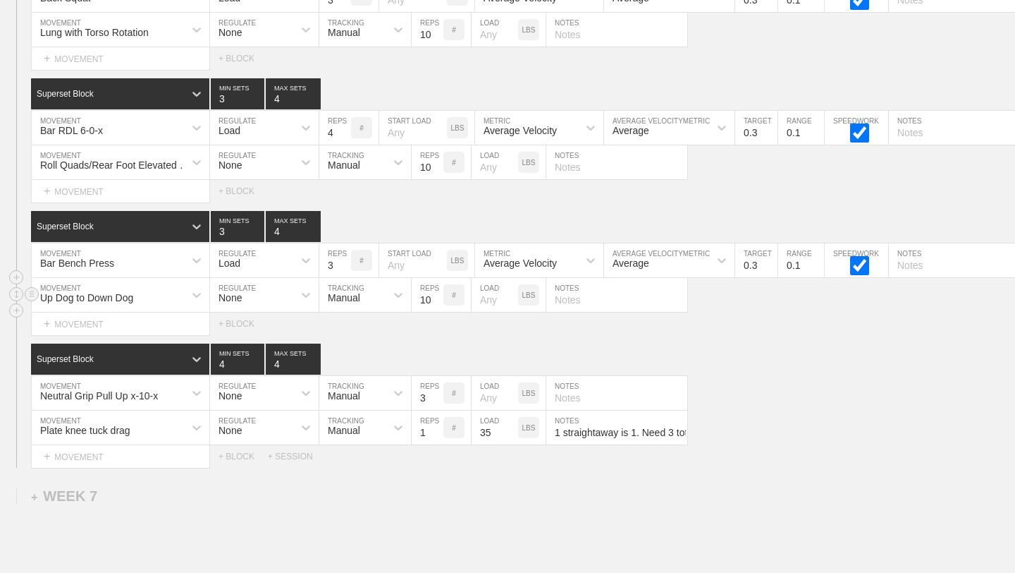
click at [397, 340] on div "SESSION 3 Superset Block 3 MIN SETS 4 MAX SETS DUPLICATE INSERT MOVEMENT AFTER …" at bounding box center [507, 198] width 1015 height 538
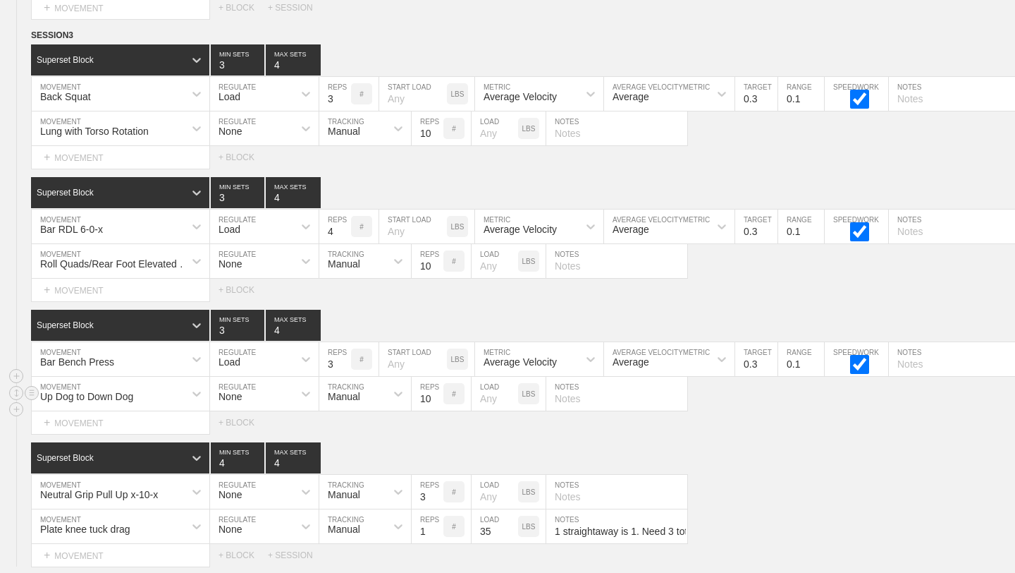
scroll to position [7943, 0]
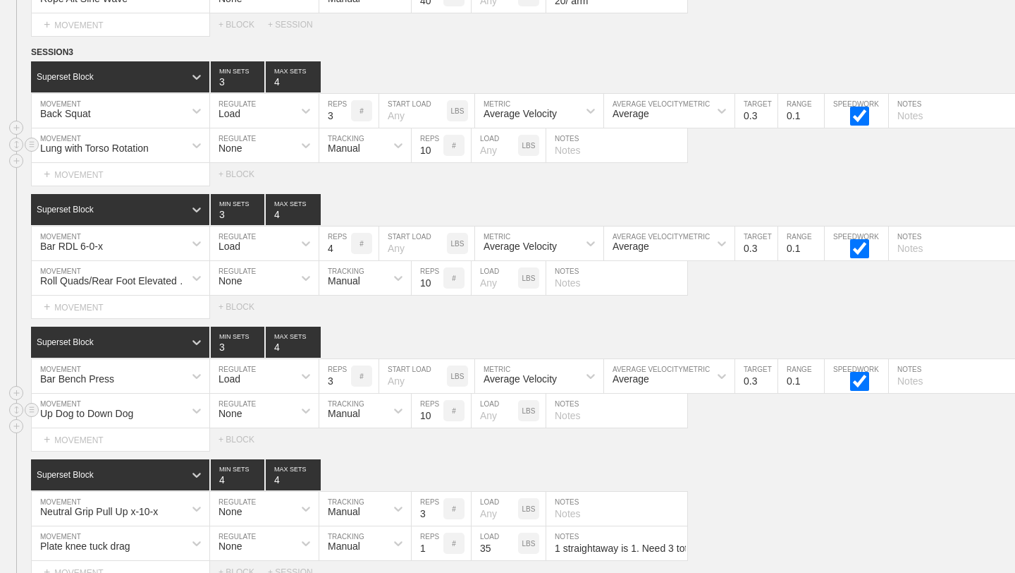
click at [170, 139] on div "Lung with Torso Rotation" at bounding box center [108, 145] width 152 height 24
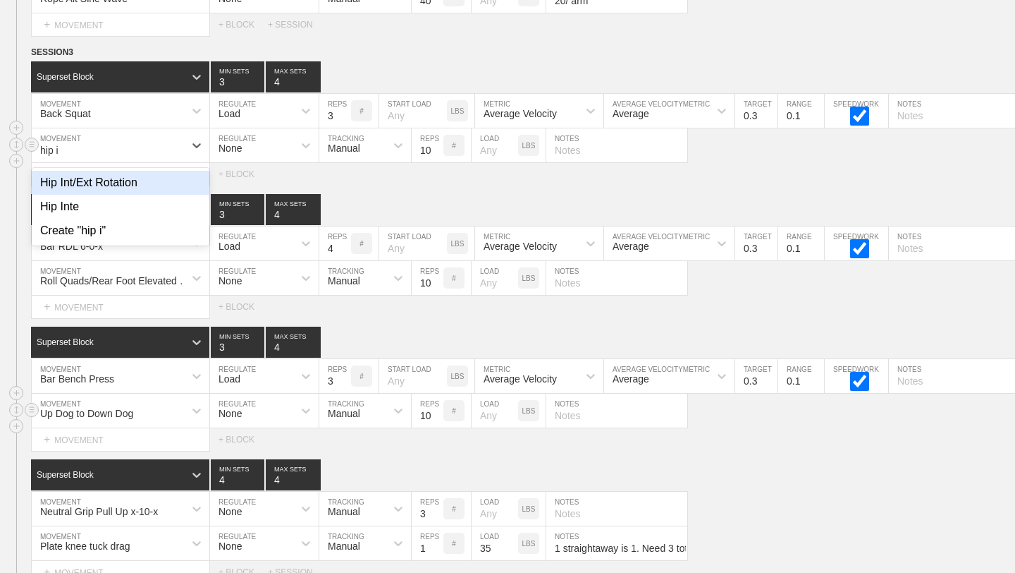
type input "hip in"
click at [130, 188] on div "Hip Int/Ext Rotation" at bounding box center [121, 183] width 178 height 24
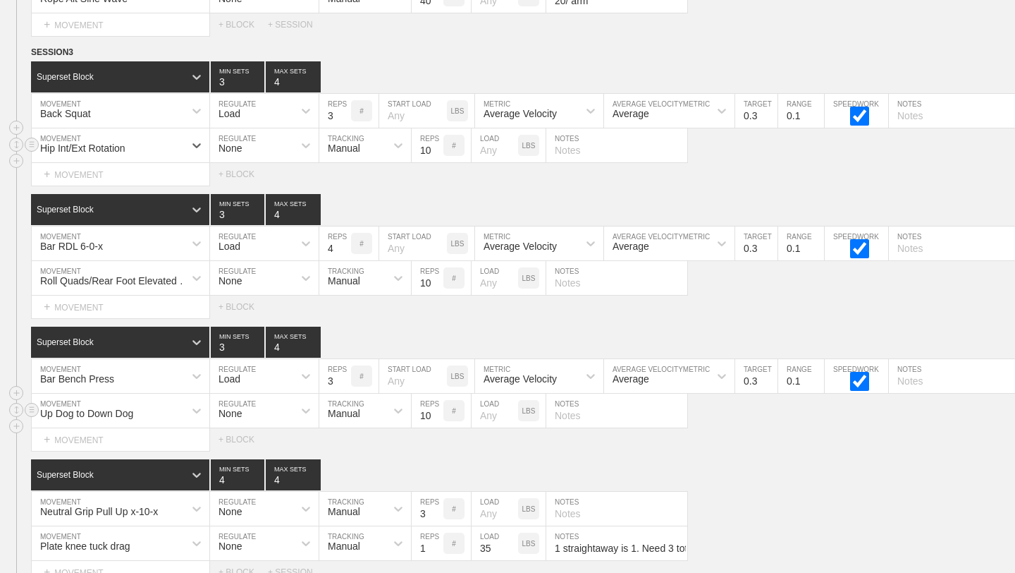
click at [430, 188] on div "SESSION 3 Superset Block 3 MIN SETS 4 MAX SETS DUPLICATE INSERT MOVEMENT AFTER …" at bounding box center [507, 314] width 1015 height 538
click at [831, 152] on div "Hip Int/Ext Rotation MOVEMENT None REGULATE Manual TRACKING 10 REPS # LOAD LBS …" at bounding box center [507, 145] width 1015 height 35
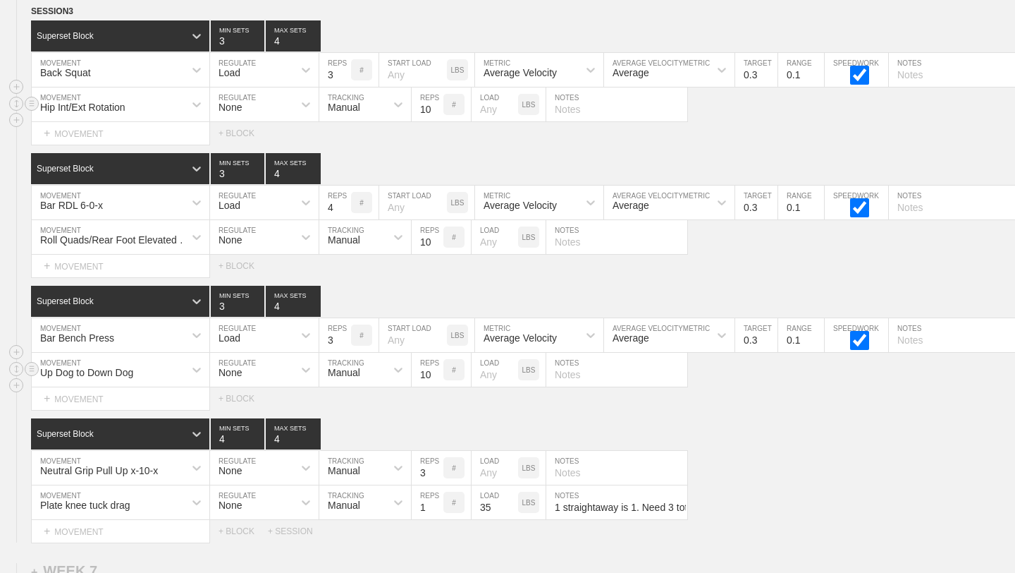
scroll to position [7985, 0]
